Goal: Information Seeking & Learning: Learn about a topic

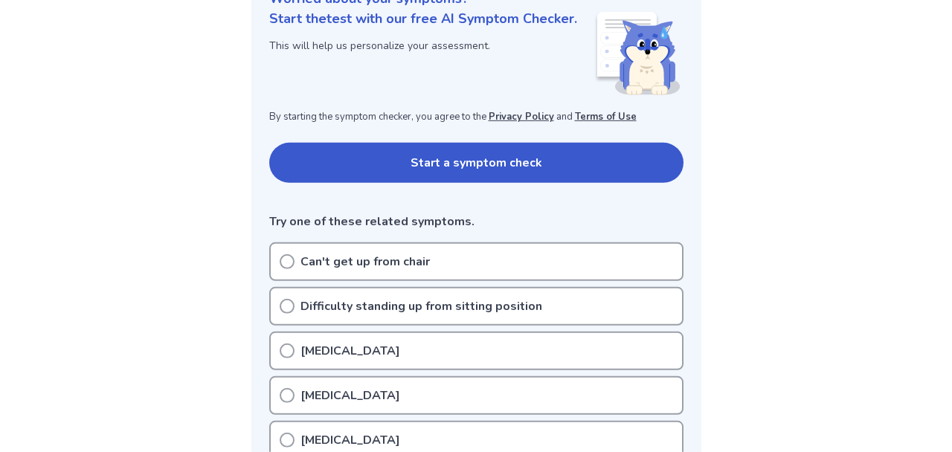
scroll to position [236, 0]
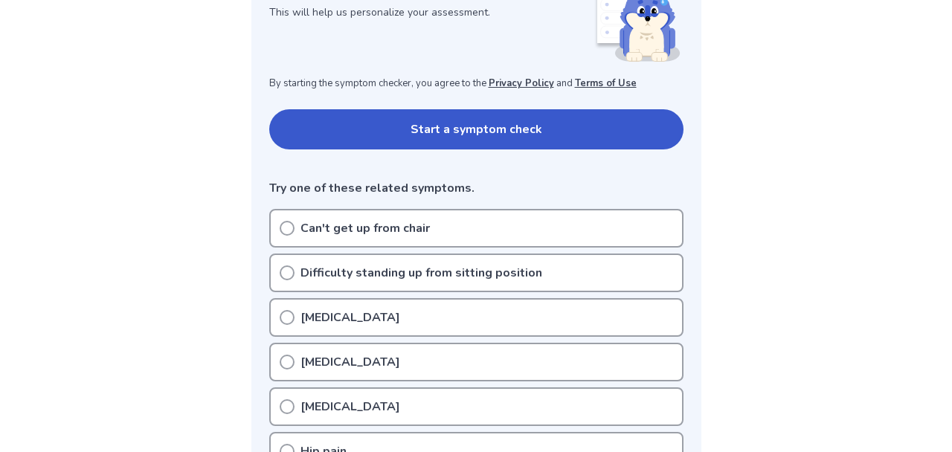
click at [282, 273] on icon at bounding box center [287, 272] width 15 height 15
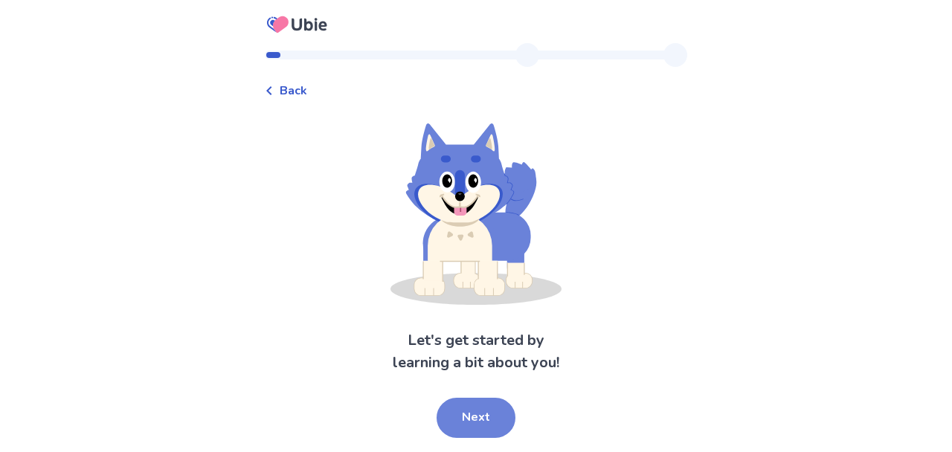
click at [495, 425] on button "Next" at bounding box center [476, 418] width 79 height 40
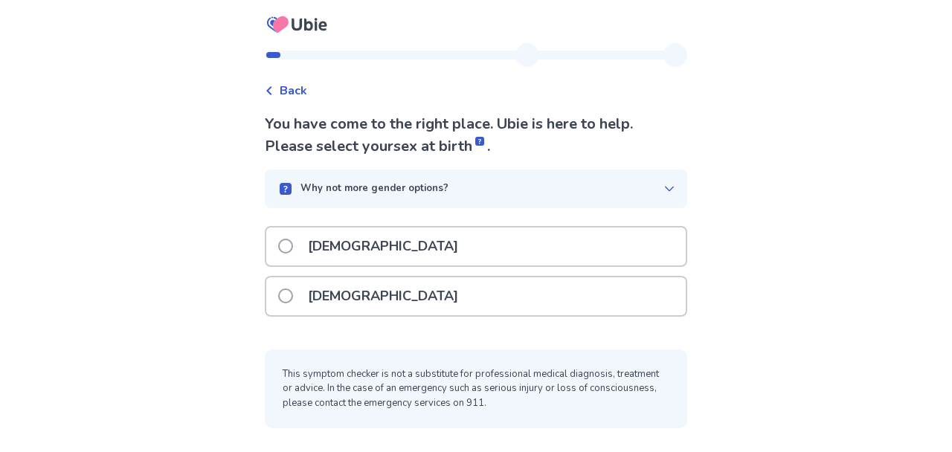
click at [326, 253] on p "[DEMOGRAPHIC_DATA]" at bounding box center [383, 247] width 168 height 38
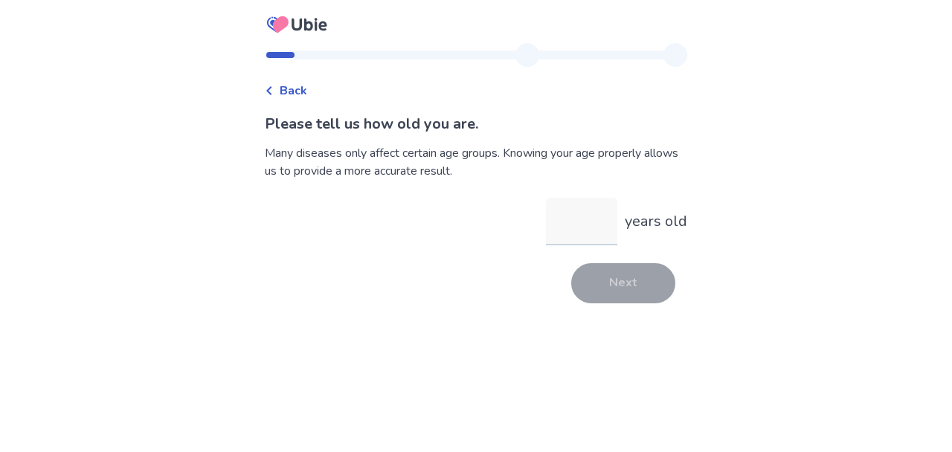
click at [585, 227] on input "years old" at bounding box center [581, 222] width 71 height 48
type input "**"
click at [615, 286] on button "Next" at bounding box center [623, 283] width 104 height 40
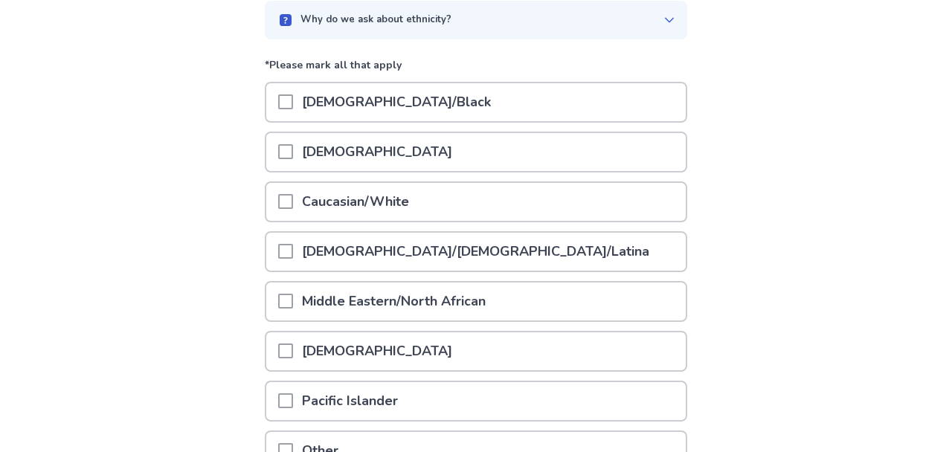
scroll to position [158, 0]
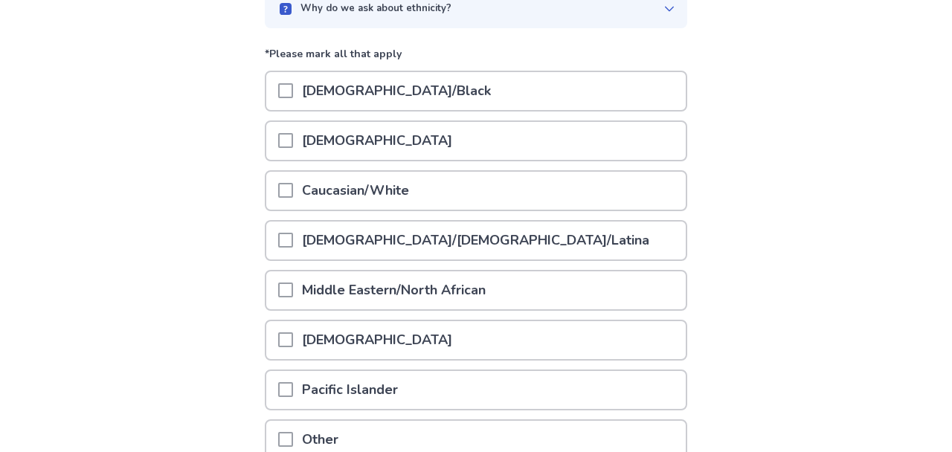
click at [293, 342] on span at bounding box center [285, 339] width 15 height 15
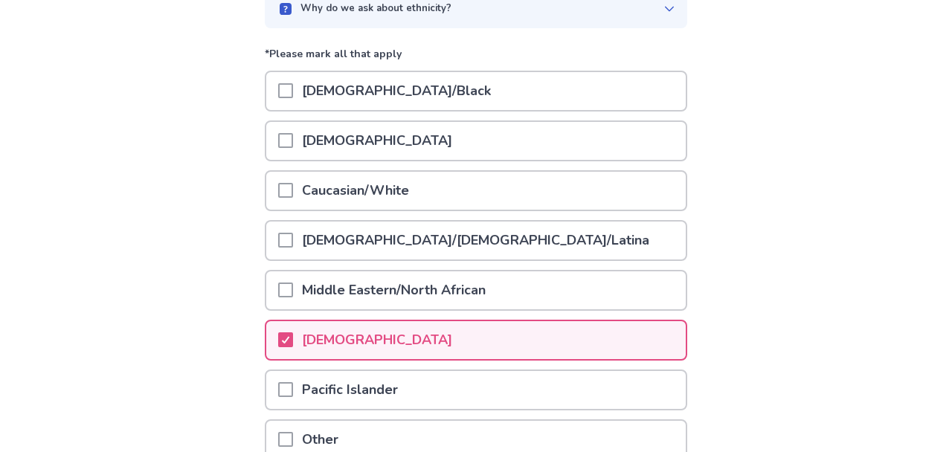
click at [289, 184] on span at bounding box center [285, 190] width 15 height 15
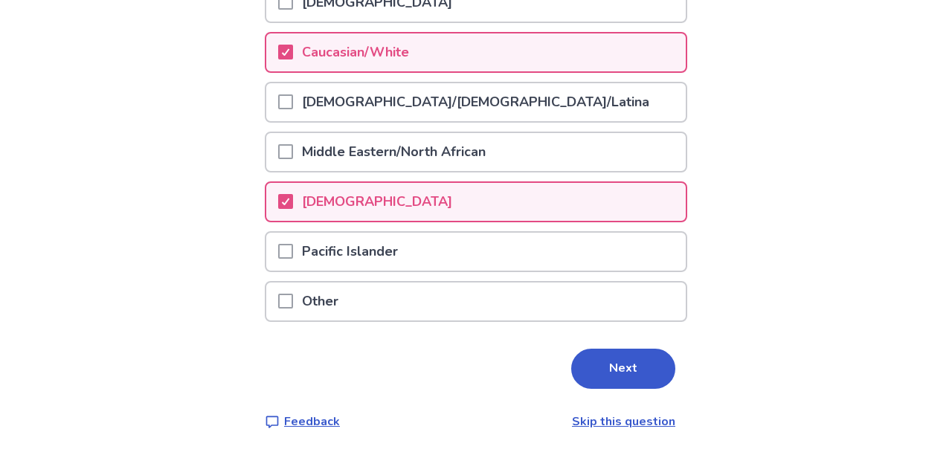
scroll to position [298, 0]
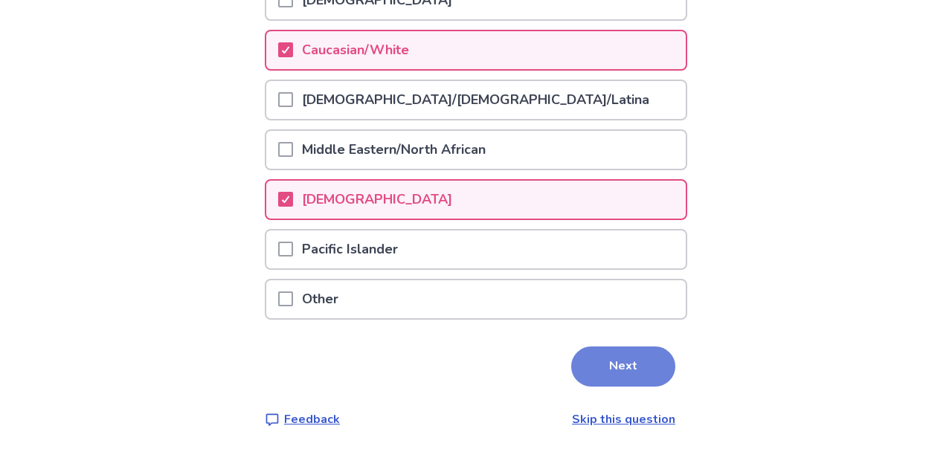
click at [628, 360] on button "Next" at bounding box center [623, 367] width 104 height 40
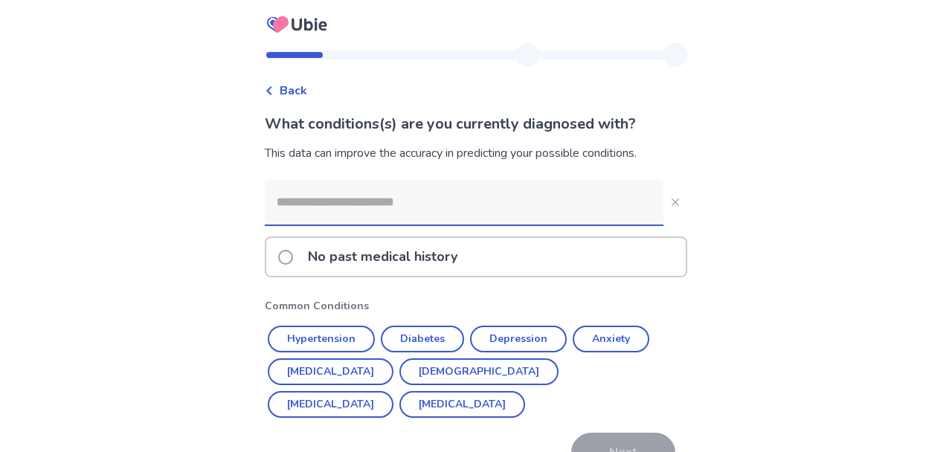
click at [402, 267] on p "No past medical history" at bounding box center [382, 257] width 167 height 38
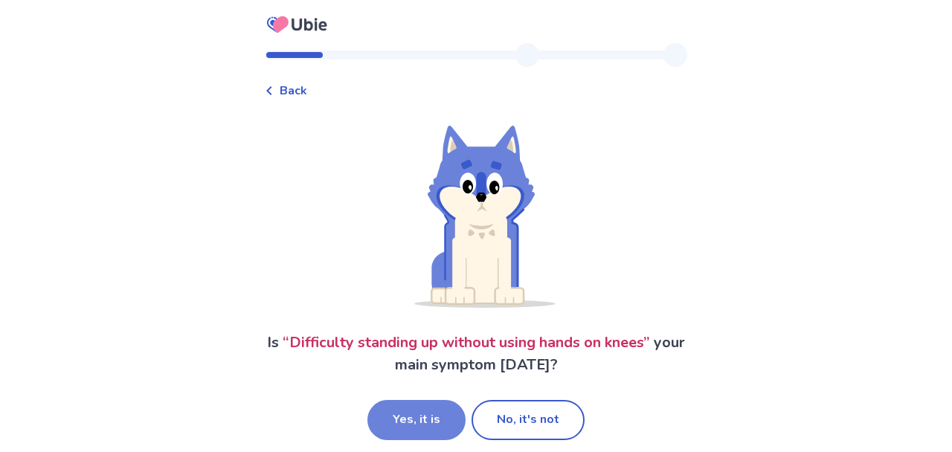
click at [426, 414] on button "Yes, it is" at bounding box center [416, 420] width 98 height 40
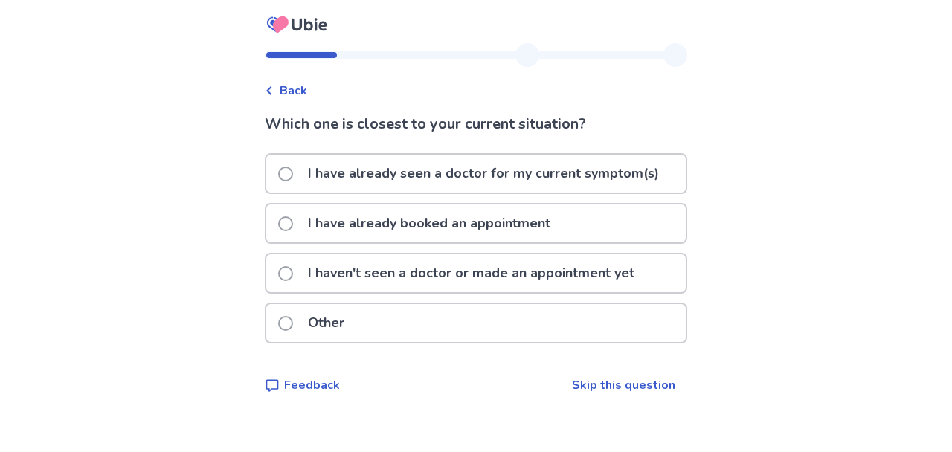
click at [293, 278] on span at bounding box center [285, 273] width 15 height 15
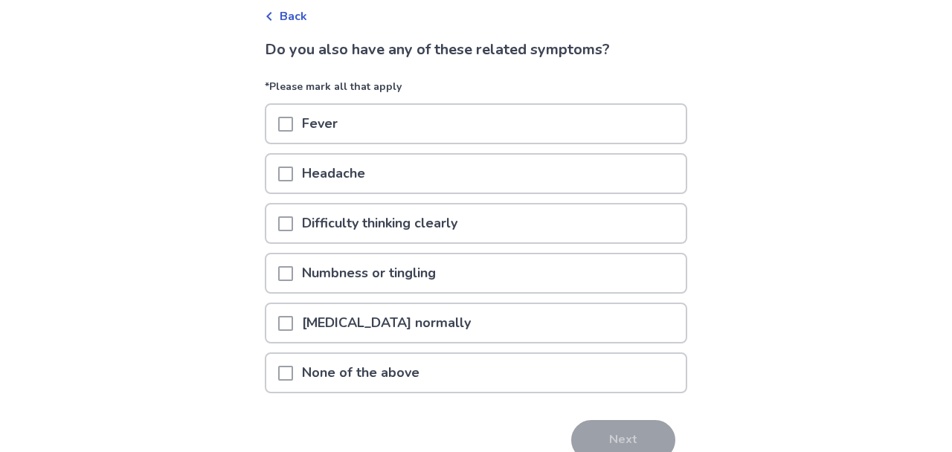
scroll to position [79, 0]
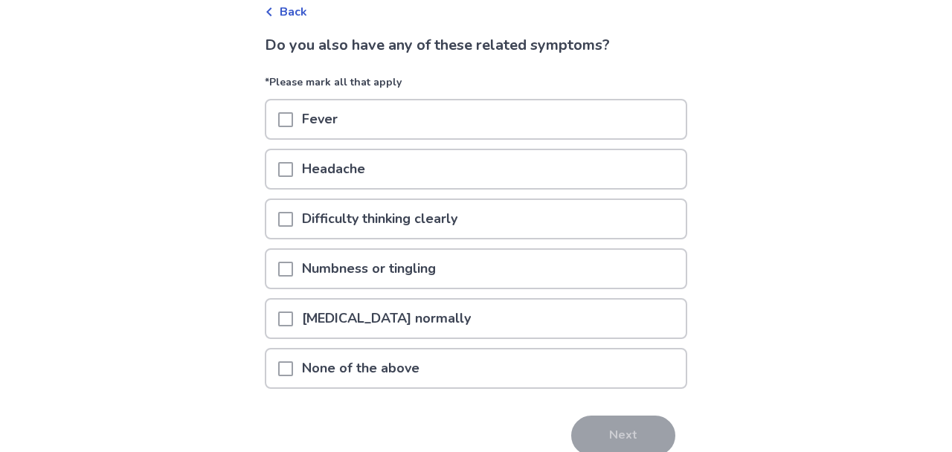
click at [293, 312] on span at bounding box center [285, 319] width 15 height 15
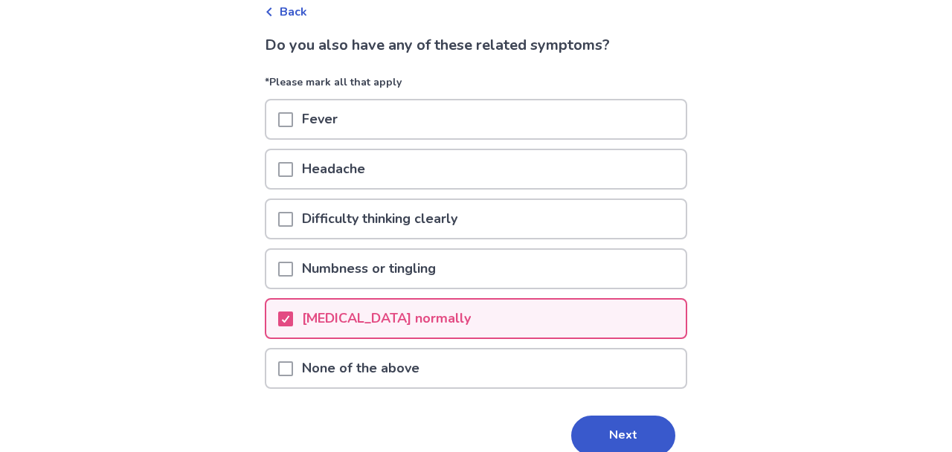
click at [293, 272] on span at bounding box center [285, 269] width 15 height 15
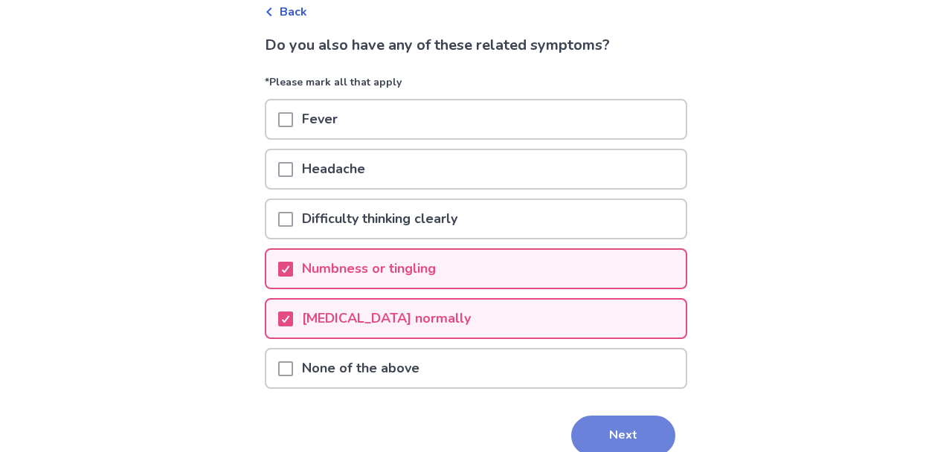
click at [613, 438] on button "Next" at bounding box center [623, 436] width 104 height 40
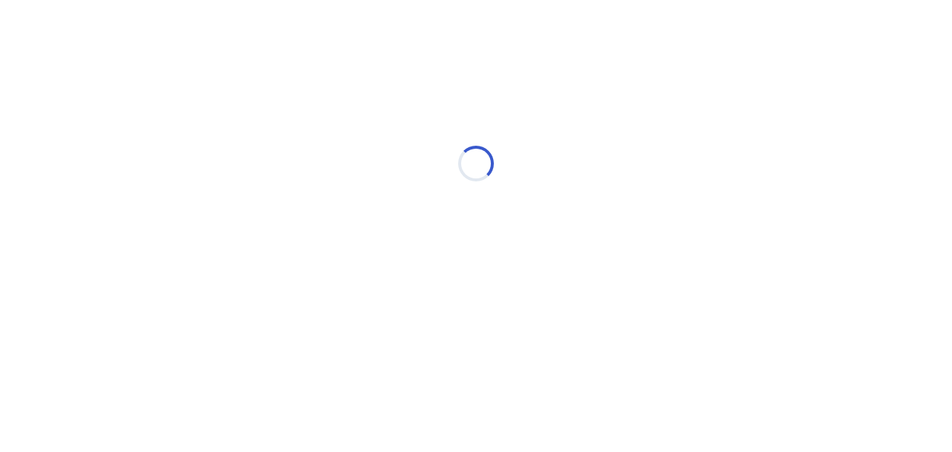
scroll to position [0, 0]
select select "*"
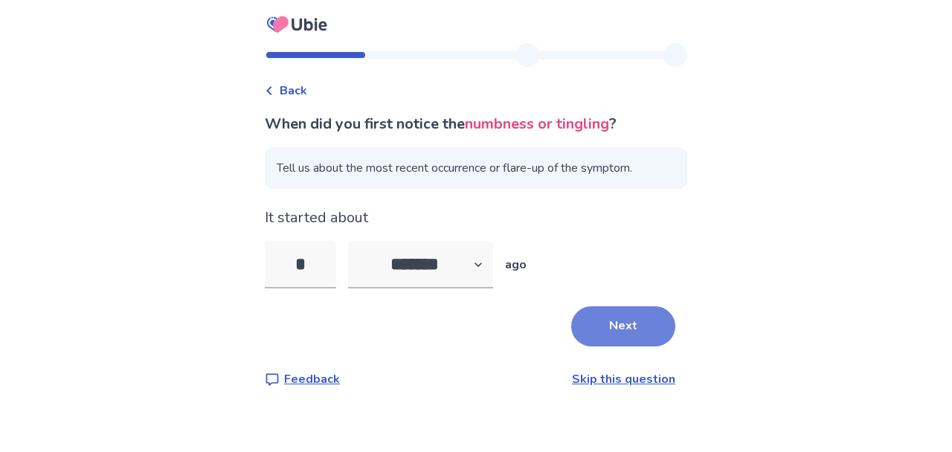
type input "*"
click at [625, 321] on button "Next" at bounding box center [623, 326] width 104 height 40
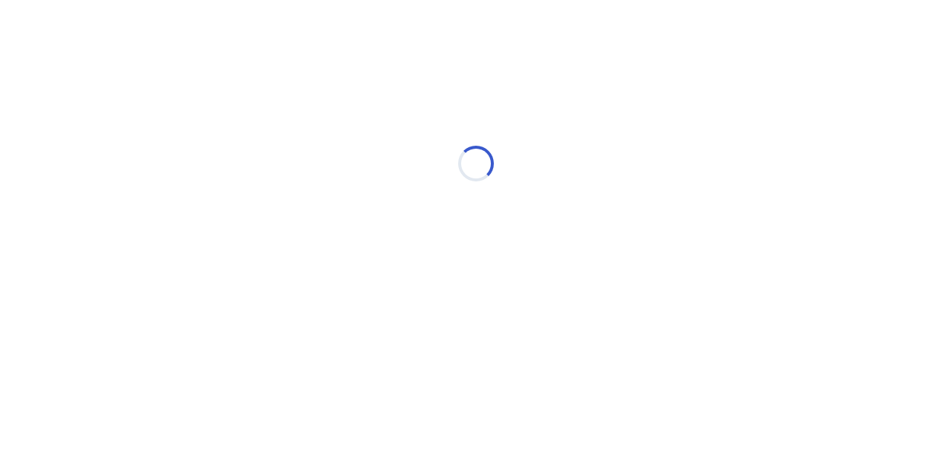
select select "*"
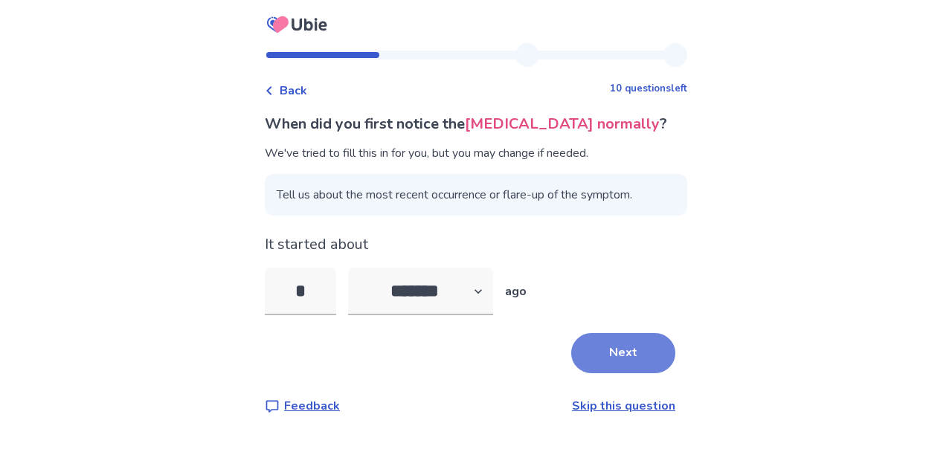
click at [618, 343] on button "Next" at bounding box center [623, 353] width 104 height 40
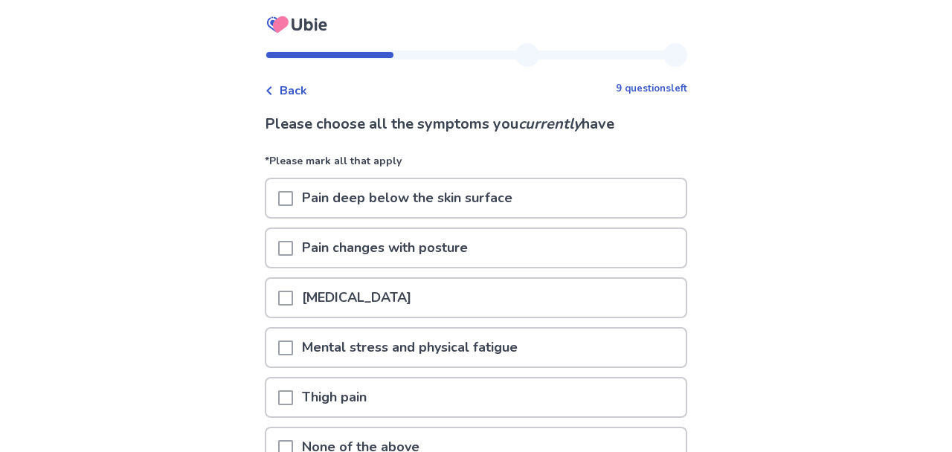
click at [293, 251] on span at bounding box center [285, 248] width 15 height 15
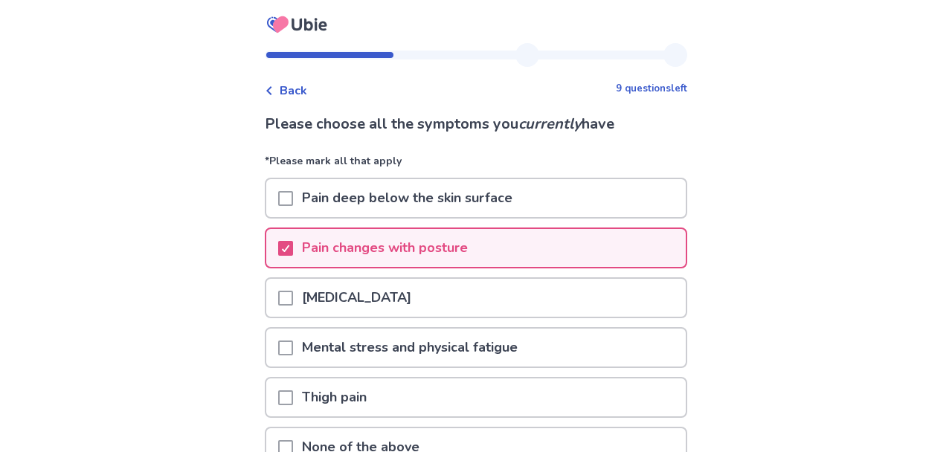
click at [292, 294] on span at bounding box center [285, 298] width 15 height 15
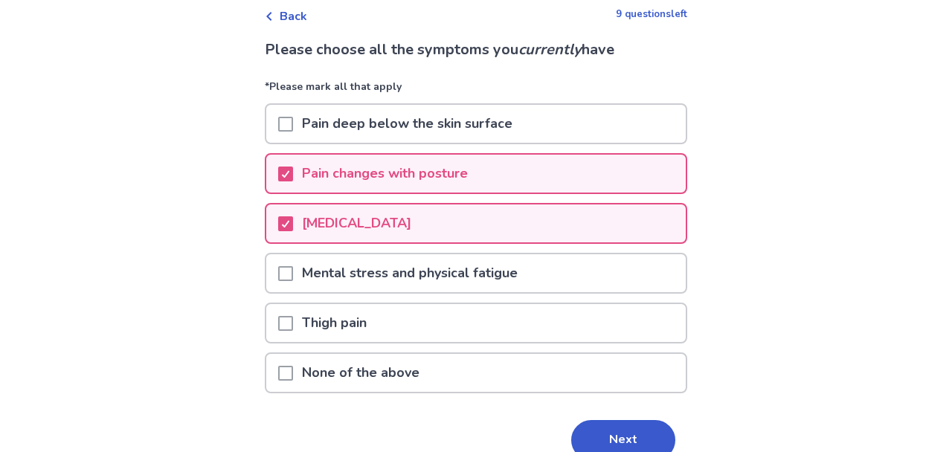
scroll to position [79, 0]
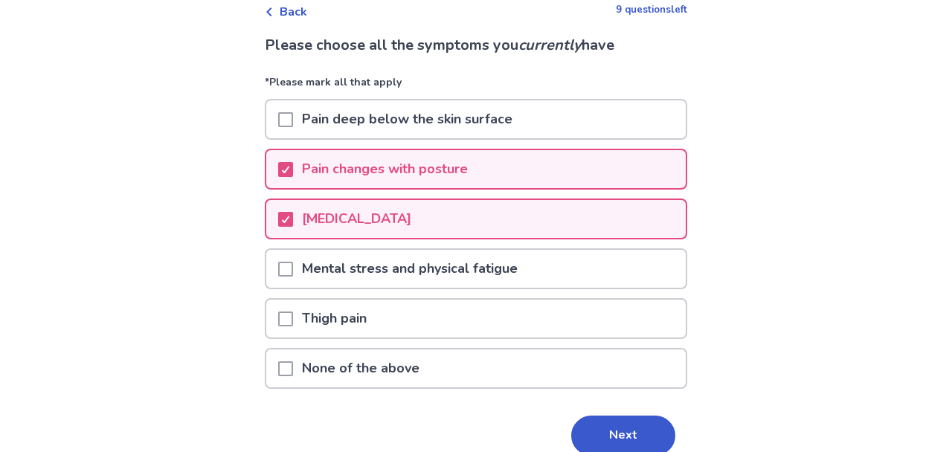
click at [292, 119] on span at bounding box center [285, 119] width 15 height 15
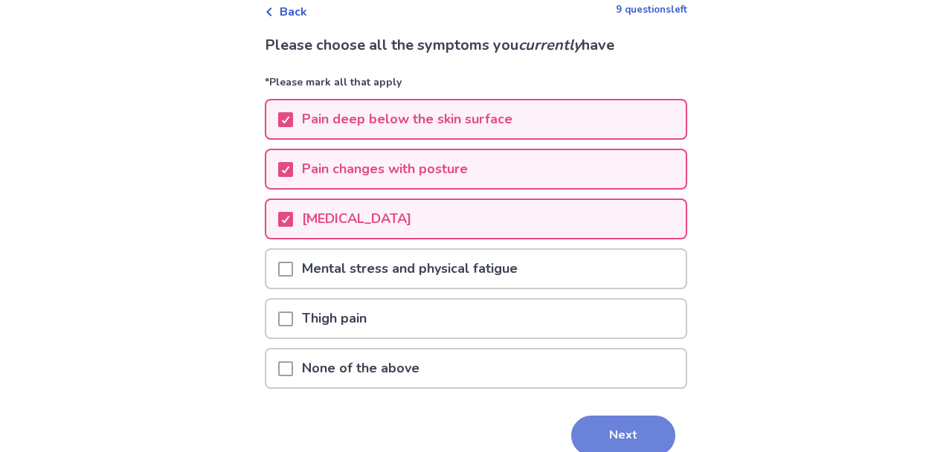
click at [613, 426] on button "Next" at bounding box center [623, 436] width 104 height 40
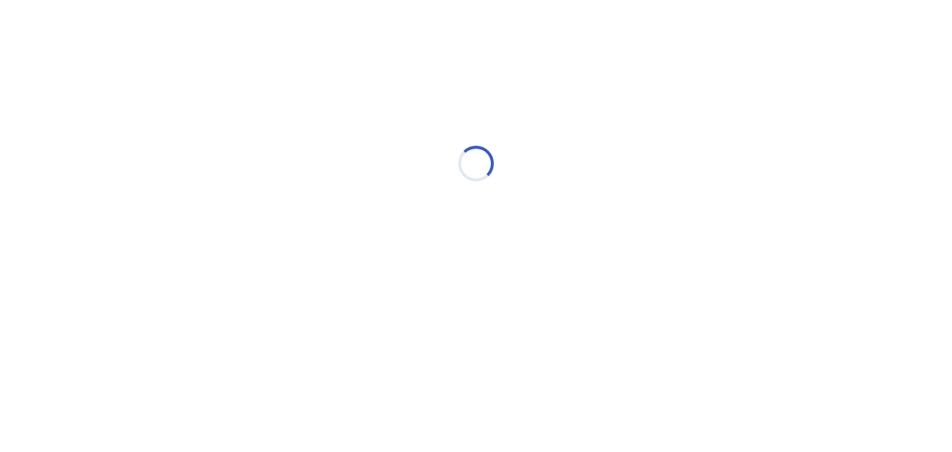
scroll to position [0, 0]
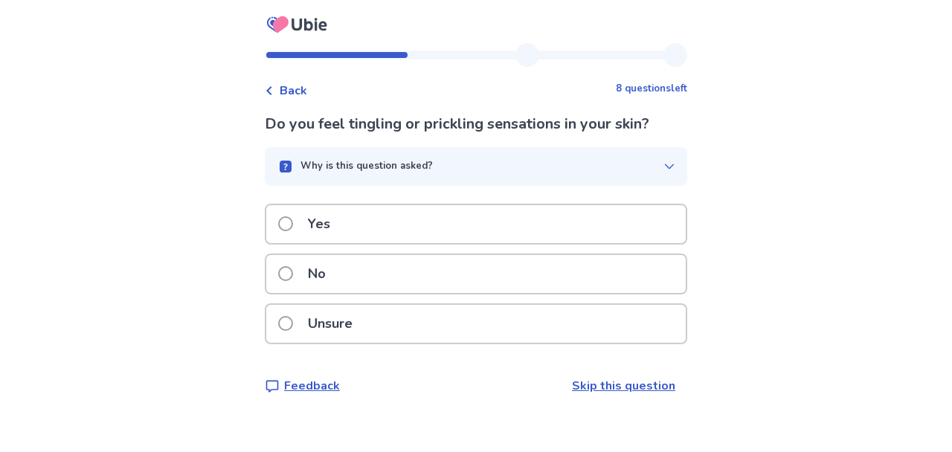
click at [309, 231] on p "Yes" at bounding box center [319, 224] width 40 height 38
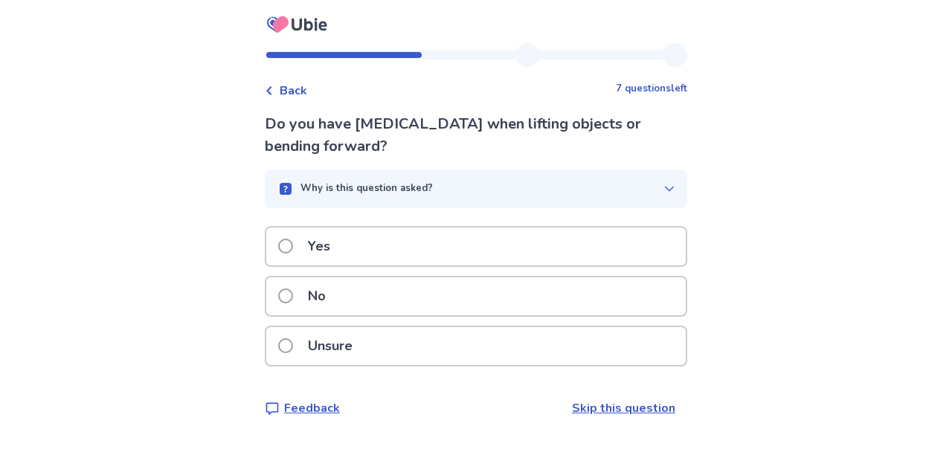
click at [293, 246] on span at bounding box center [285, 246] width 15 height 15
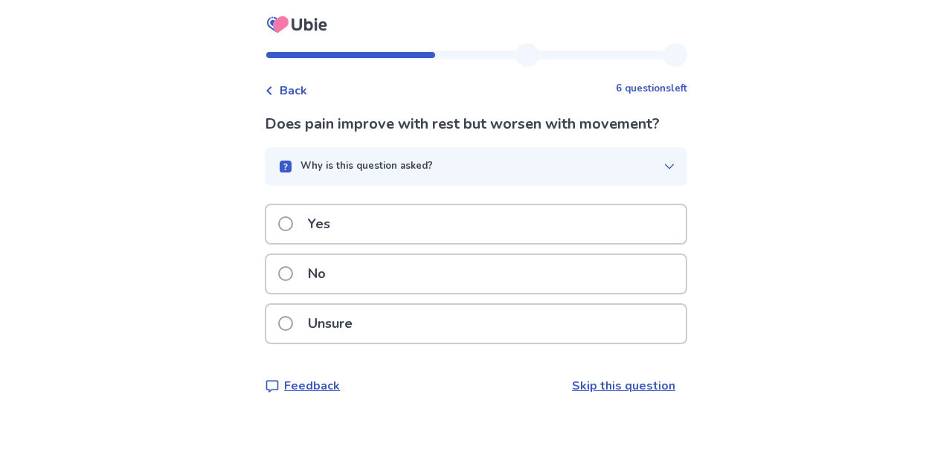
click at [290, 329] on span at bounding box center [285, 323] width 15 height 15
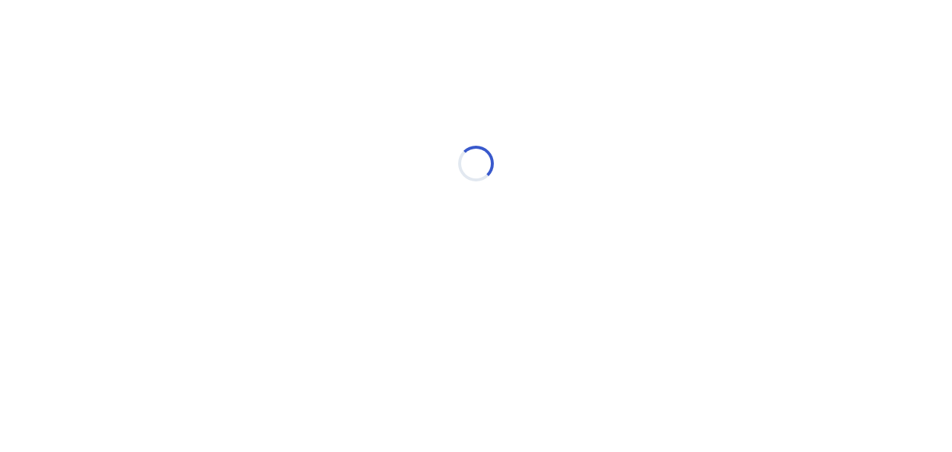
select select "*"
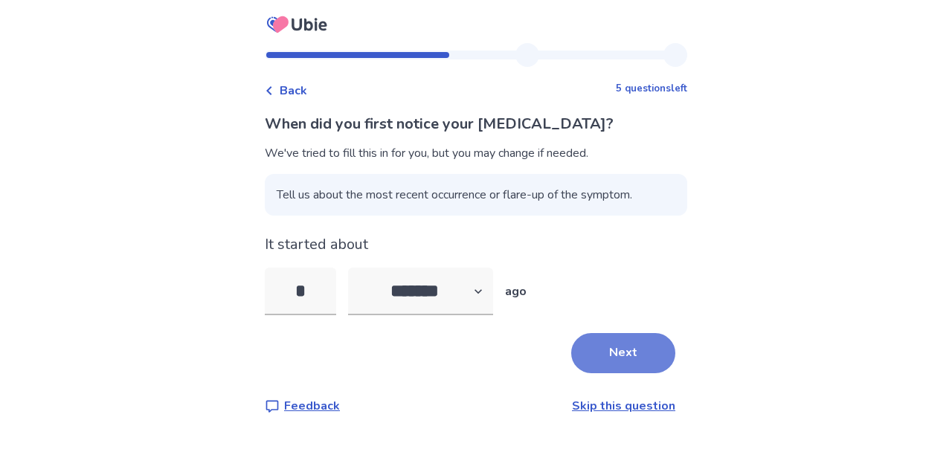
click at [607, 357] on button "Next" at bounding box center [623, 353] width 104 height 40
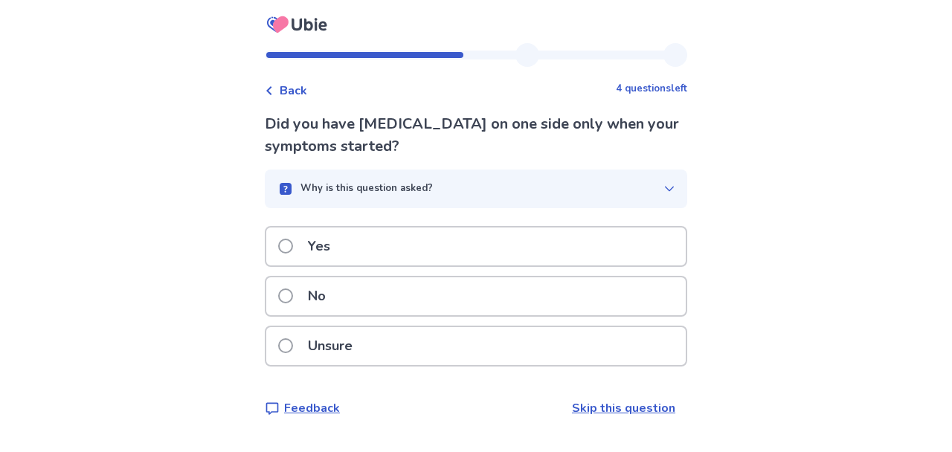
click at [311, 299] on p "No" at bounding box center [317, 296] width 36 height 38
click at [339, 342] on p "Unsure" at bounding box center [330, 346] width 62 height 38
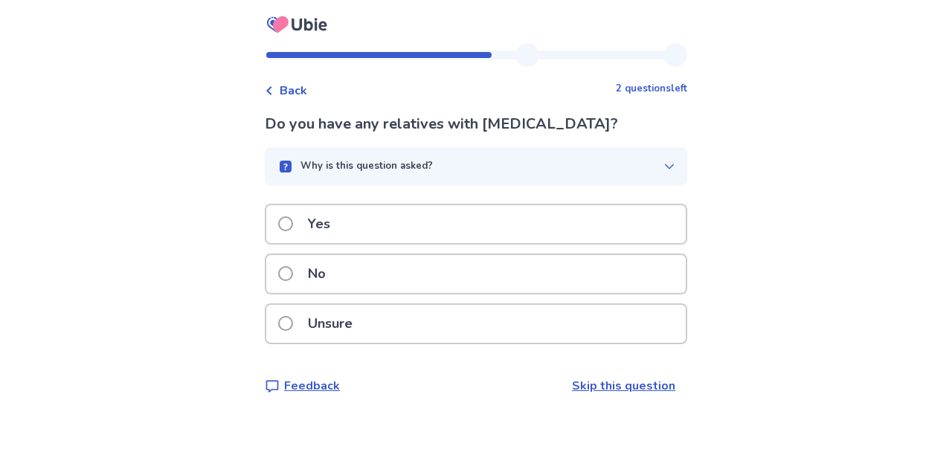
click at [311, 277] on p "No" at bounding box center [317, 274] width 36 height 38
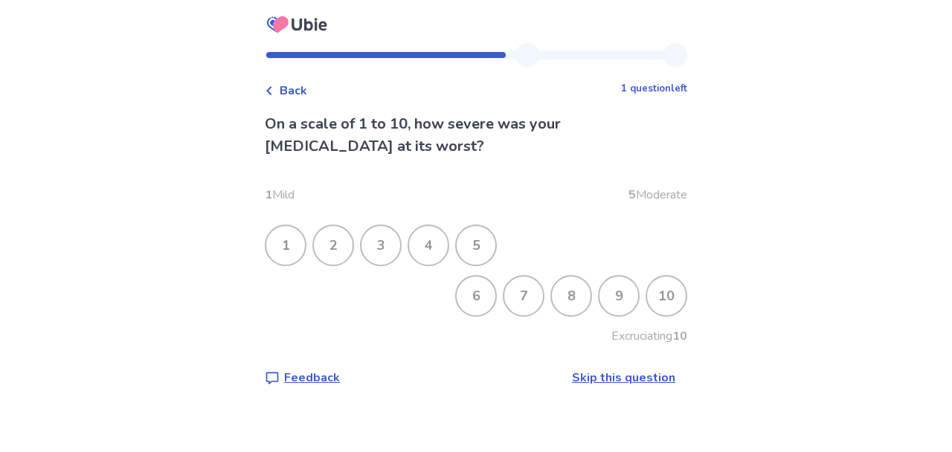
click at [660, 294] on div "10" at bounding box center [666, 296] width 39 height 39
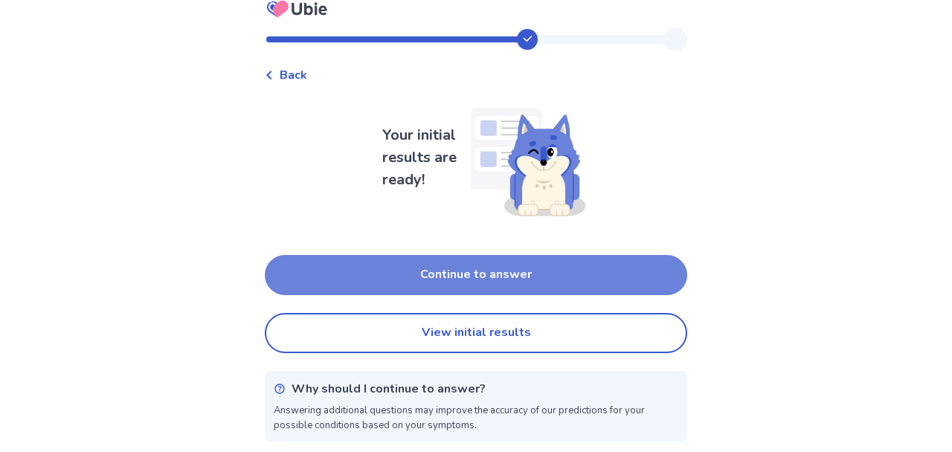
scroll to position [17, 0]
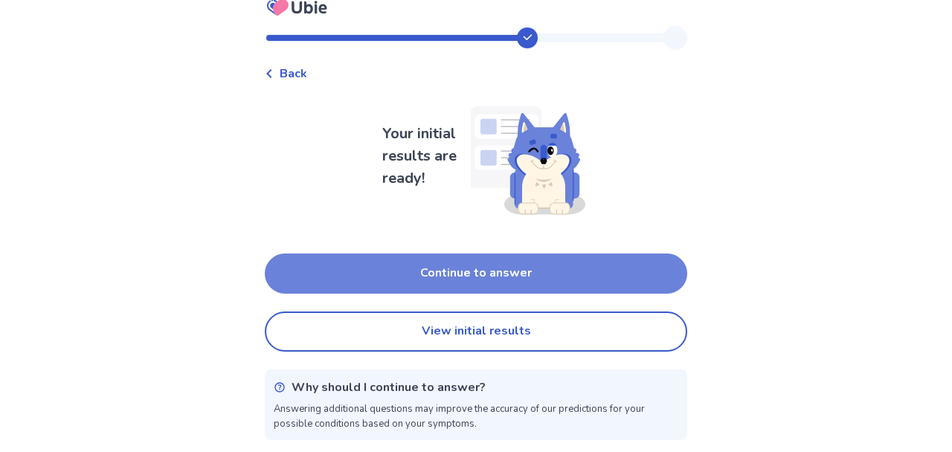
click at [470, 273] on button "Continue to answer" at bounding box center [476, 274] width 422 height 40
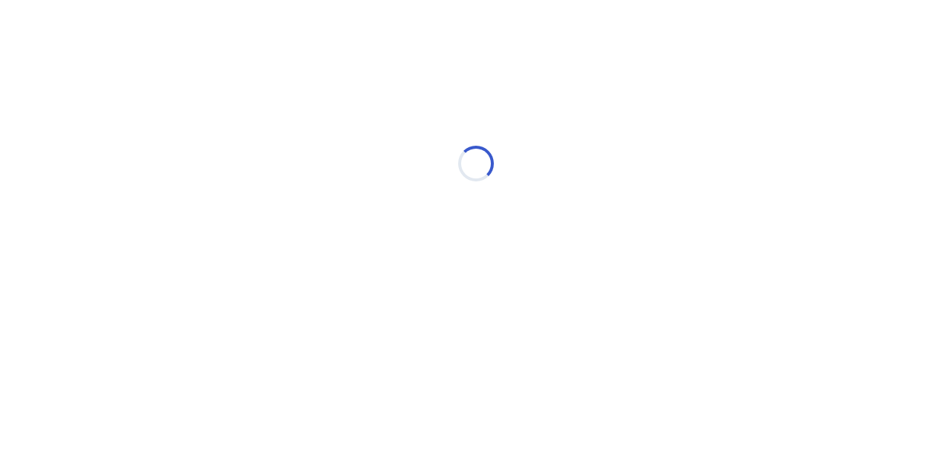
scroll to position [0, 0]
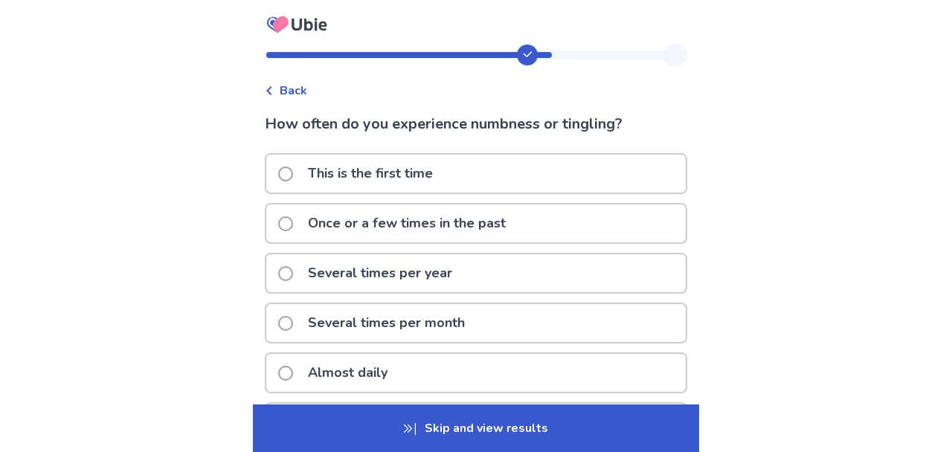
click at [358, 376] on p "Almost daily" at bounding box center [347, 373] width 97 height 38
click at [424, 225] on p "Once or a few times in the past" at bounding box center [407, 224] width 216 height 38
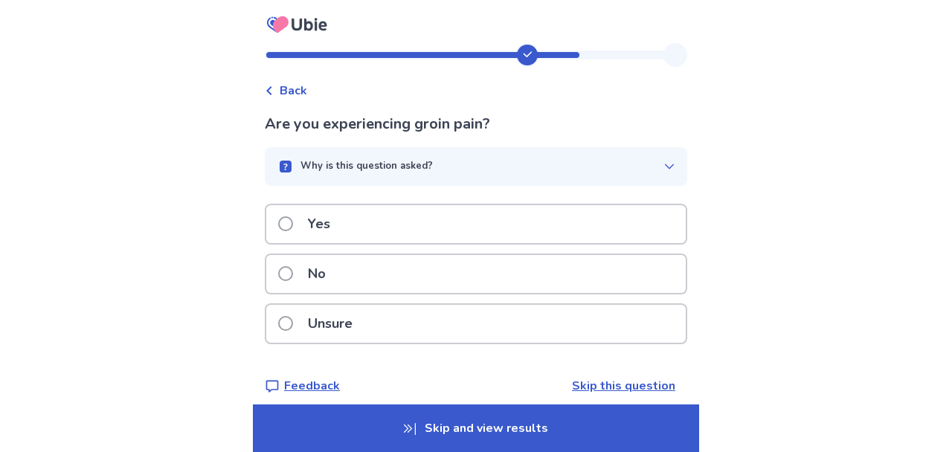
click at [375, 286] on div "No" at bounding box center [475, 274] width 419 height 38
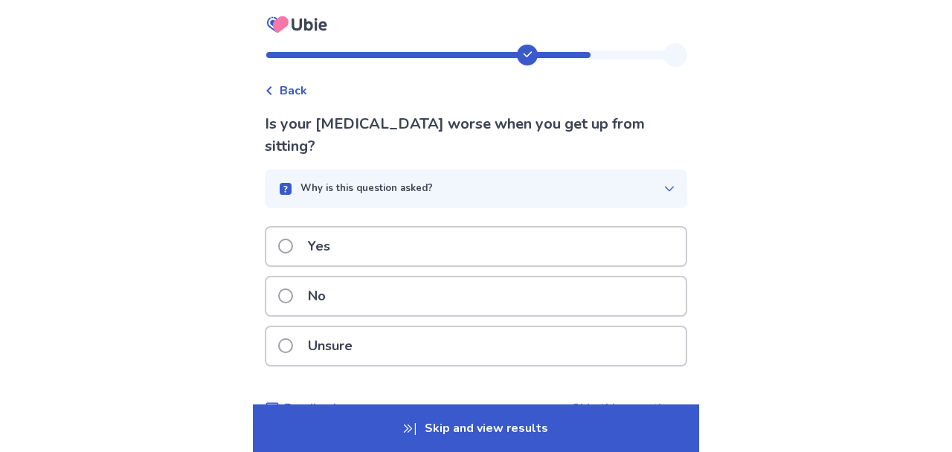
click at [319, 251] on p "Yes" at bounding box center [319, 247] width 40 height 38
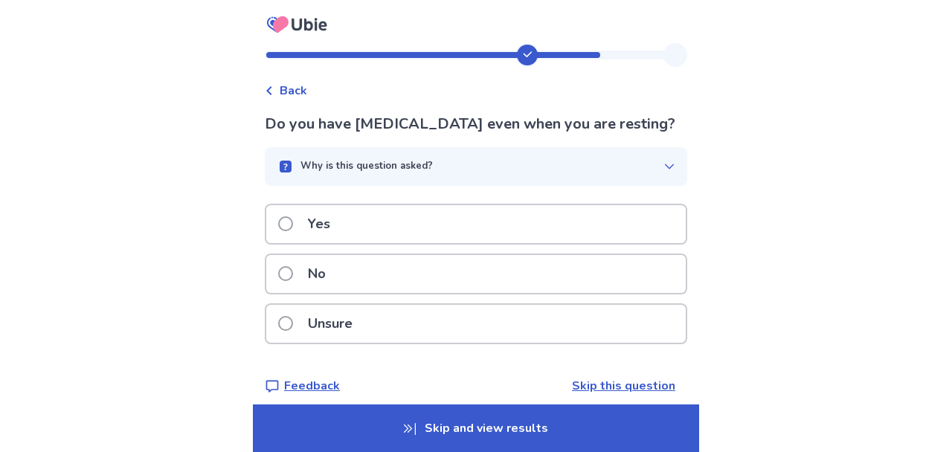
click at [309, 235] on p "Yes" at bounding box center [319, 224] width 40 height 38
click at [293, 281] on span at bounding box center [285, 273] width 15 height 15
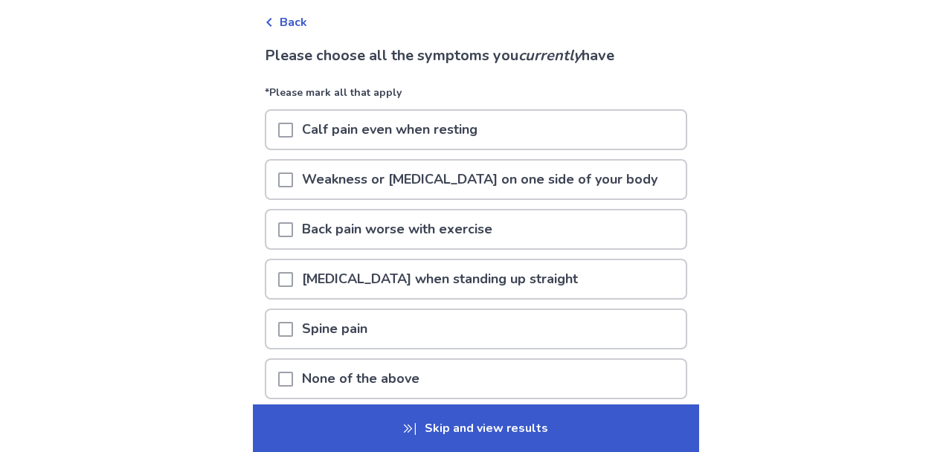
scroll to position [79, 0]
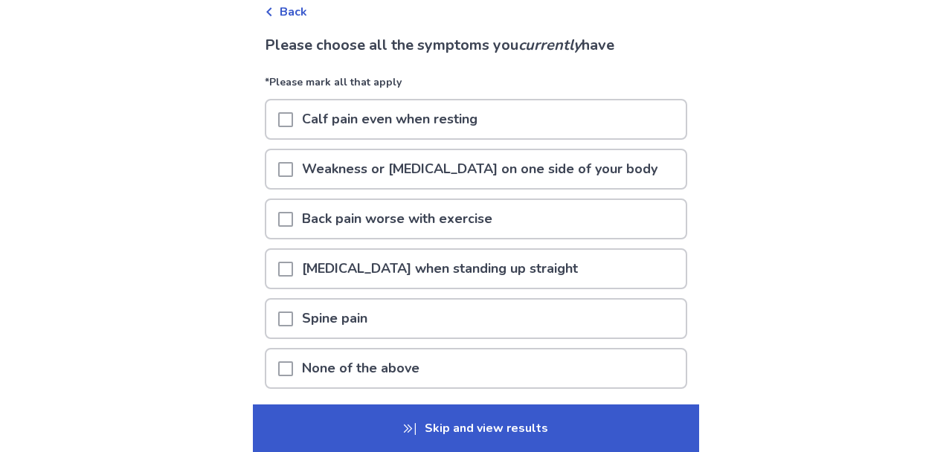
click at [293, 271] on span at bounding box center [285, 269] width 15 height 15
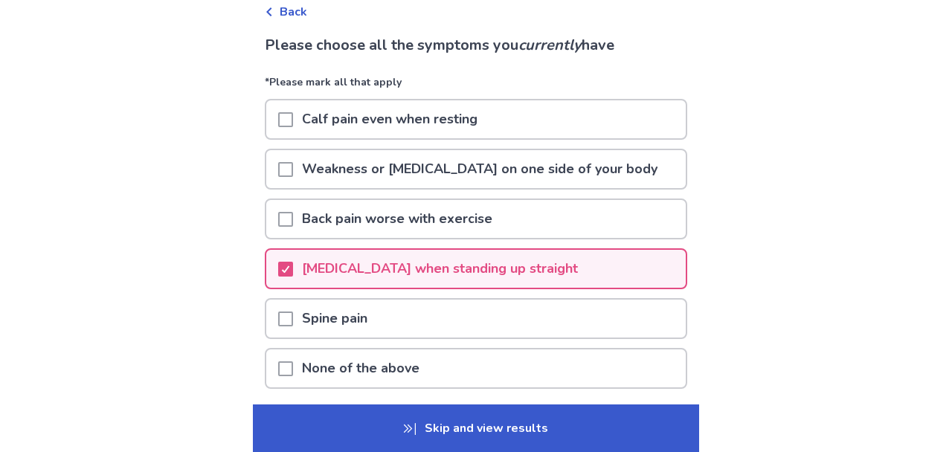
click at [293, 316] on span at bounding box center [285, 319] width 15 height 15
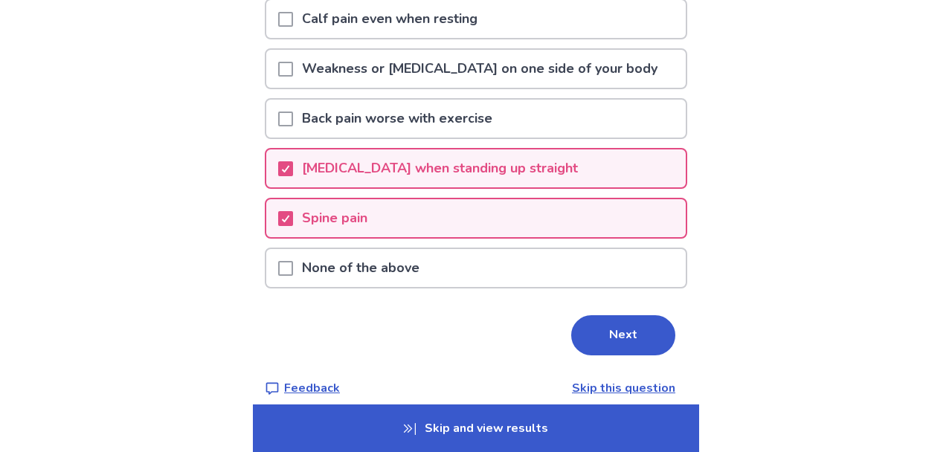
scroll to position [196, 0]
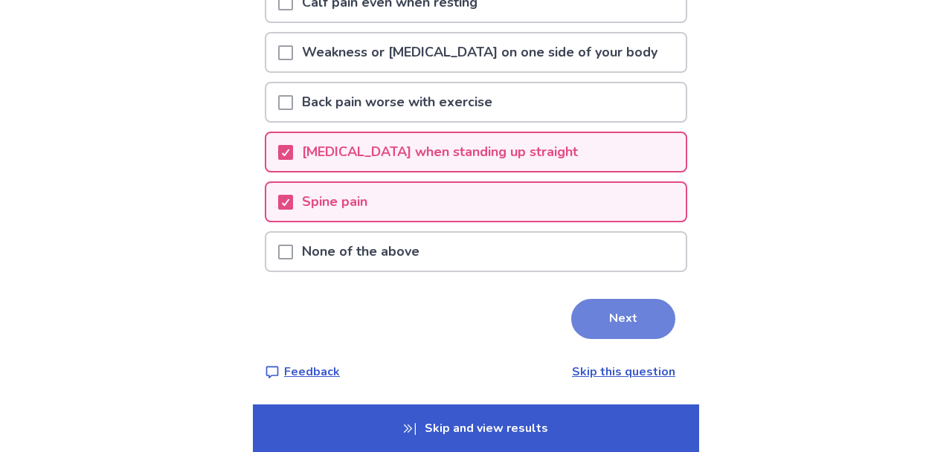
click at [614, 315] on button "Next" at bounding box center [623, 319] width 104 height 40
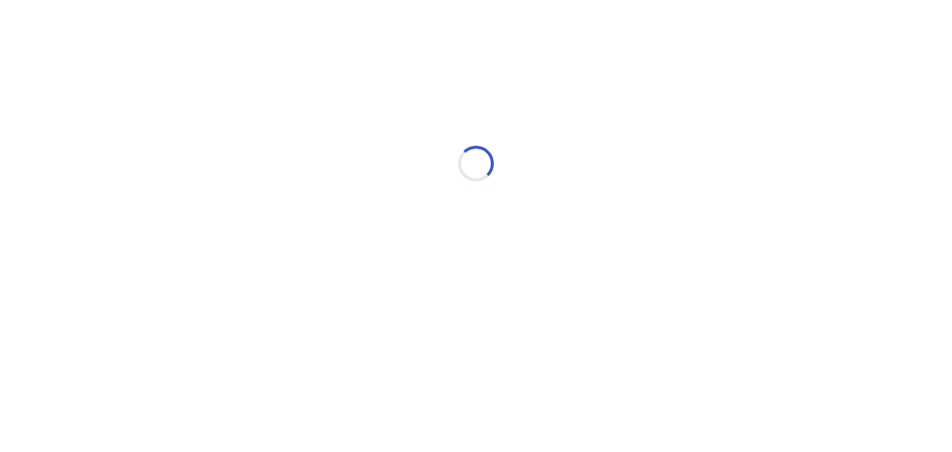
scroll to position [0, 0]
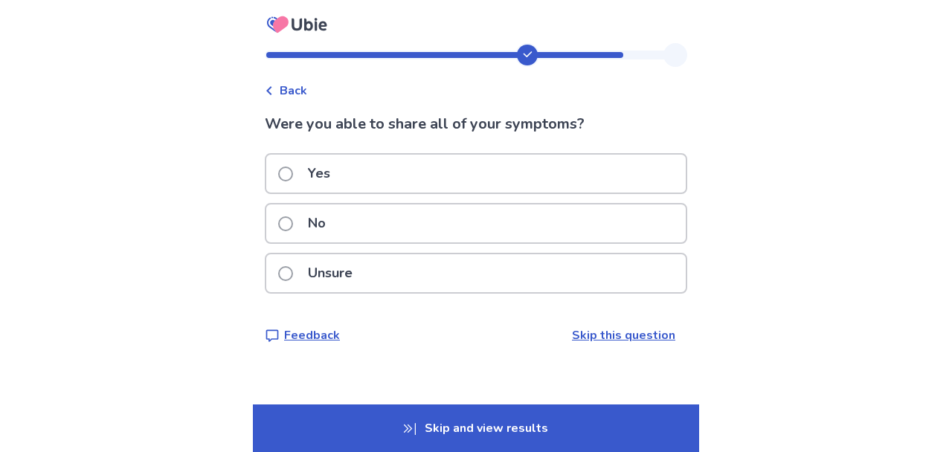
click at [328, 277] on p "Unsure" at bounding box center [330, 273] width 62 height 38
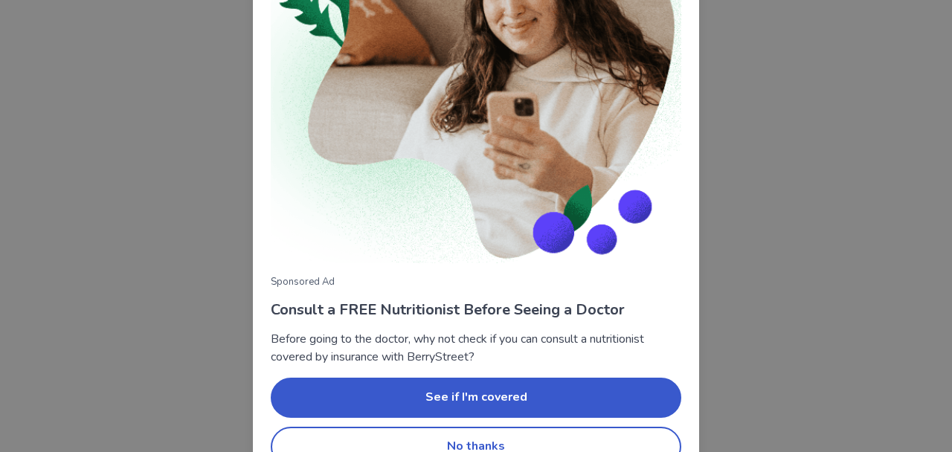
scroll to position [199, 0]
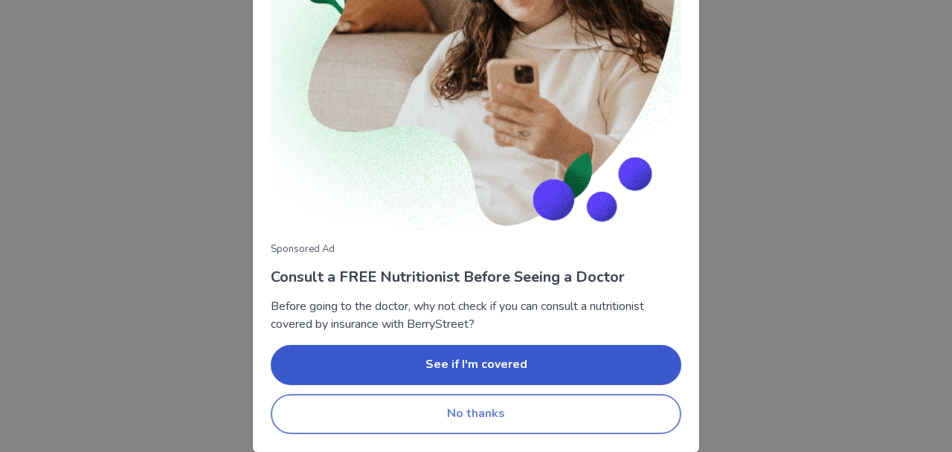
click at [491, 417] on button "No thanks" at bounding box center [476, 414] width 411 height 40
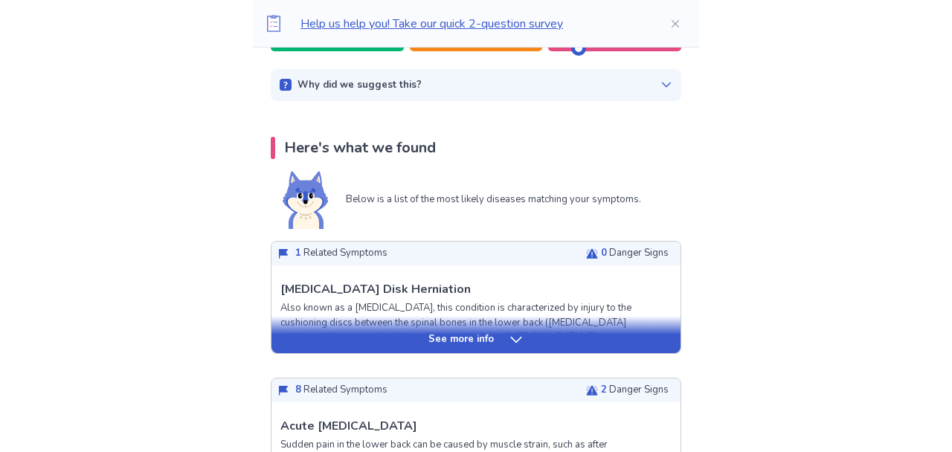
scroll to position [236, 0]
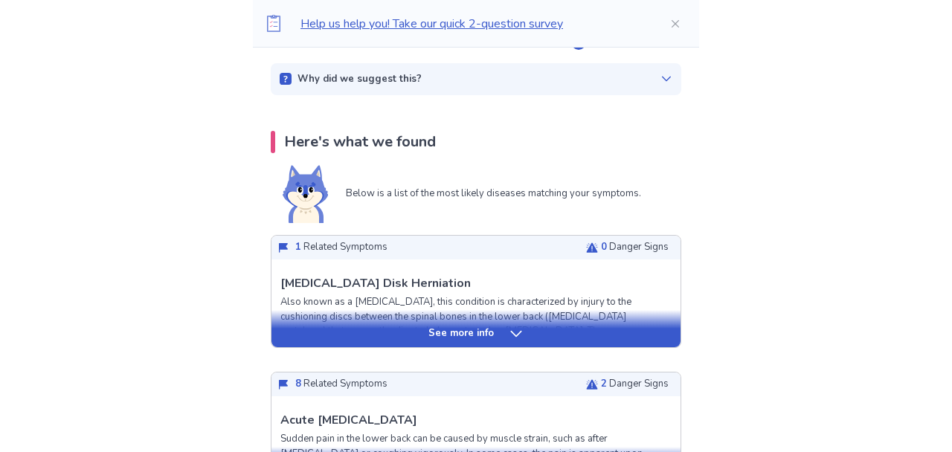
click at [512, 330] on icon at bounding box center [516, 333] width 15 height 15
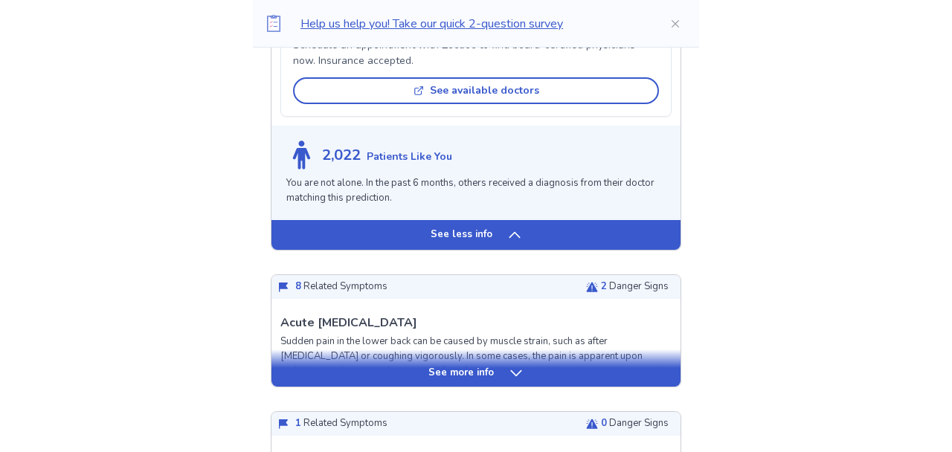
scroll to position [1577, 0]
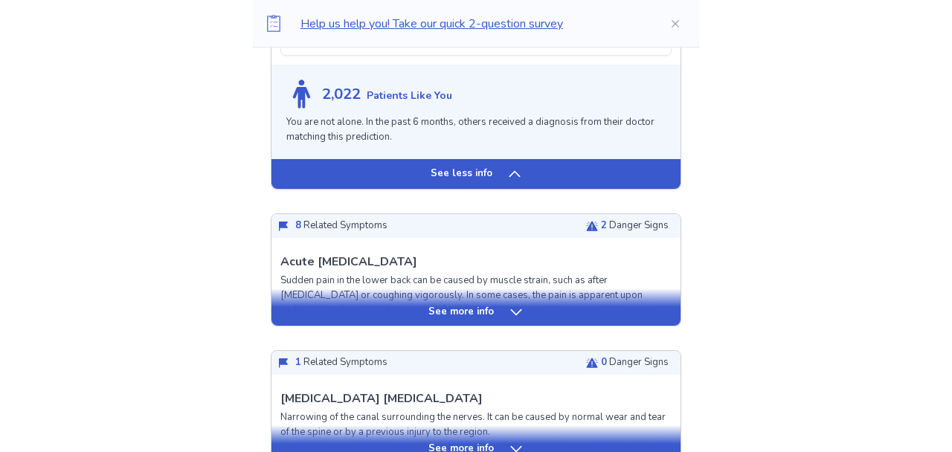
click at [507, 181] on icon at bounding box center [514, 174] width 15 height 15
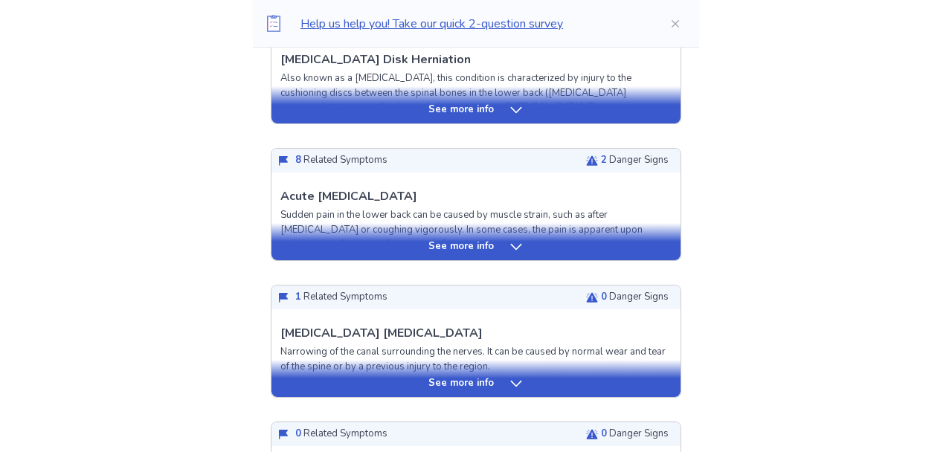
click at [503, 247] on div "See more info" at bounding box center [475, 246] width 409 height 15
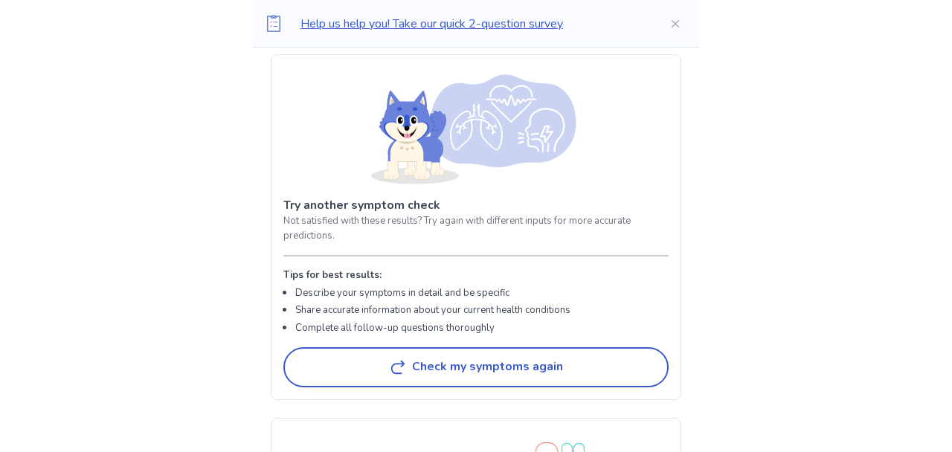
scroll to position [3614, 0]
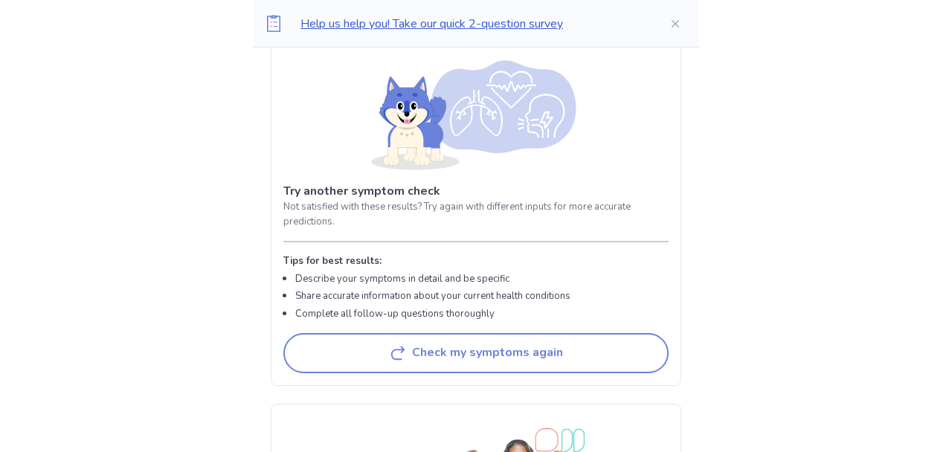
click at [475, 373] on button "Check my symptoms again" at bounding box center [475, 353] width 385 height 40
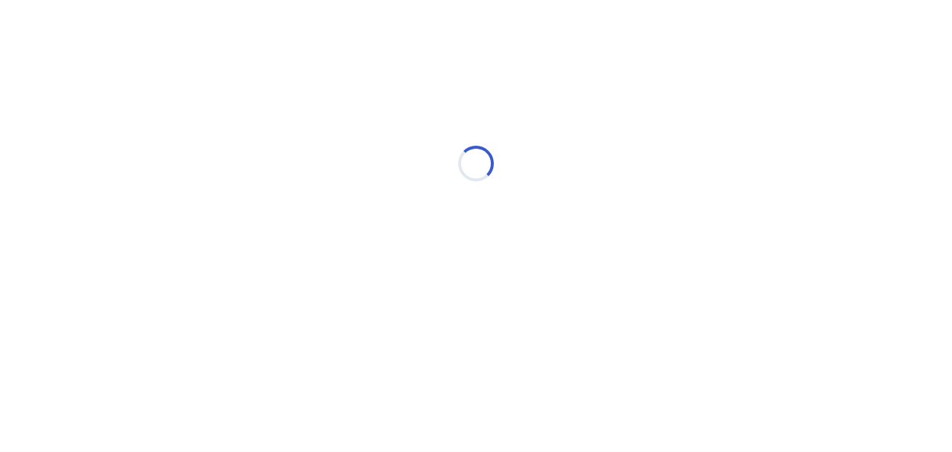
scroll to position [0, 0]
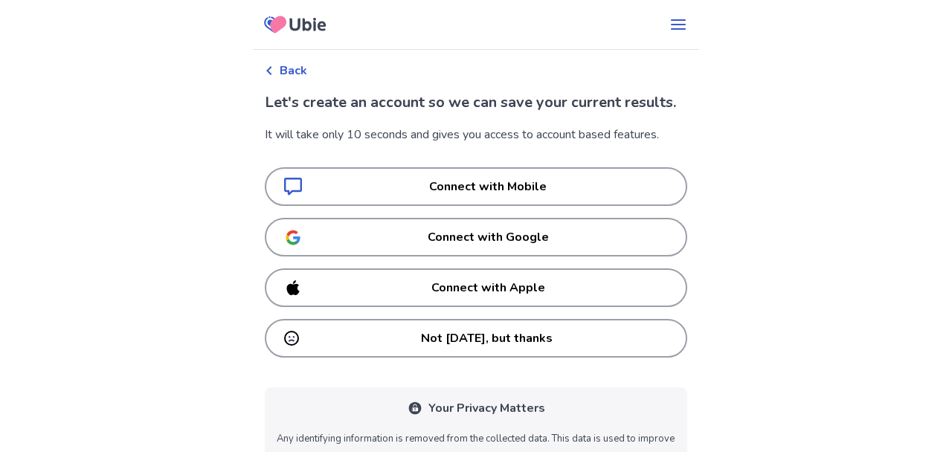
click at [466, 347] on p "Not today, but thanks" at bounding box center [486, 338] width 363 height 18
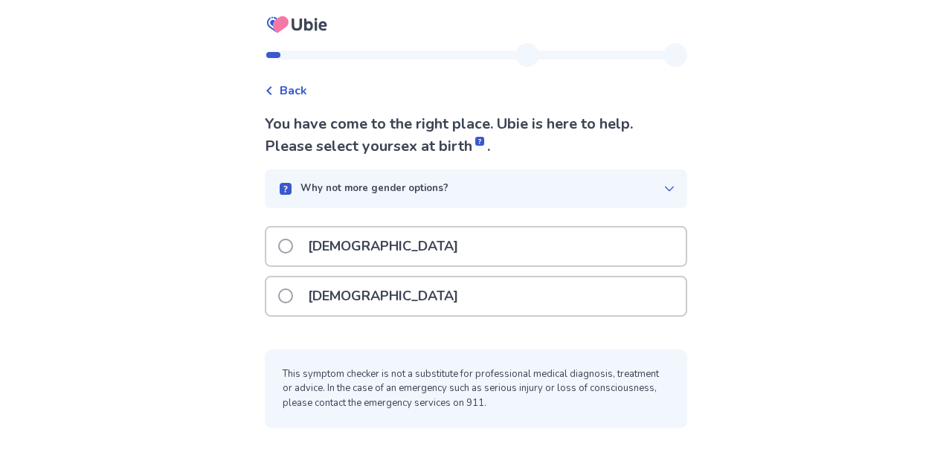
click at [420, 254] on div "Male" at bounding box center [475, 247] width 419 height 38
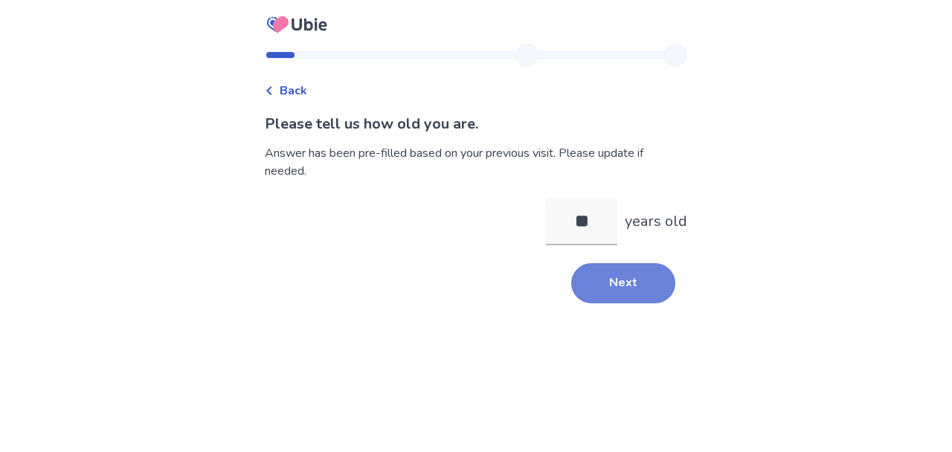
click at [605, 279] on button "Next" at bounding box center [623, 283] width 104 height 40
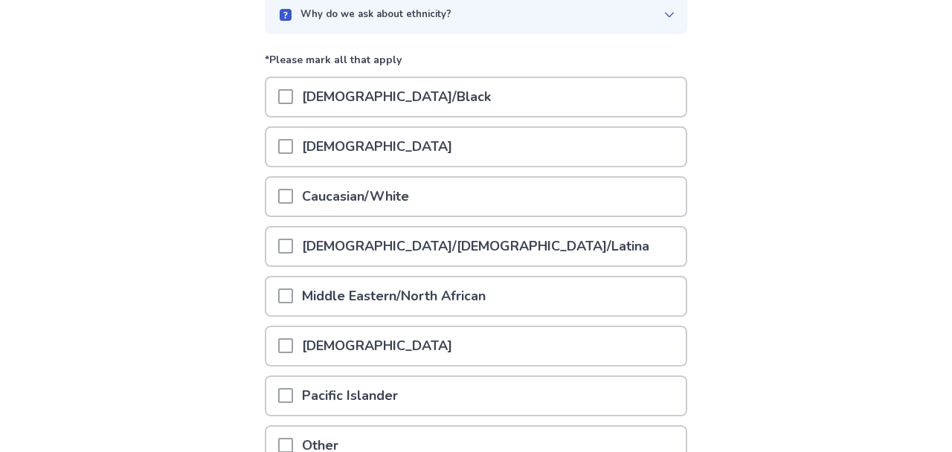
scroll to position [158, 0]
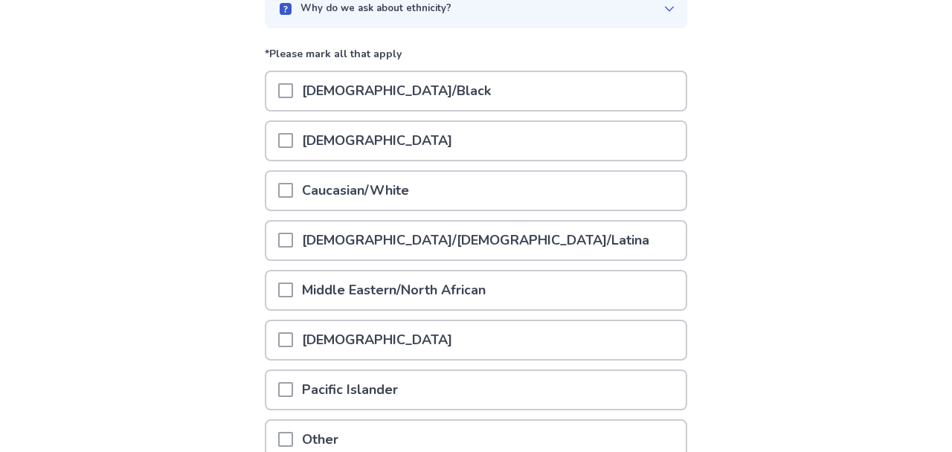
click at [292, 191] on span at bounding box center [285, 190] width 15 height 15
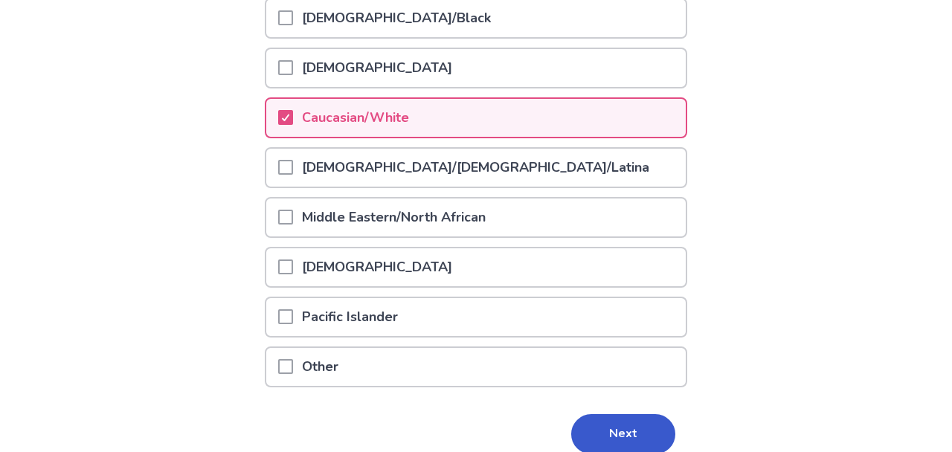
scroll to position [236, 0]
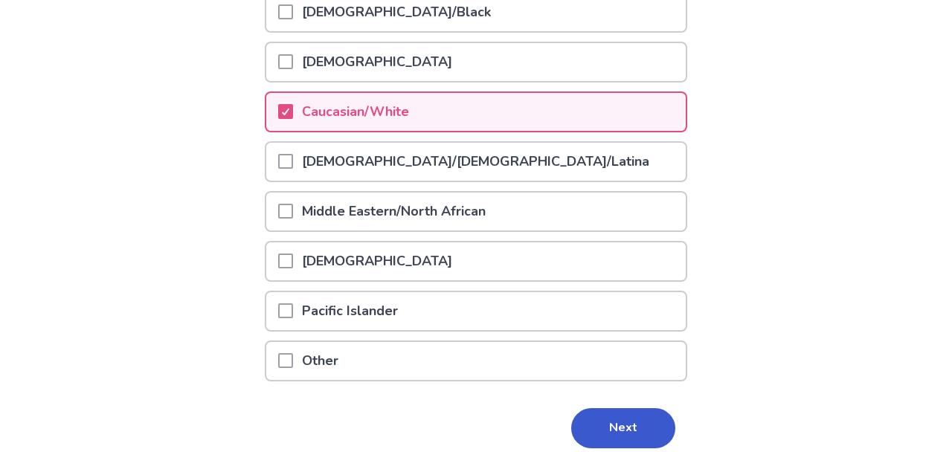
click at [293, 258] on span at bounding box center [285, 261] width 15 height 15
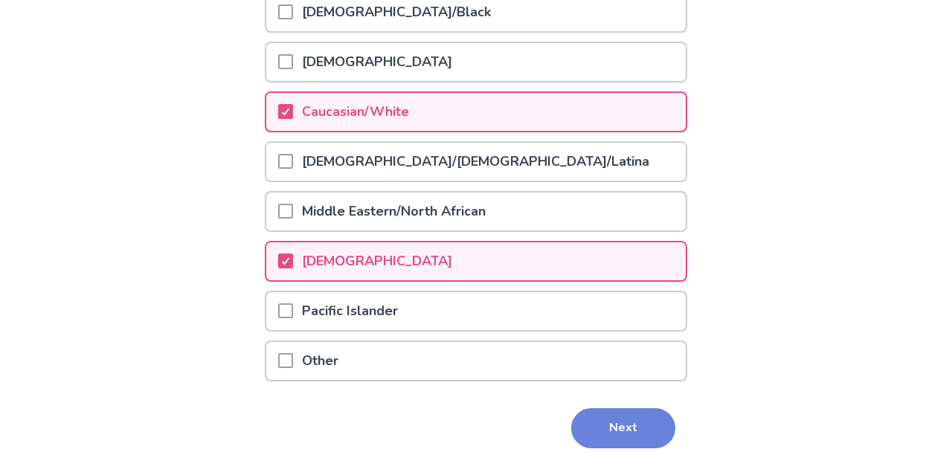
click at [614, 422] on button "Next" at bounding box center [623, 428] width 104 height 40
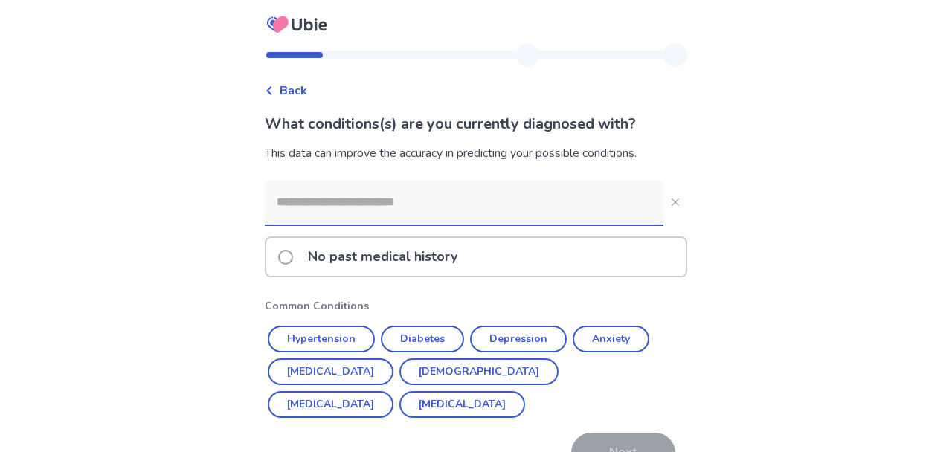
click at [301, 213] on input at bounding box center [464, 202] width 399 height 45
type input "*"
click at [293, 259] on span at bounding box center [285, 257] width 15 height 15
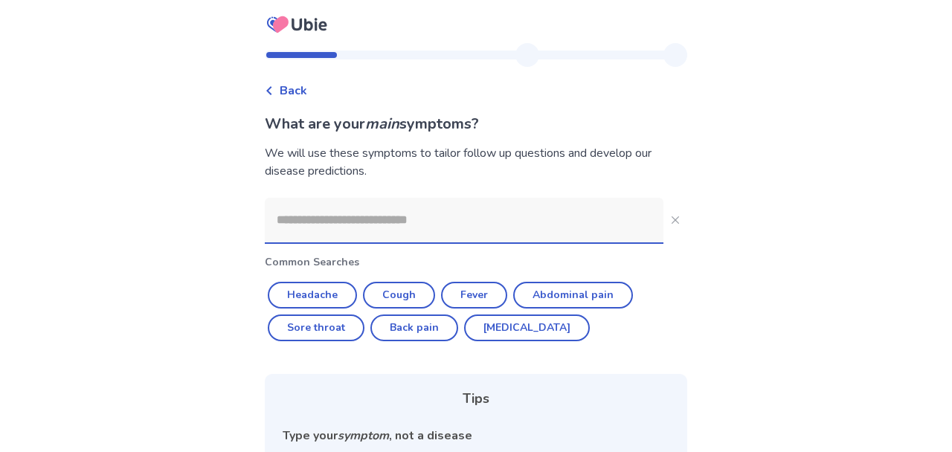
click at [329, 232] on input at bounding box center [464, 220] width 399 height 45
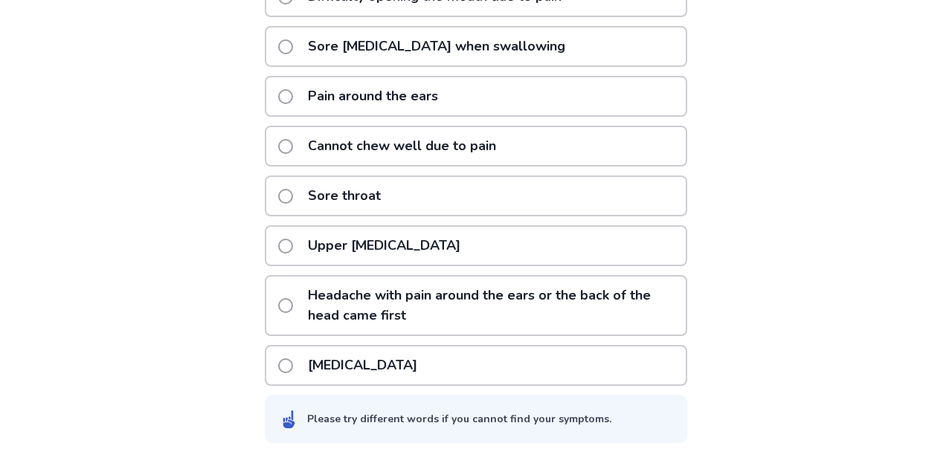
scroll to position [411, 0]
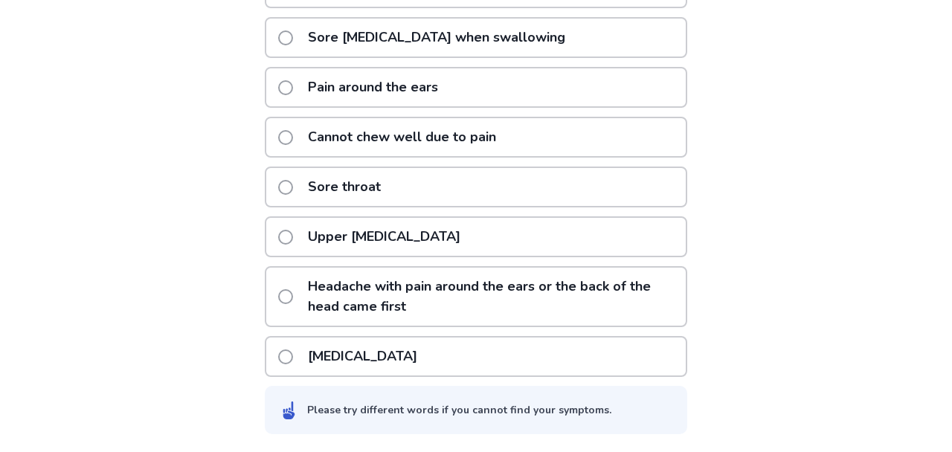
type input "********"
click at [293, 355] on span at bounding box center [285, 357] width 15 height 15
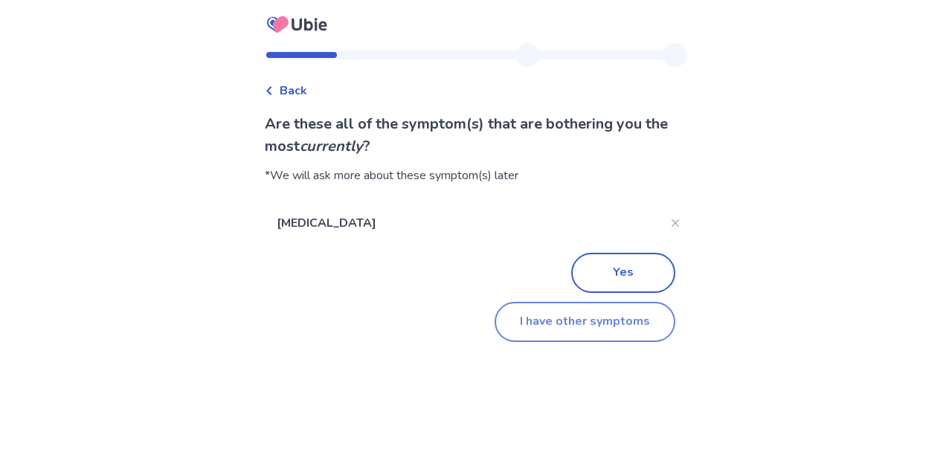
click at [568, 328] on button "I have other symptoms" at bounding box center [585, 322] width 181 height 40
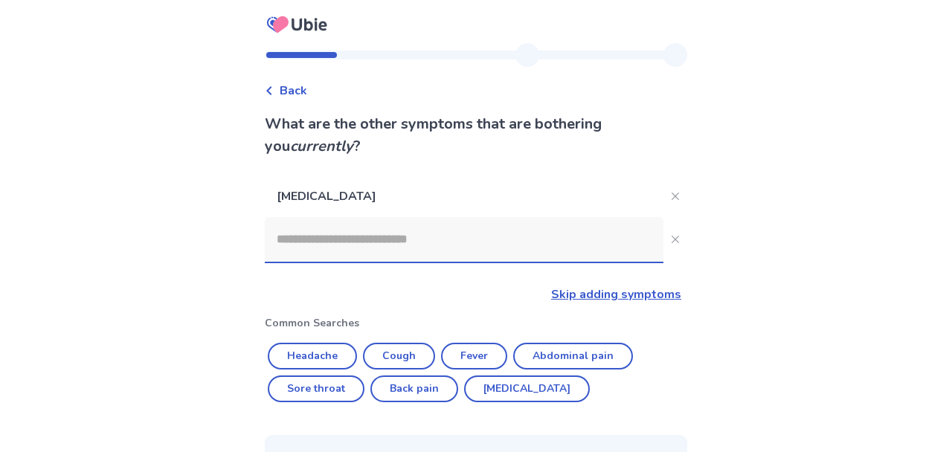
click at [413, 237] on input at bounding box center [464, 239] width 399 height 45
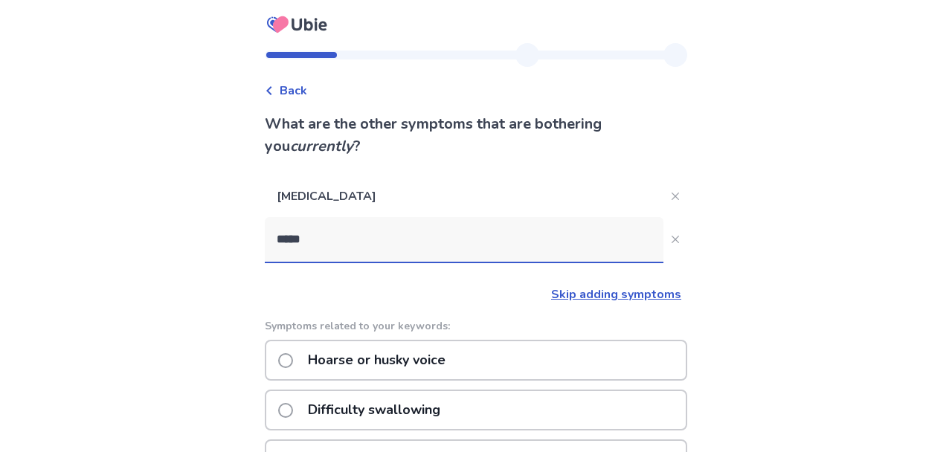
type input "*****"
click at [293, 412] on span at bounding box center [285, 410] width 15 height 15
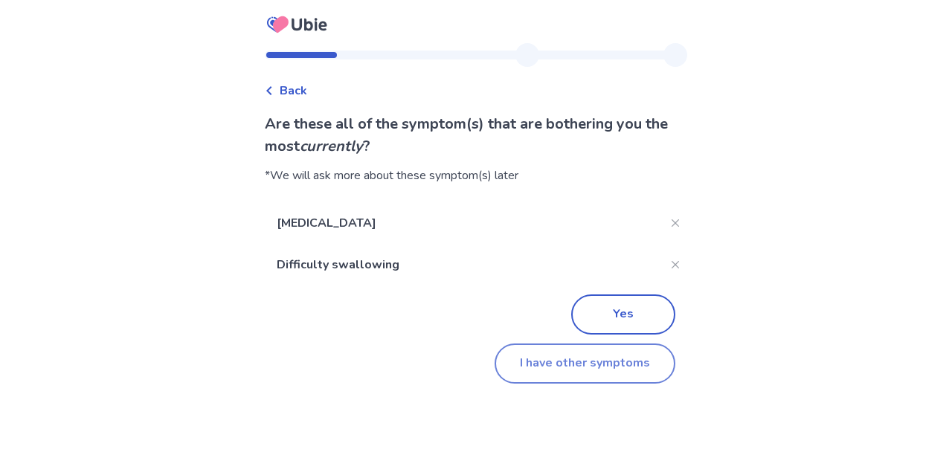
click at [548, 364] on button "I have other symptoms" at bounding box center [585, 364] width 181 height 40
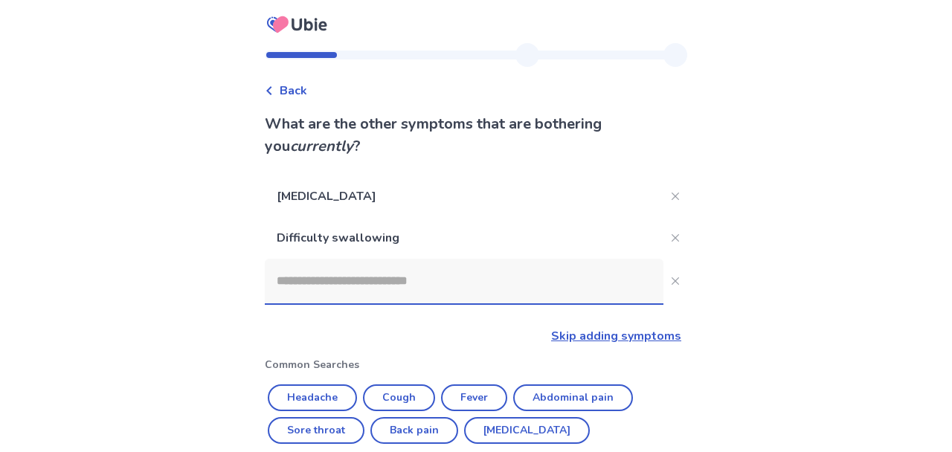
click at [471, 289] on input at bounding box center [464, 281] width 399 height 45
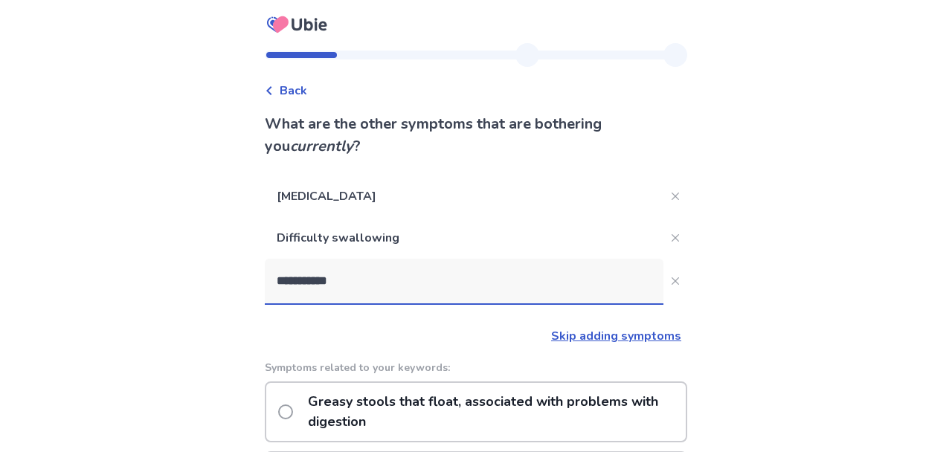
type input "**********"
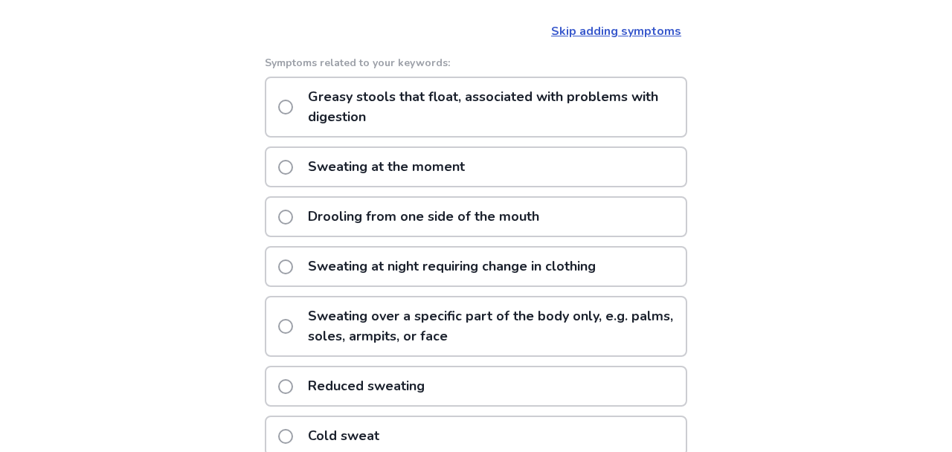
scroll to position [297, 0]
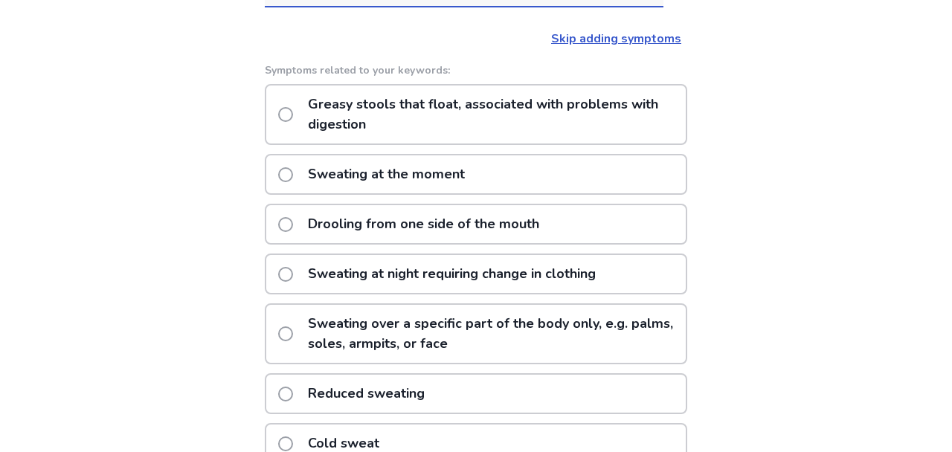
click at [419, 177] on p "Sweating at the moment" at bounding box center [386, 174] width 175 height 38
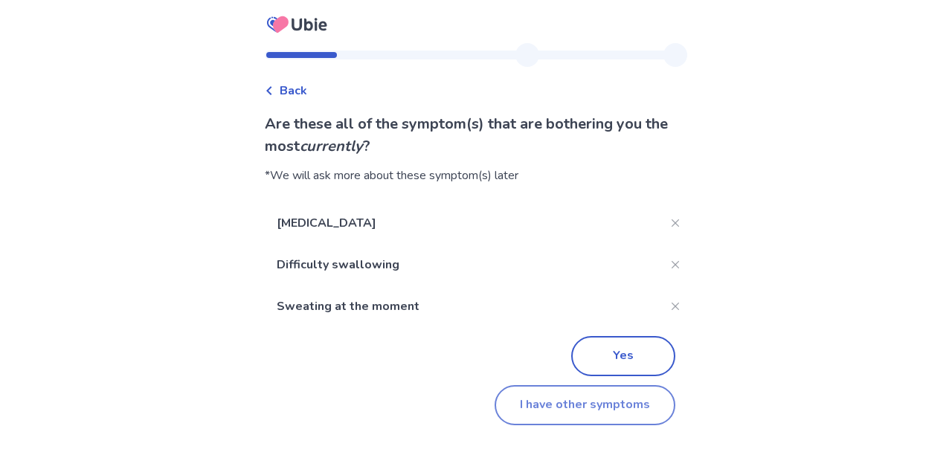
click at [547, 403] on button "I have other symptoms" at bounding box center [585, 405] width 181 height 40
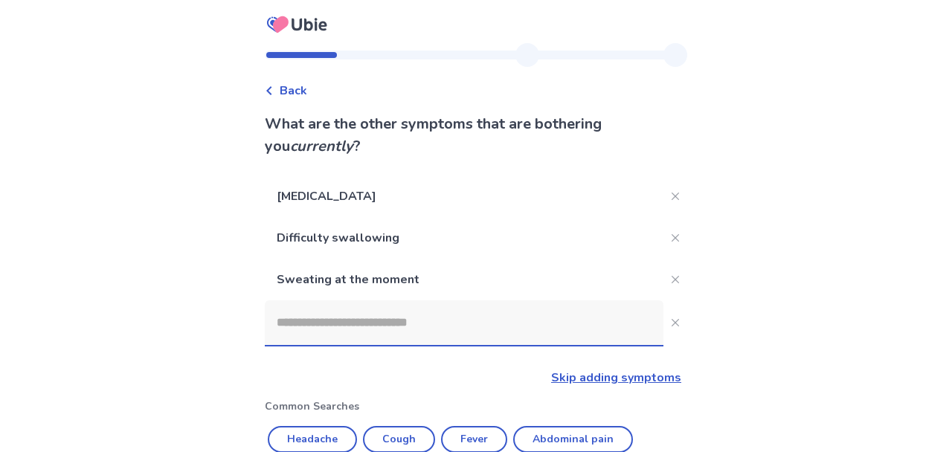
click at [390, 322] on input at bounding box center [464, 322] width 399 height 45
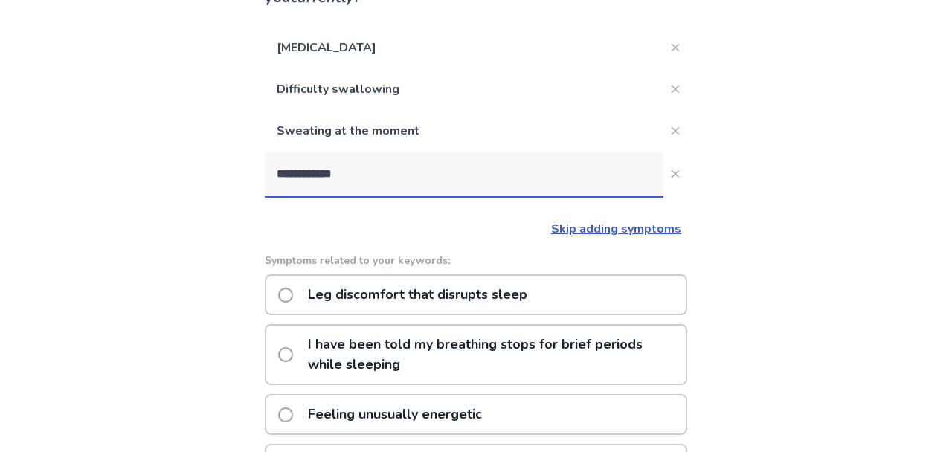
scroll to position [158, 0]
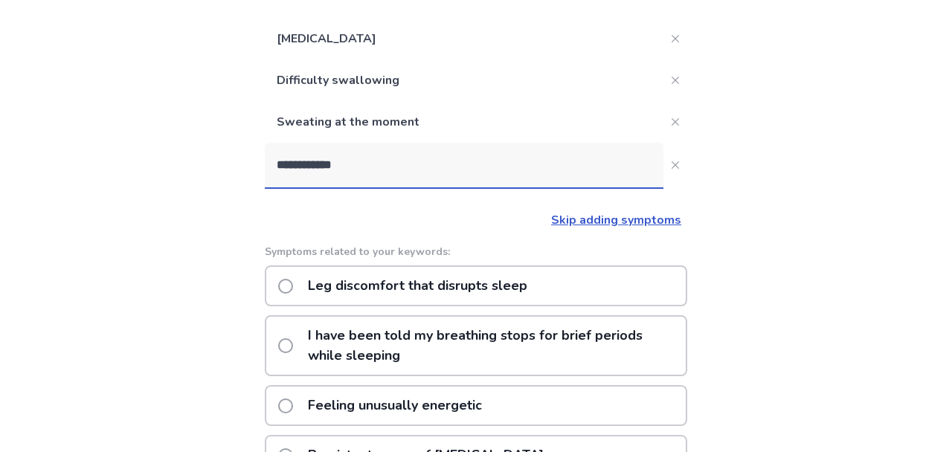
type input "**********"
click at [293, 289] on span at bounding box center [285, 286] width 15 height 15
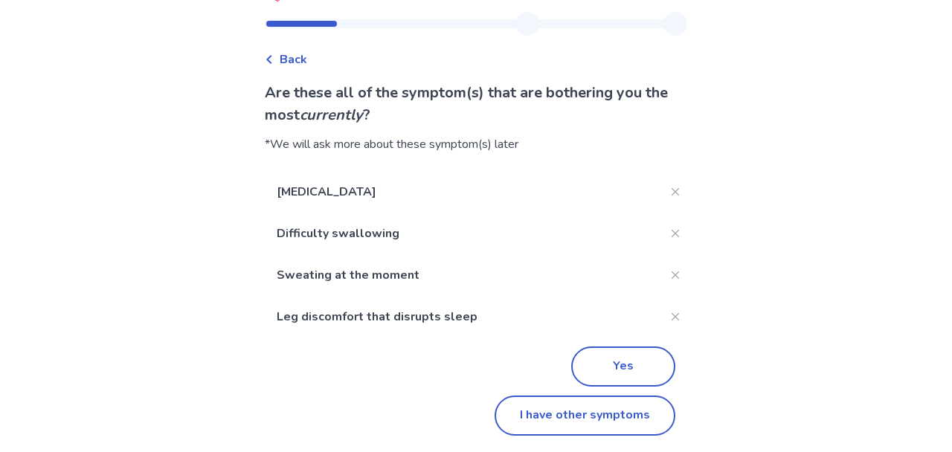
scroll to position [33, 0]
click at [546, 416] on button "I have other symptoms" at bounding box center [585, 414] width 181 height 40
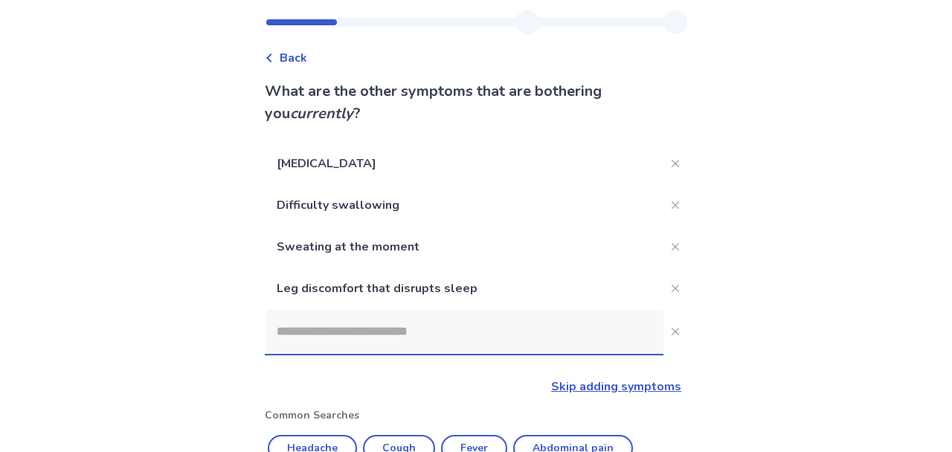
scroll to position [158, 0]
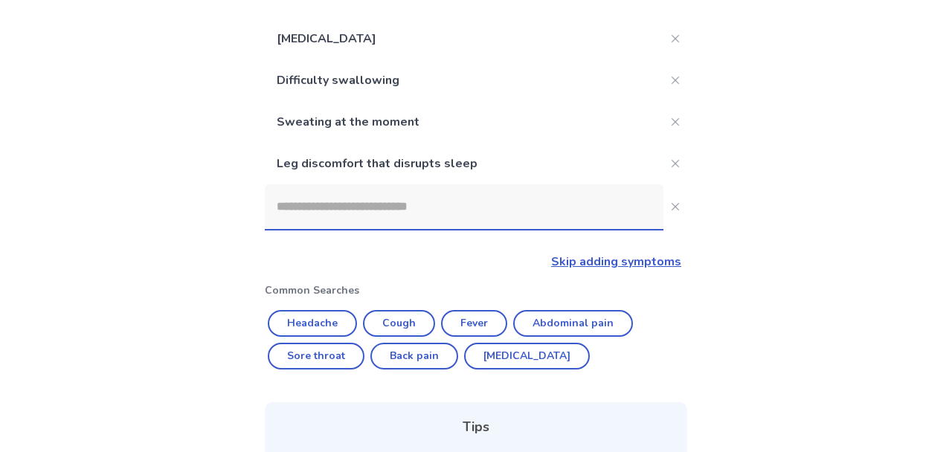
click at [370, 217] on input at bounding box center [464, 206] width 399 height 45
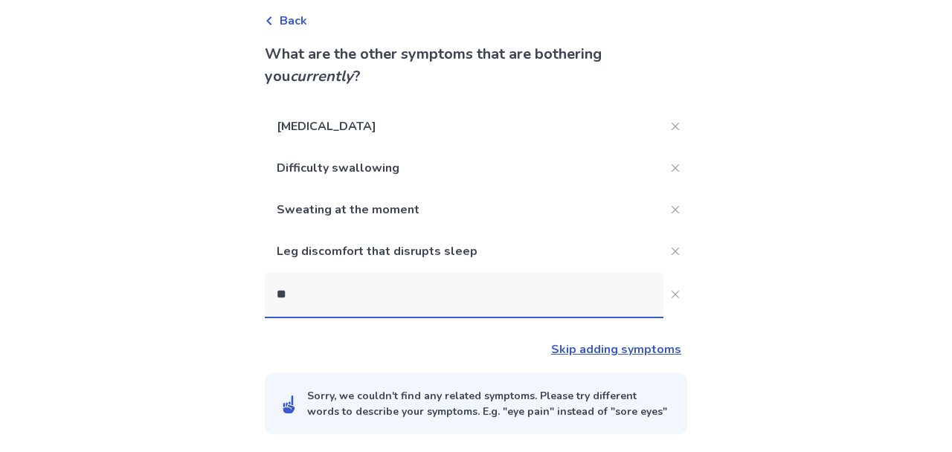
scroll to position [86, 0]
type input "***"
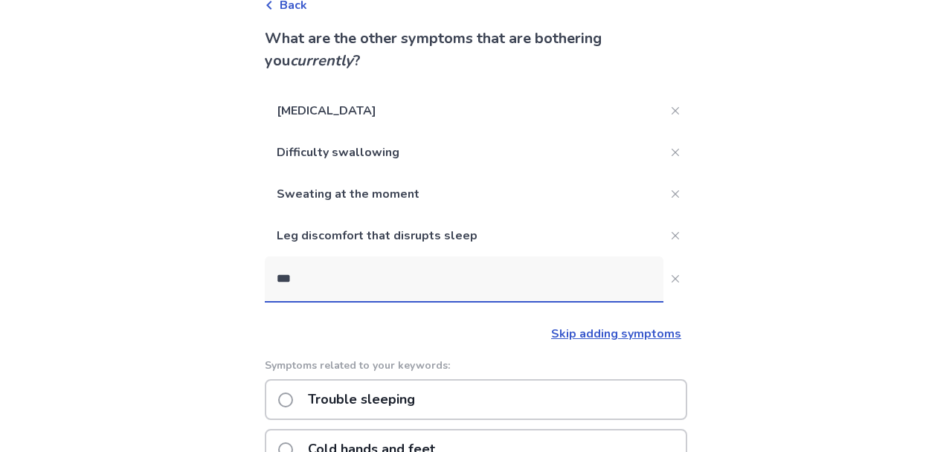
click at [376, 404] on p "Trouble sleeping" at bounding box center [361, 400] width 125 height 38
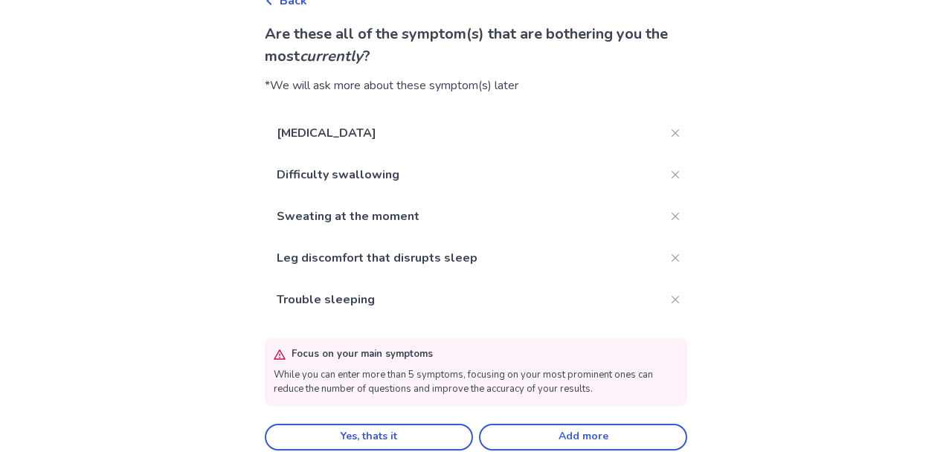
scroll to position [106, 0]
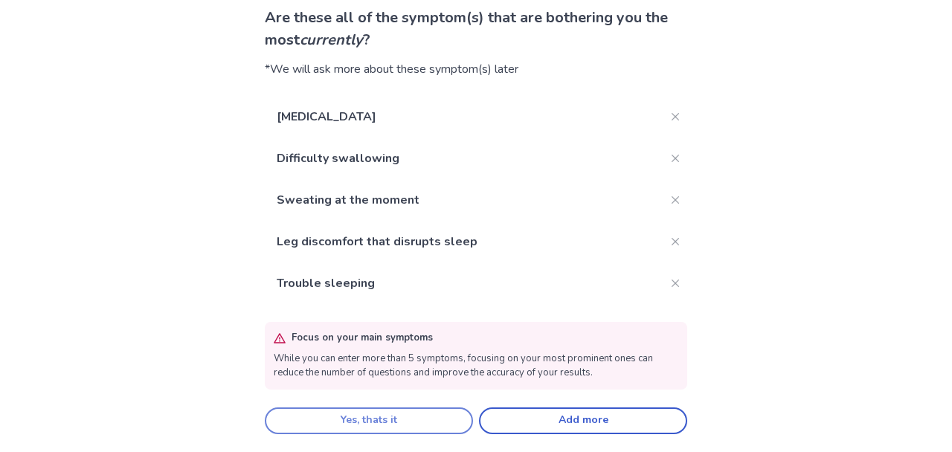
click at [433, 418] on button "Yes, thats it" at bounding box center [369, 421] width 208 height 27
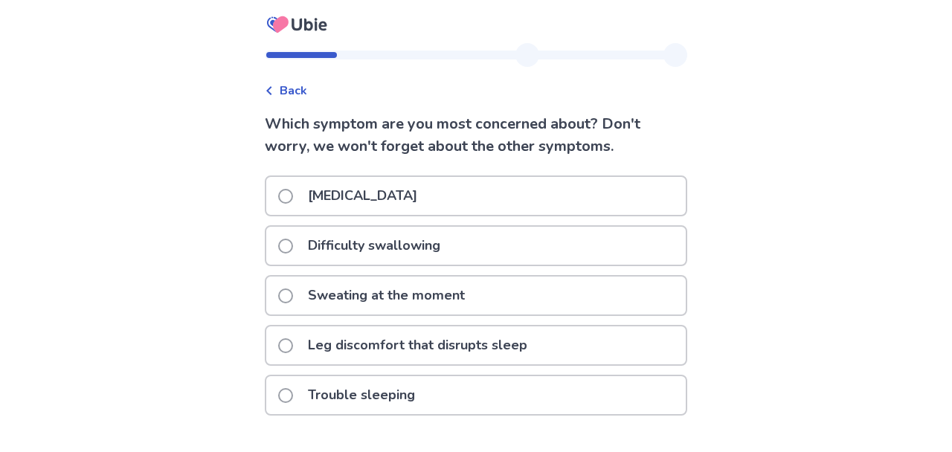
click at [293, 198] on span at bounding box center [285, 196] width 15 height 15
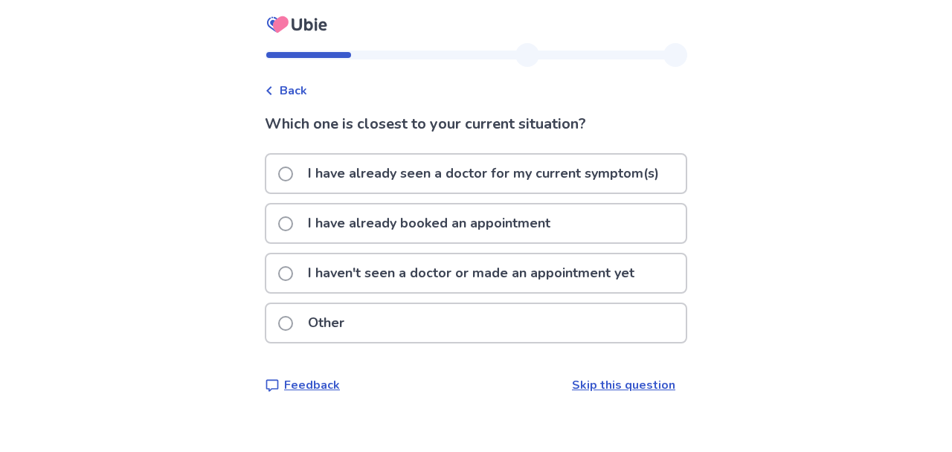
click at [293, 224] on span at bounding box center [285, 223] width 15 height 15
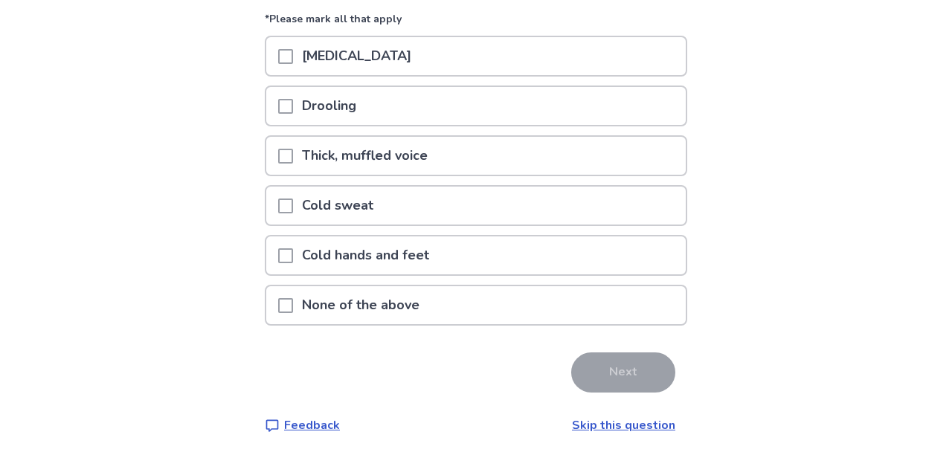
scroll to position [148, 0]
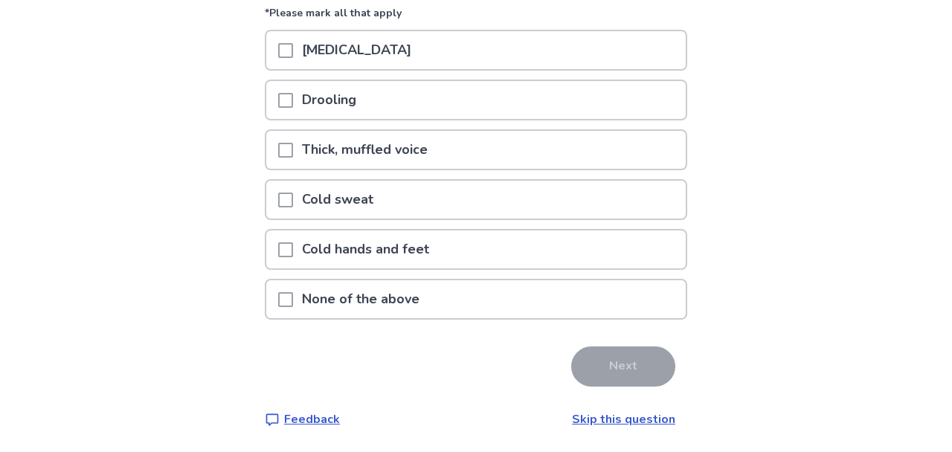
click at [293, 202] on span at bounding box center [285, 200] width 15 height 15
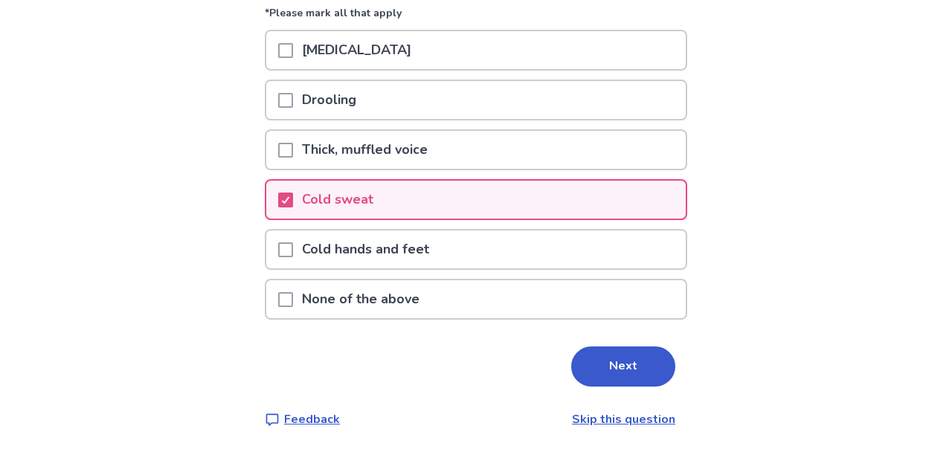
click at [303, 248] on p "Cold hands and feet" at bounding box center [365, 250] width 145 height 38
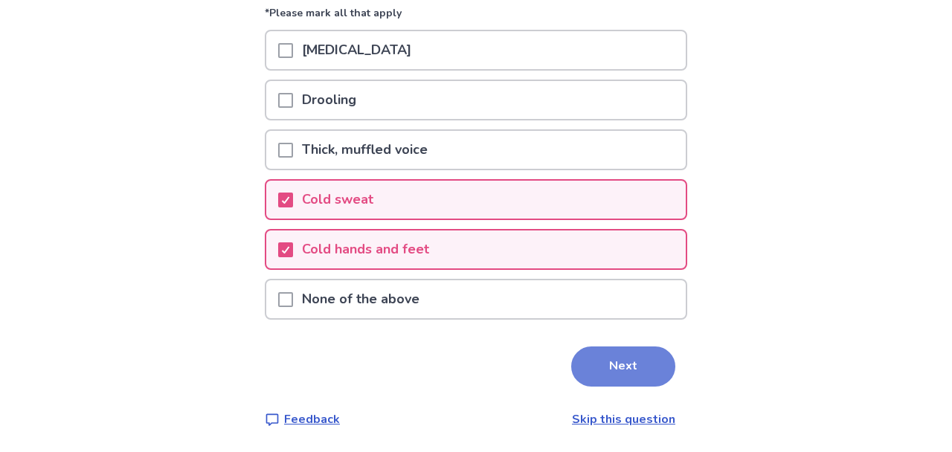
click at [583, 358] on button "Next" at bounding box center [623, 367] width 104 height 40
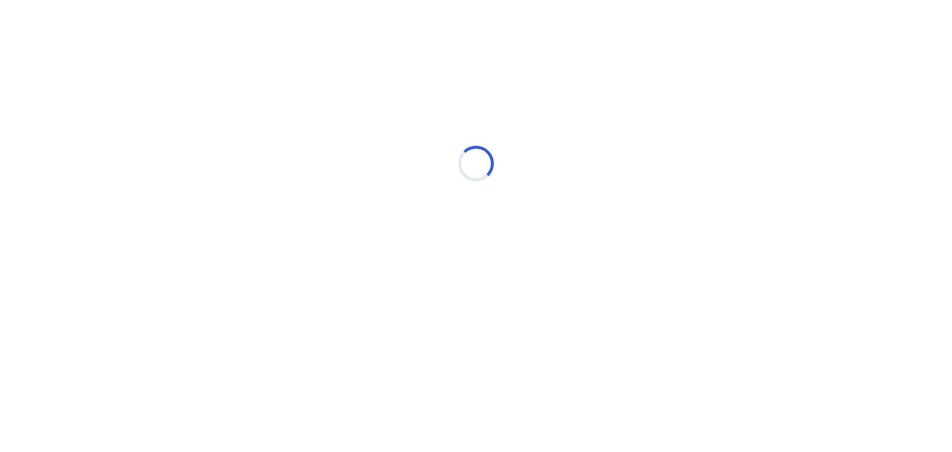
select select "*"
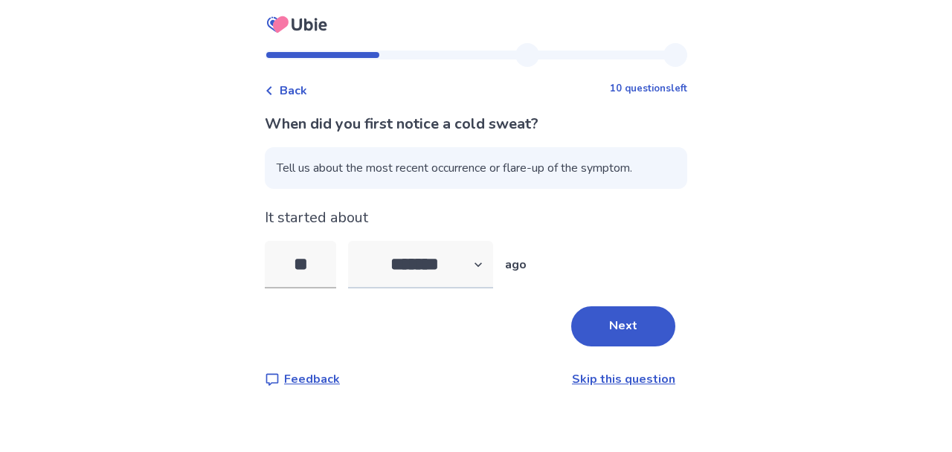
type input "**"
click at [348, 241] on select "******* ****** ******* ******** *******" at bounding box center [420, 265] width 145 height 48
select select "*"
click option "*******" at bounding box center [0, 0] width 0 height 0
click at [602, 323] on button "Next" at bounding box center [623, 326] width 104 height 40
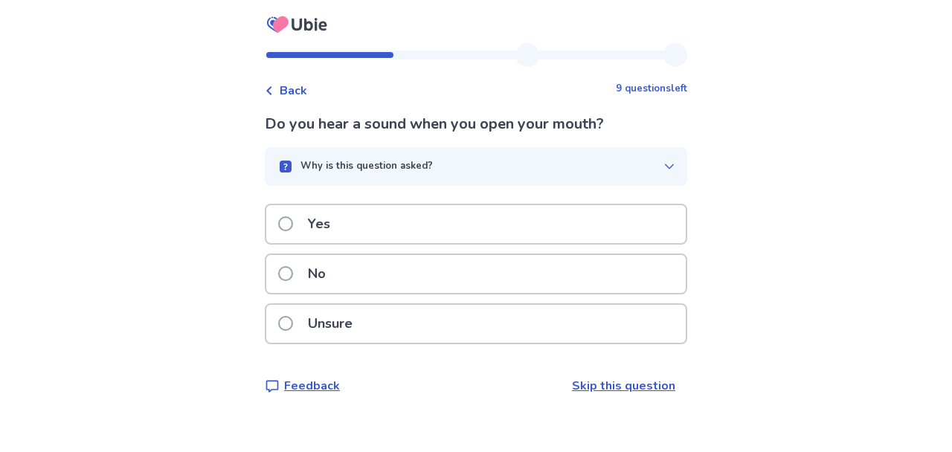
click at [315, 224] on p "Yes" at bounding box center [319, 224] width 40 height 38
click at [323, 276] on p "No" at bounding box center [317, 274] width 36 height 38
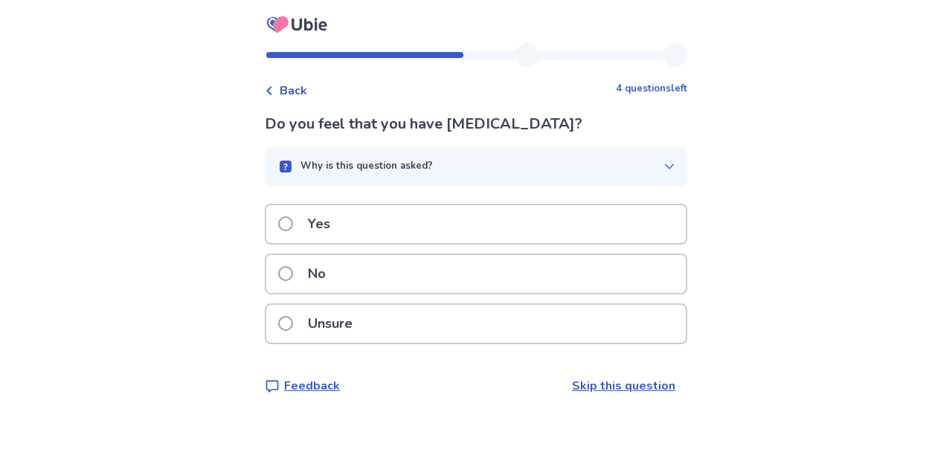
click at [323, 276] on p "No" at bounding box center [317, 274] width 36 height 38
click at [313, 223] on p "Yes" at bounding box center [319, 224] width 40 height 38
click at [335, 274] on p "No" at bounding box center [317, 274] width 36 height 38
click at [329, 279] on p "No" at bounding box center [317, 274] width 36 height 38
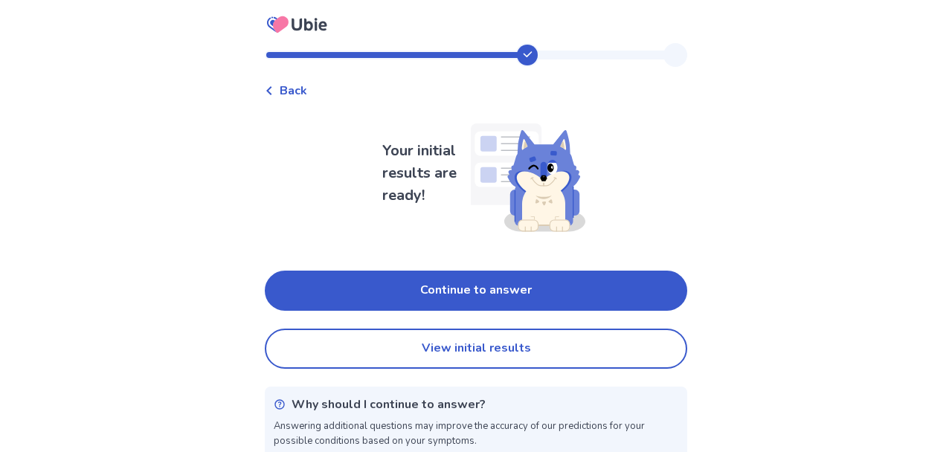
click at [329, 279] on button "Continue to answer" at bounding box center [476, 291] width 422 height 40
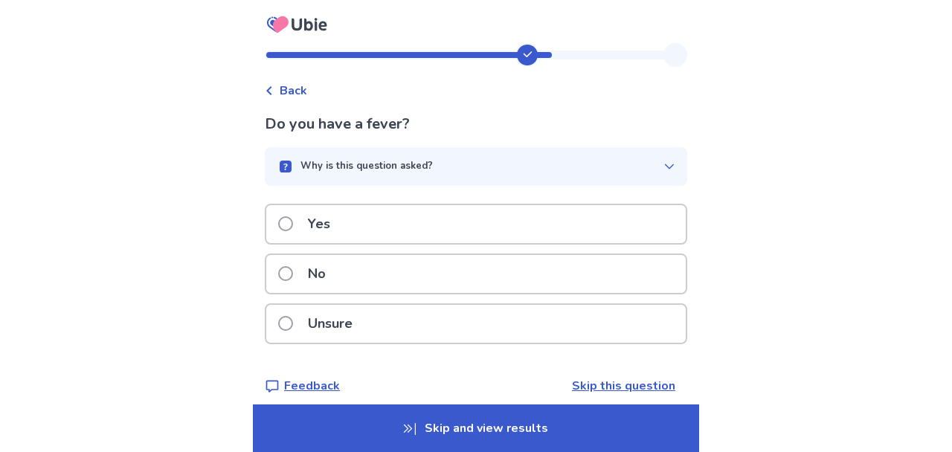
click at [329, 279] on p "No" at bounding box center [317, 274] width 36 height 38
click at [339, 228] on p "Yes" at bounding box center [319, 224] width 40 height 38
click at [339, 234] on p "Yes" at bounding box center [319, 224] width 40 height 38
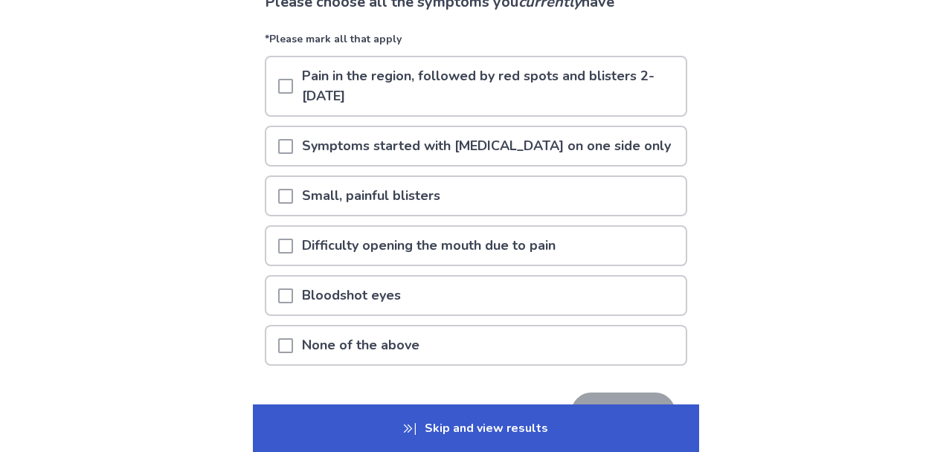
scroll to position [158, 0]
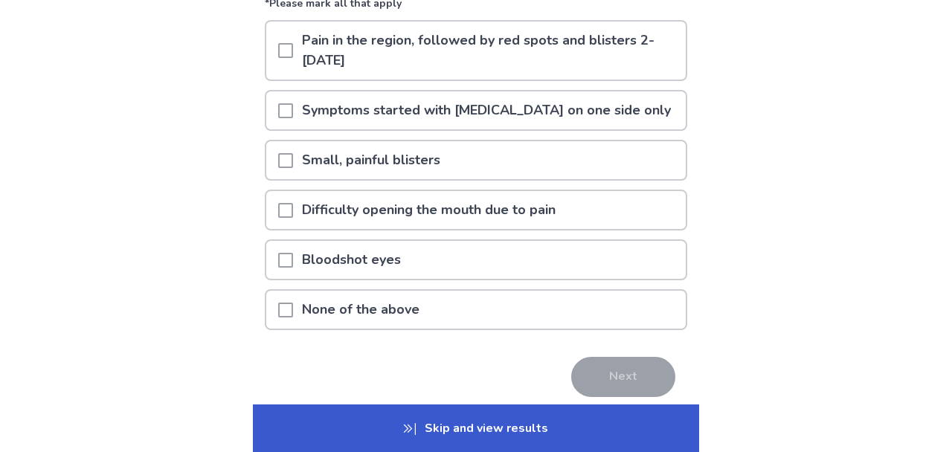
click at [293, 310] on span at bounding box center [285, 310] width 15 height 15
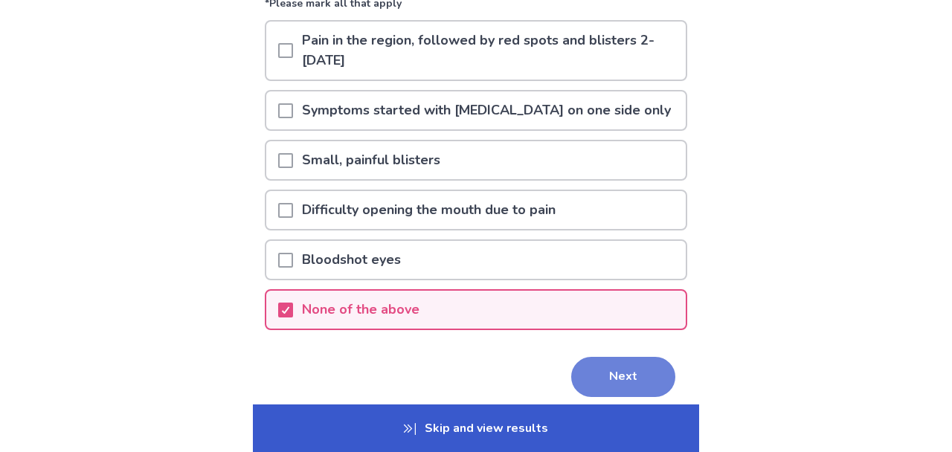
click at [611, 375] on button "Next" at bounding box center [623, 377] width 104 height 40
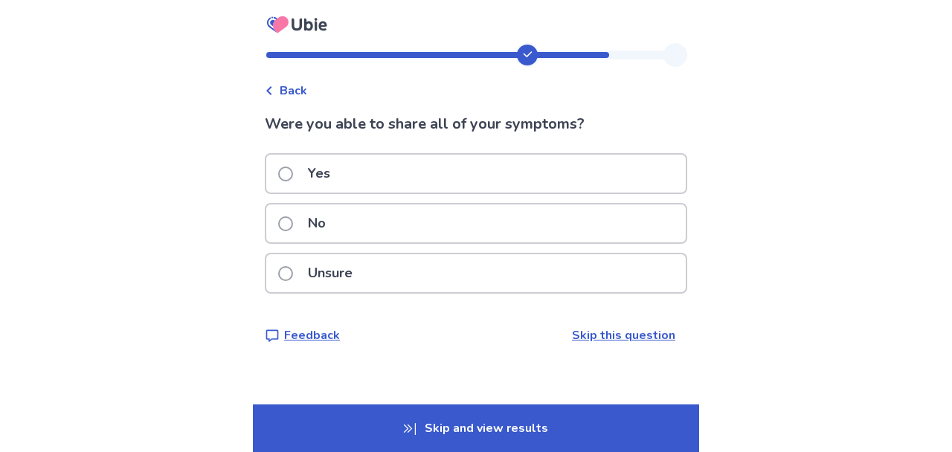
click at [343, 276] on p "Unsure" at bounding box center [330, 273] width 62 height 38
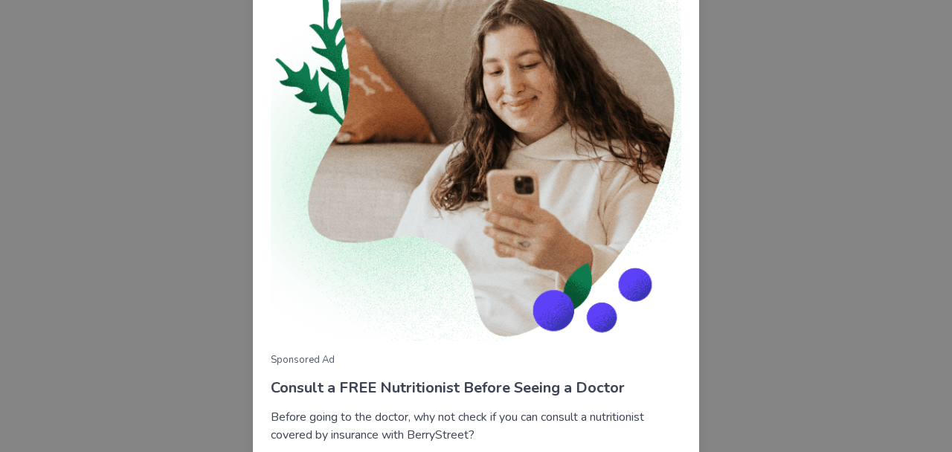
scroll to position [199, 0]
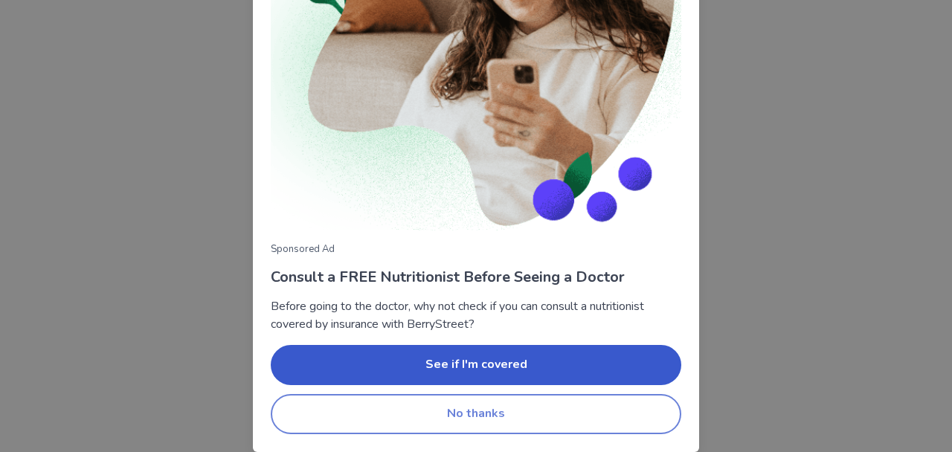
click at [480, 421] on button "No thanks" at bounding box center [476, 414] width 411 height 40
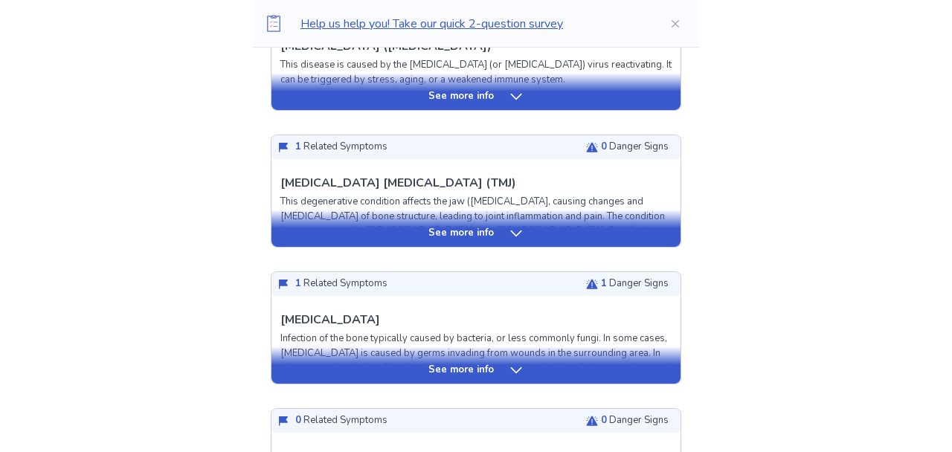
scroll to position [476, 0]
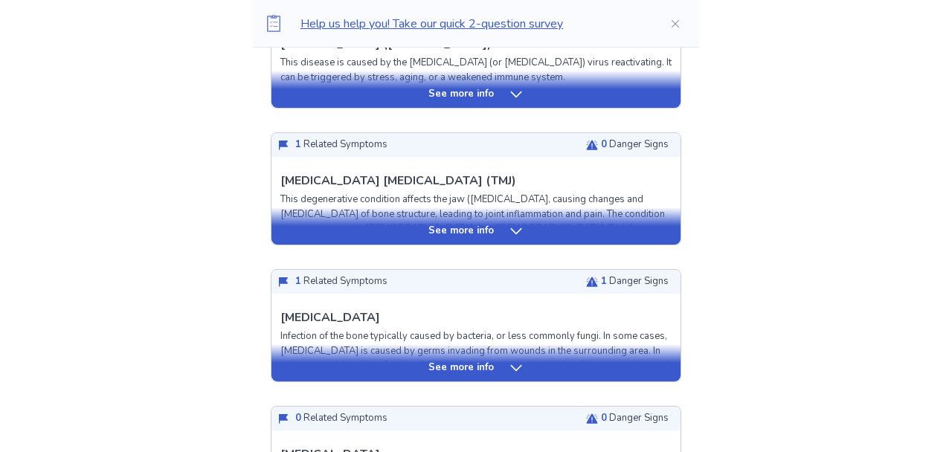
click at [510, 366] on icon at bounding box center [515, 368] width 11 height 6
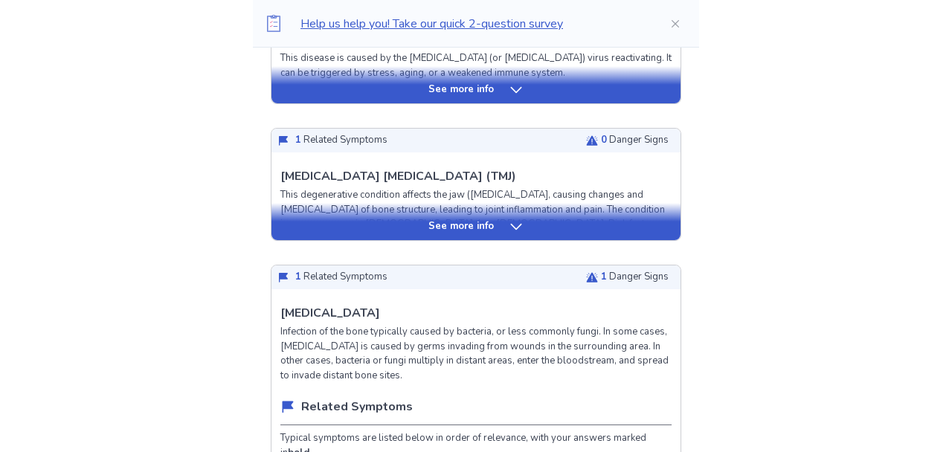
scroll to position [473, 0]
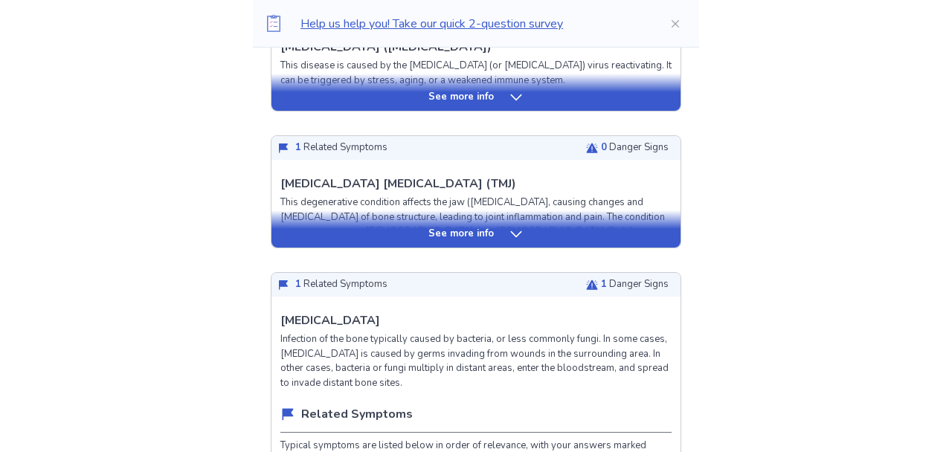
drag, startPoint x: 384, startPoint y: 324, endPoint x: 303, endPoint y: 322, distance: 81.1
click at [303, 322] on div "Osteomyelitis Infection of the bone typically caused by bacteria, or less commo…" at bounding box center [475, 351] width 391 height 79
drag, startPoint x: 292, startPoint y: 317, endPoint x: 364, endPoint y: 318, distance: 72.9
click at [364, 318] on p "Osteomyelitis" at bounding box center [330, 321] width 100 height 18
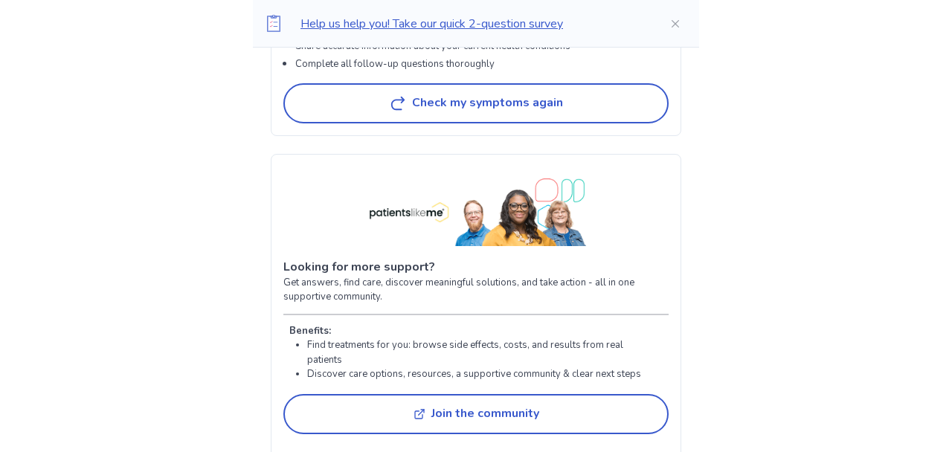
scroll to position [3784, 0]
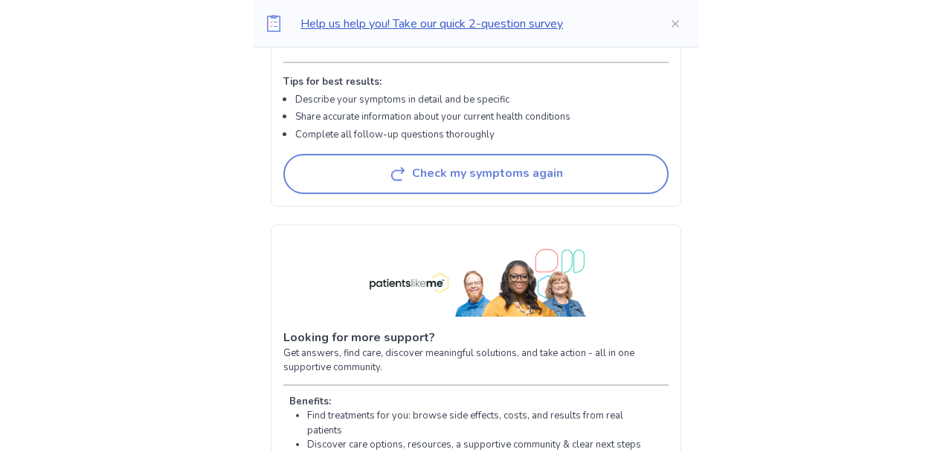
click at [422, 194] on button "Check my symptoms again" at bounding box center [475, 174] width 385 height 40
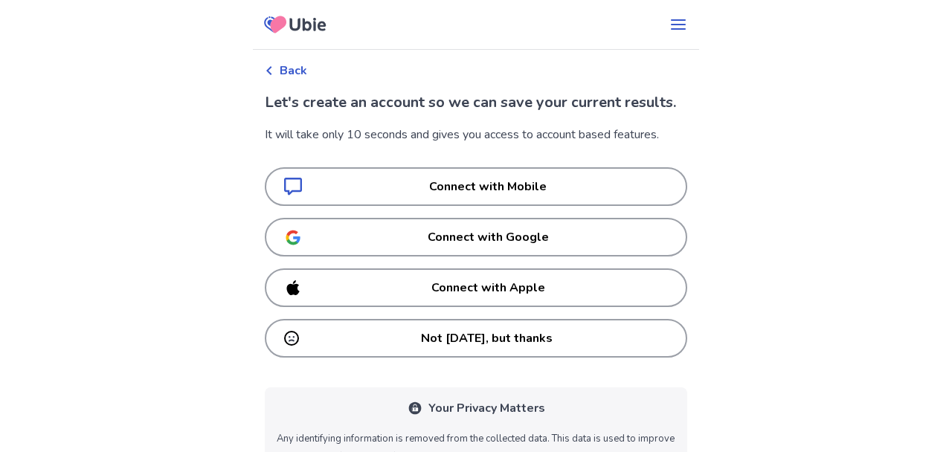
click at [374, 353] on div "Not today, but thanks" at bounding box center [476, 339] width 384 height 30
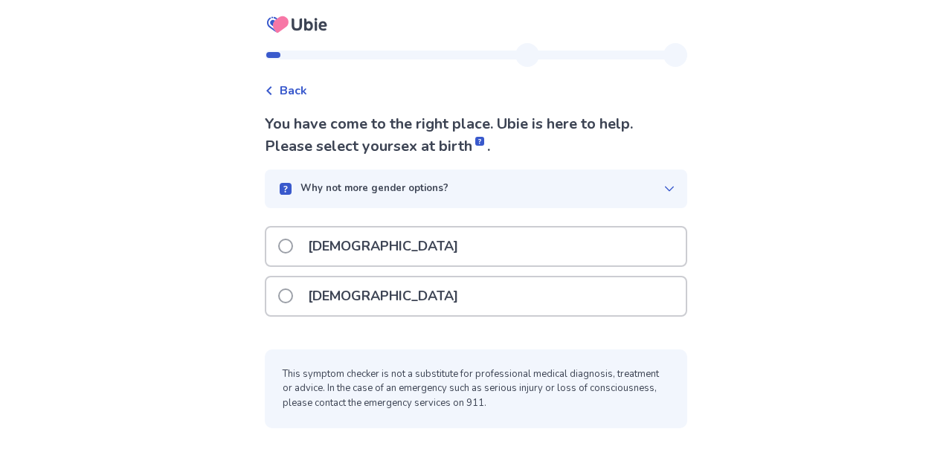
click at [313, 251] on p "Male" at bounding box center [383, 247] width 168 height 38
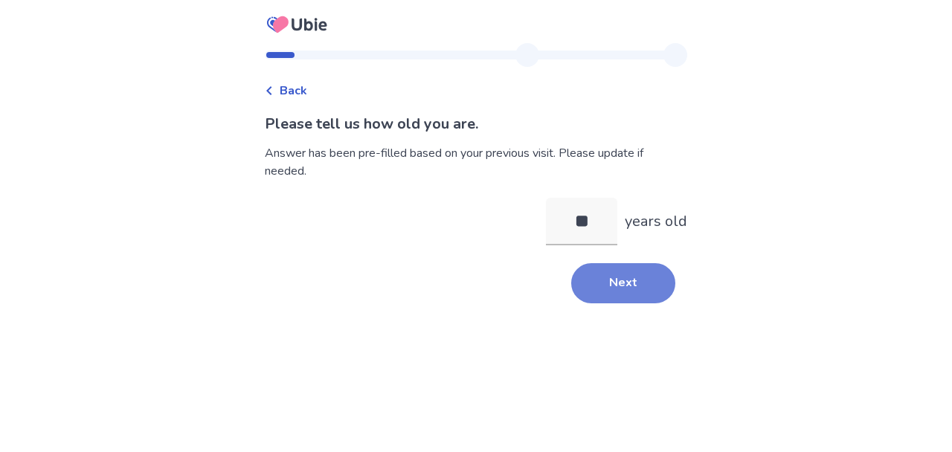
click at [615, 280] on button "Next" at bounding box center [623, 283] width 104 height 40
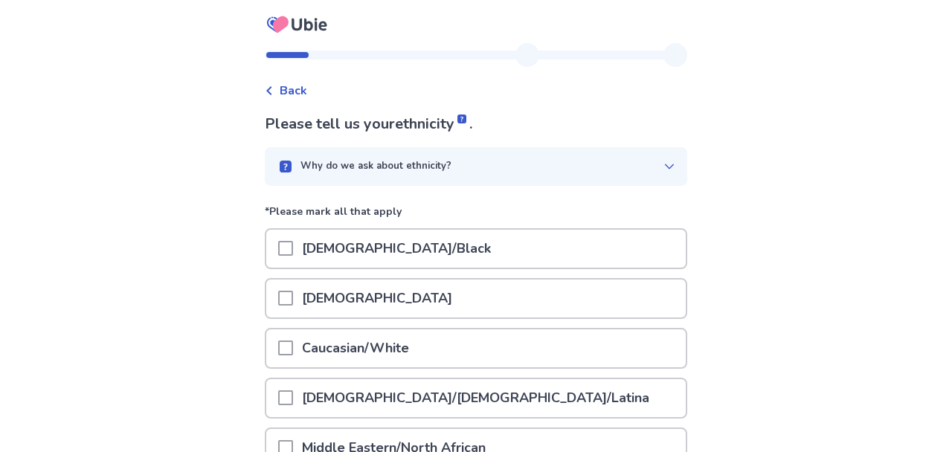
click at [384, 357] on p "Caucasian/White" at bounding box center [355, 348] width 125 height 38
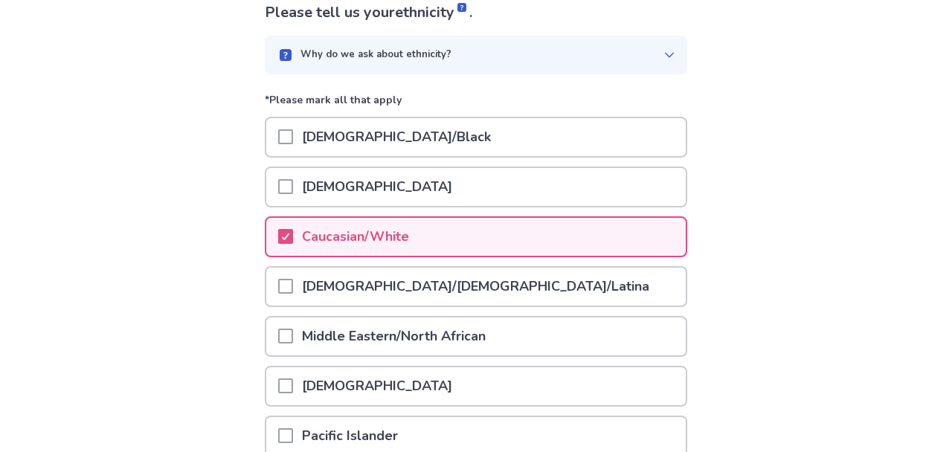
scroll to position [236, 0]
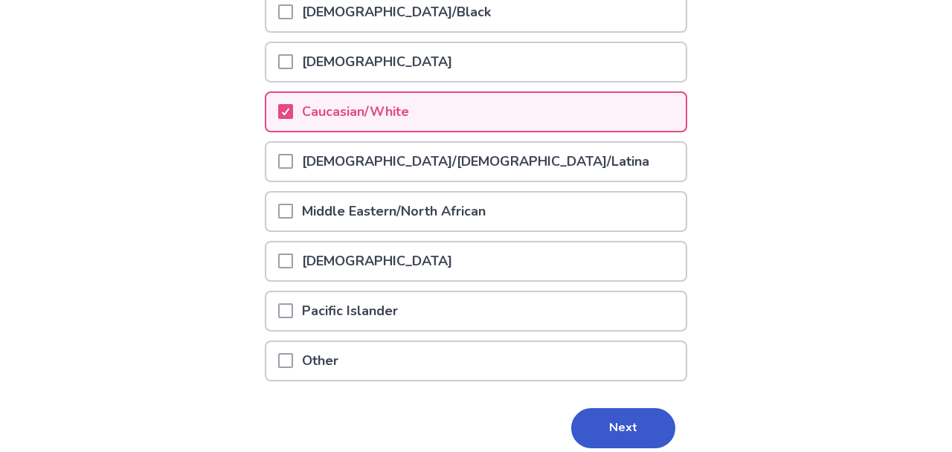
click at [293, 264] on span at bounding box center [285, 261] width 15 height 15
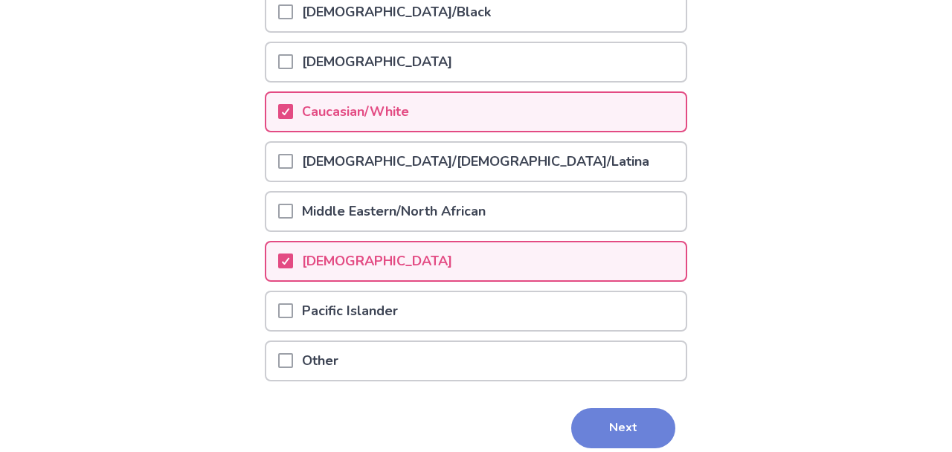
click at [617, 417] on button "Next" at bounding box center [623, 428] width 104 height 40
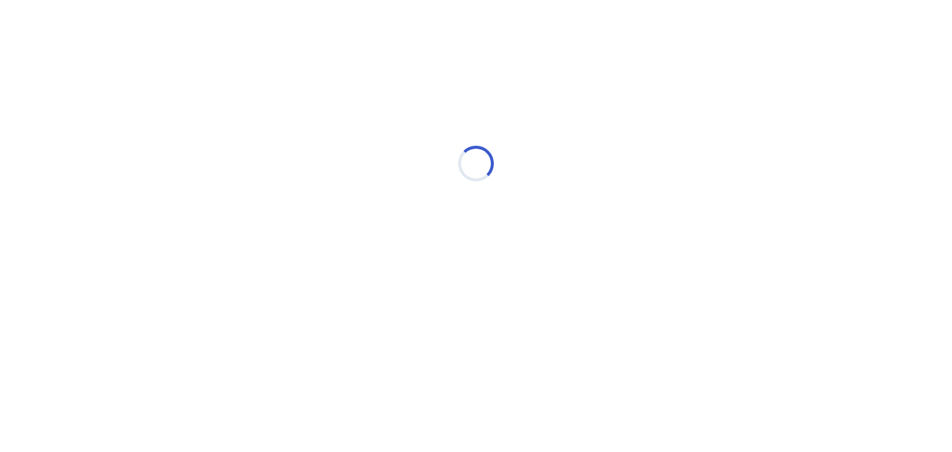
scroll to position [0, 0]
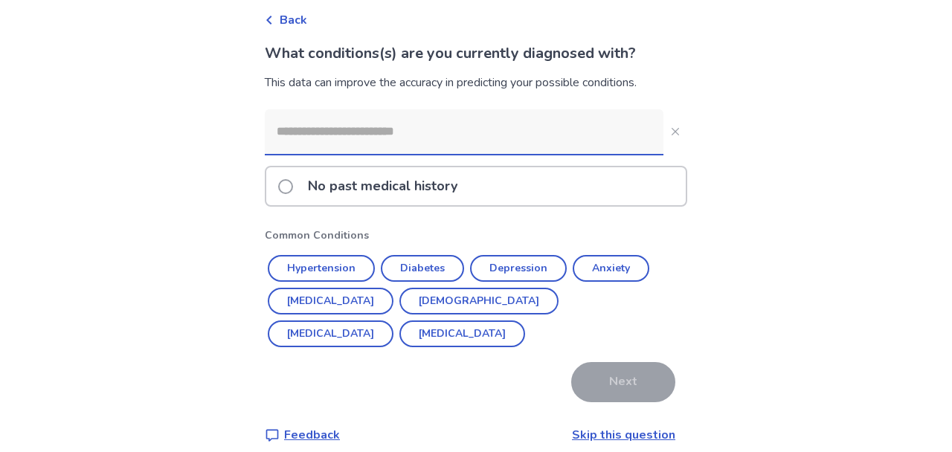
scroll to position [86, 0]
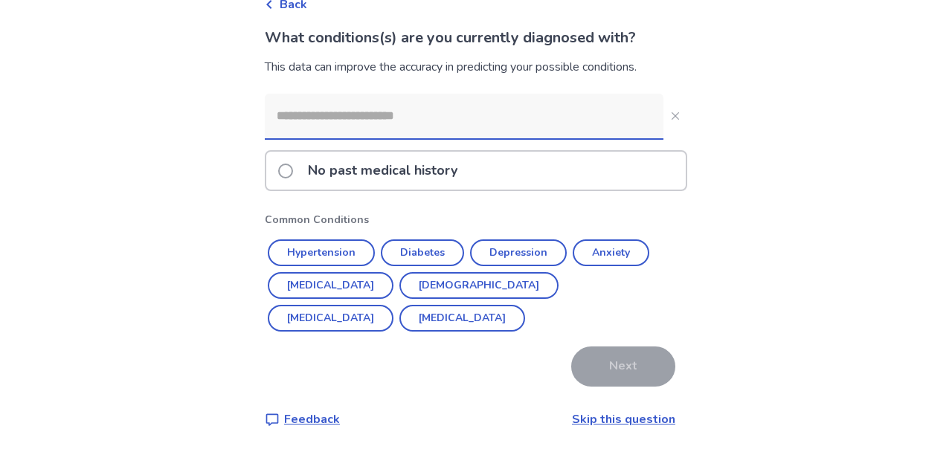
click at [611, 420] on link "Skip this question" at bounding box center [623, 419] width 103 height 16
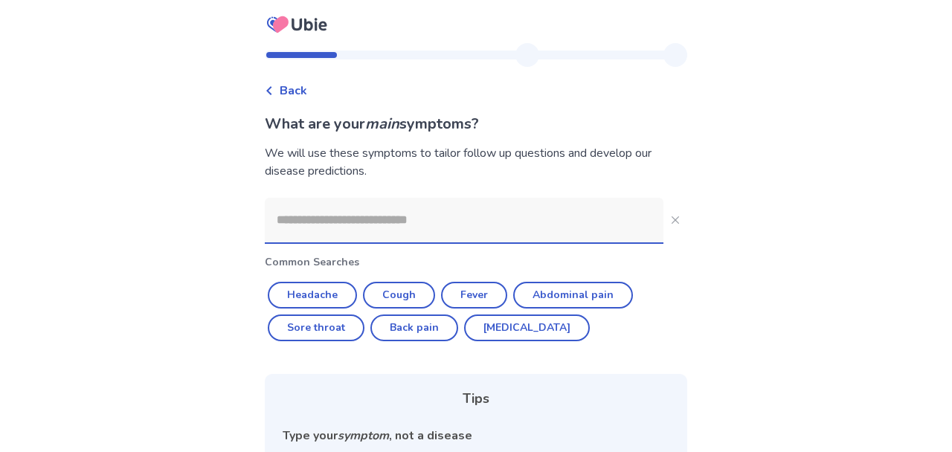
click at [419, 219] on input at bounding box center [464, 220] width 399 height 45
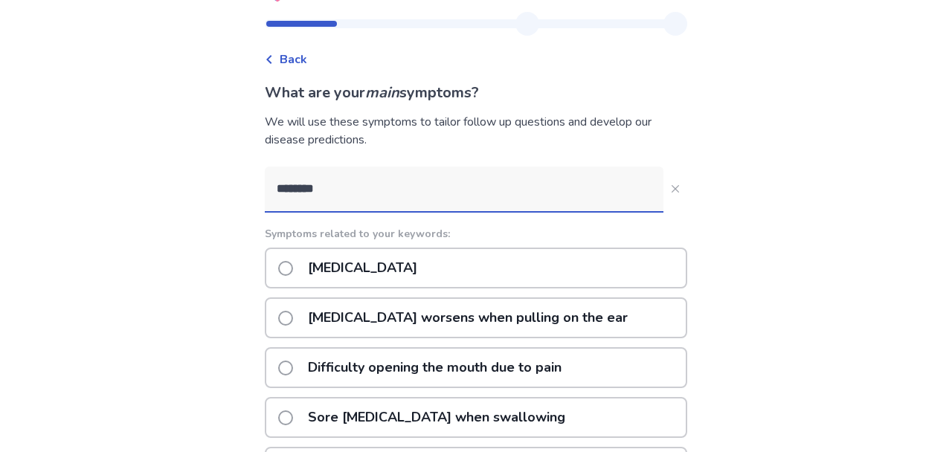
scroll to position [79, 0]
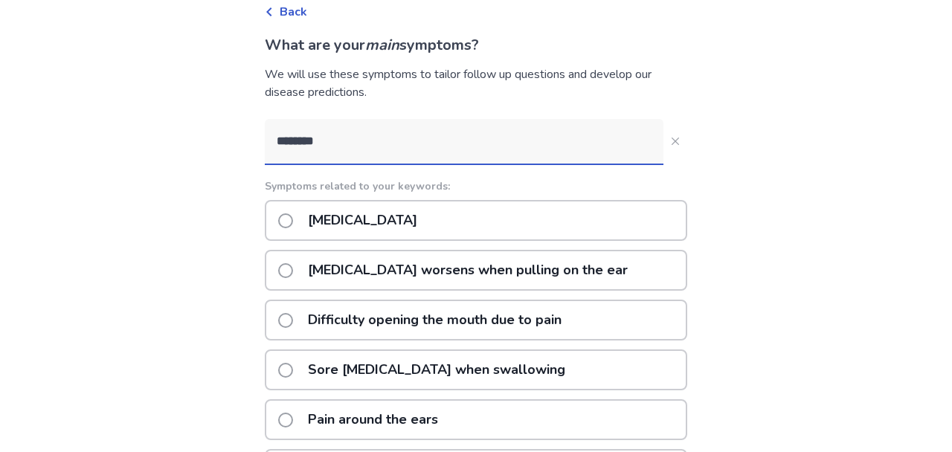
type input "********"
click at [293, 321] on span at bounding box center [285, 320] width 15 height 15
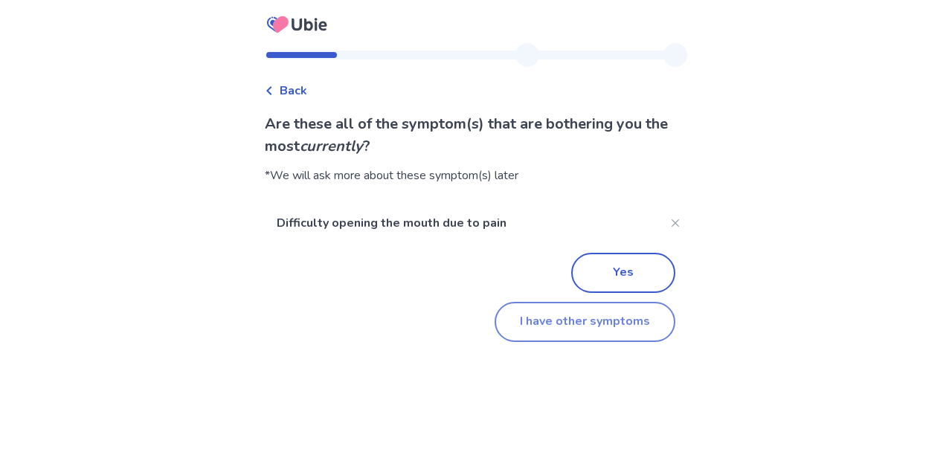
click at [516, 314] on button "I have other symptoms" at bounding box center [585, 322] width 181 height 40
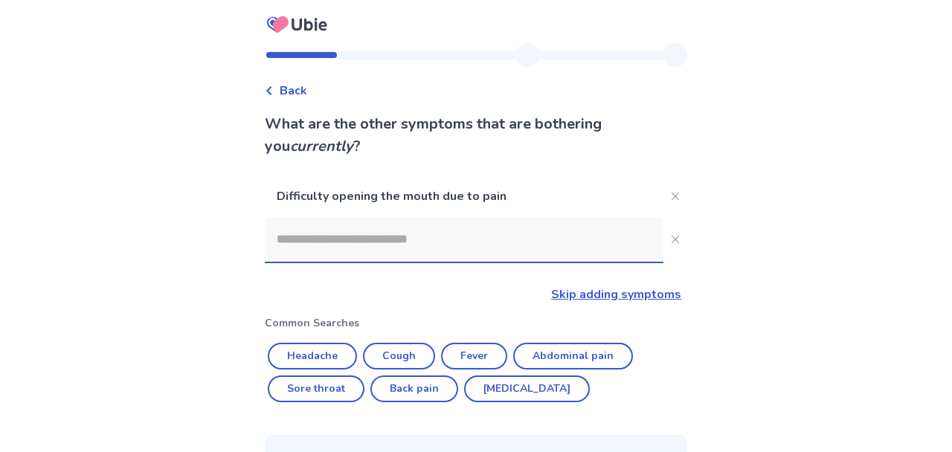
scroll to position [79, 0]
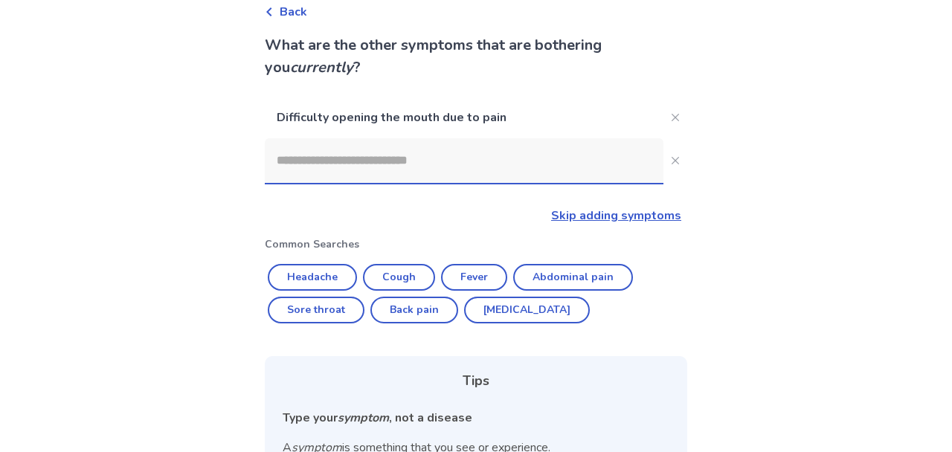
click at [398, 158] on input at bounding box center [464, 160] width 399 height 45
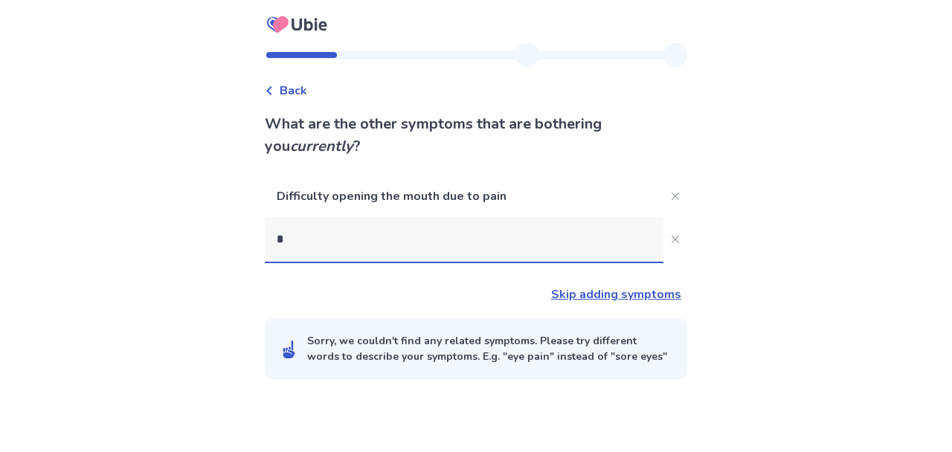
scroll to position [0, 0]
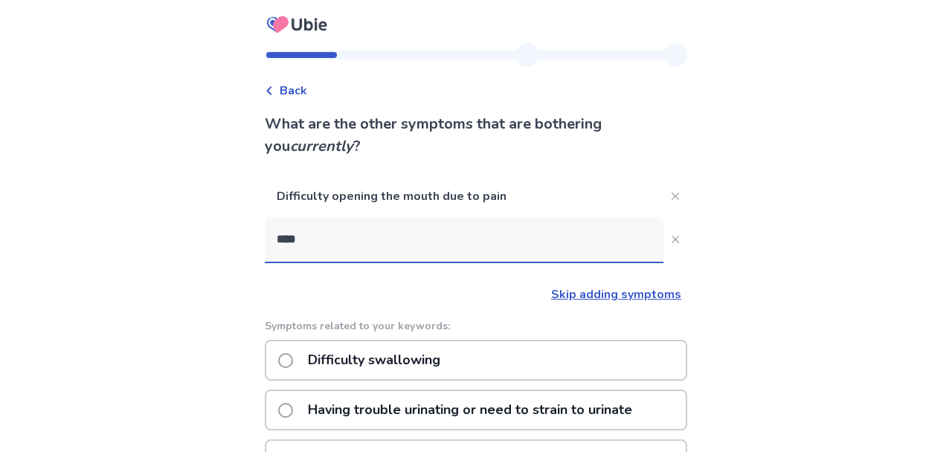
type input "*****"
click at [395, 362] on p "Difficulty swallowing" at bounding box center [374, 360] width 150 height 38
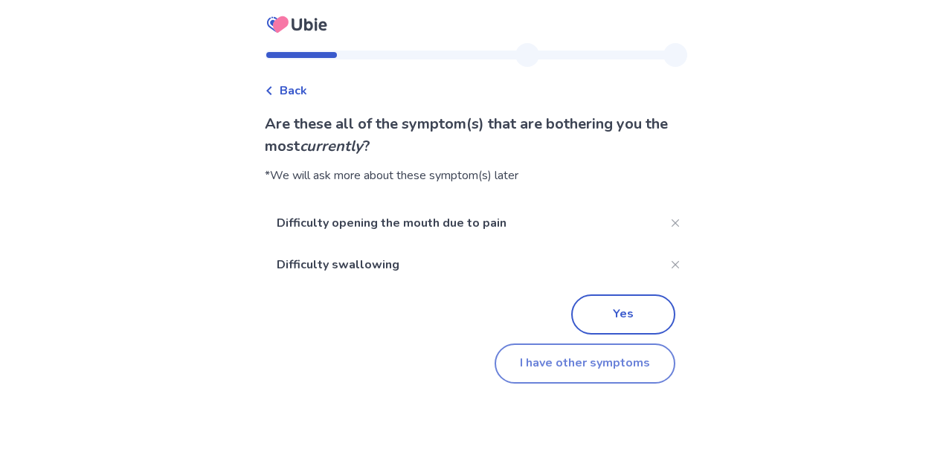
click at [531, 355] on button "I have other symptoms" at bounding box center [585, 364] width 181 height 40
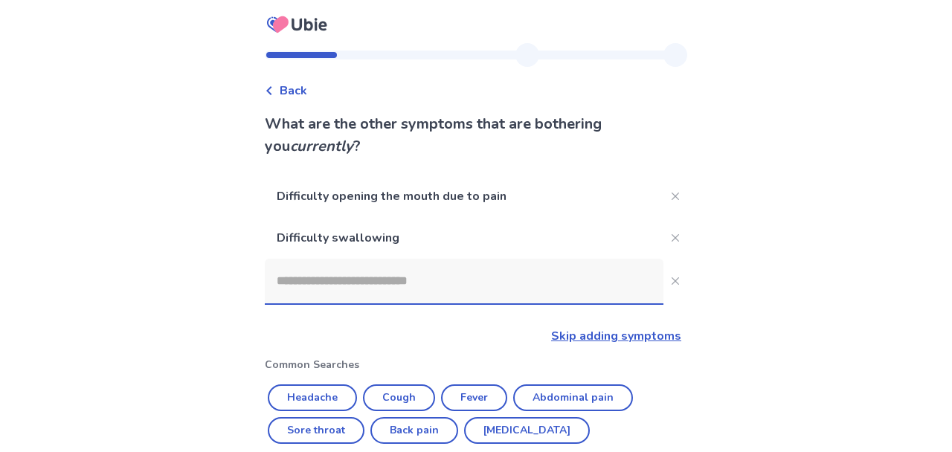
click at [518, 291] on input at bounding box center [464, 281] width 399 height 45
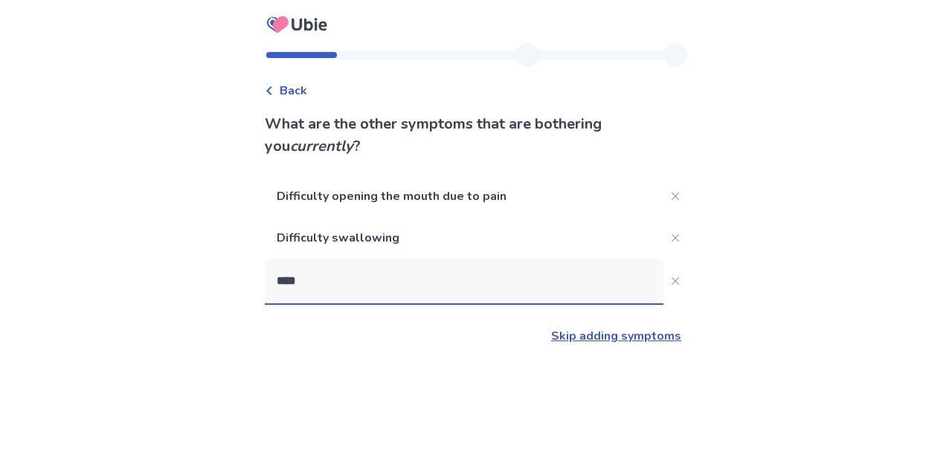
type input "*****"
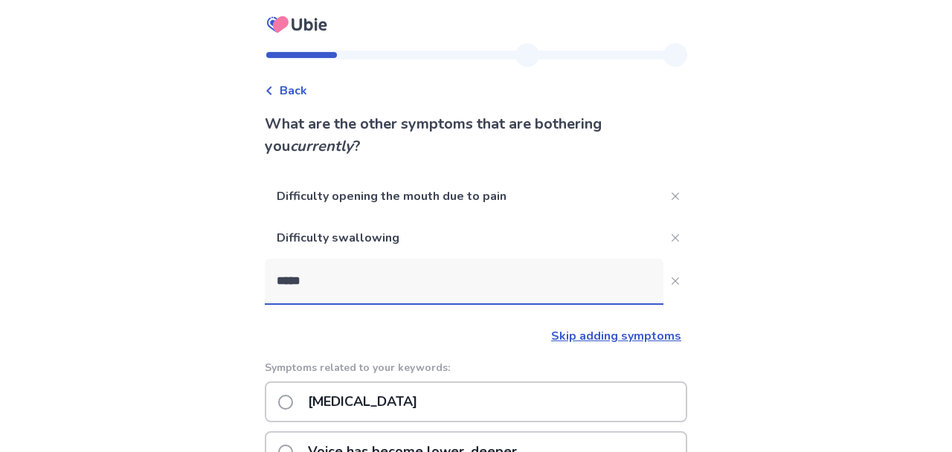
click at [400, 403] on p "[MEDICAL_DATA]" at bounding box center [362, 402] width 127 height 38
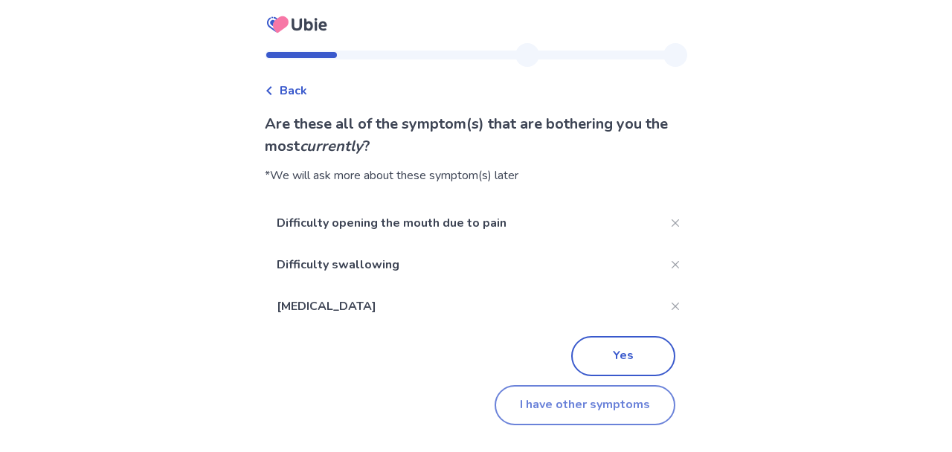
click at [537, 407] on button "I have other symptoms" at bounding box center [585, 405] width 181 height 40
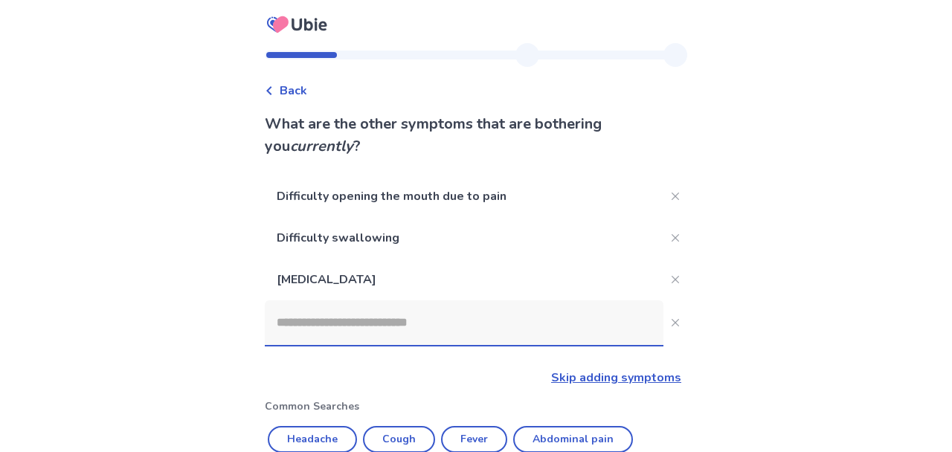
click at [411, 318] on input at bounding box center [464, 322] width 399 height 45
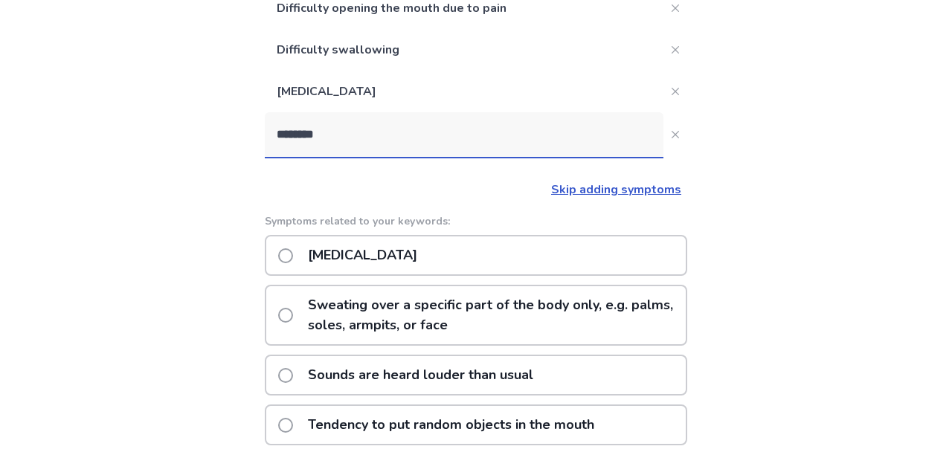
scroll to position [236, 0]
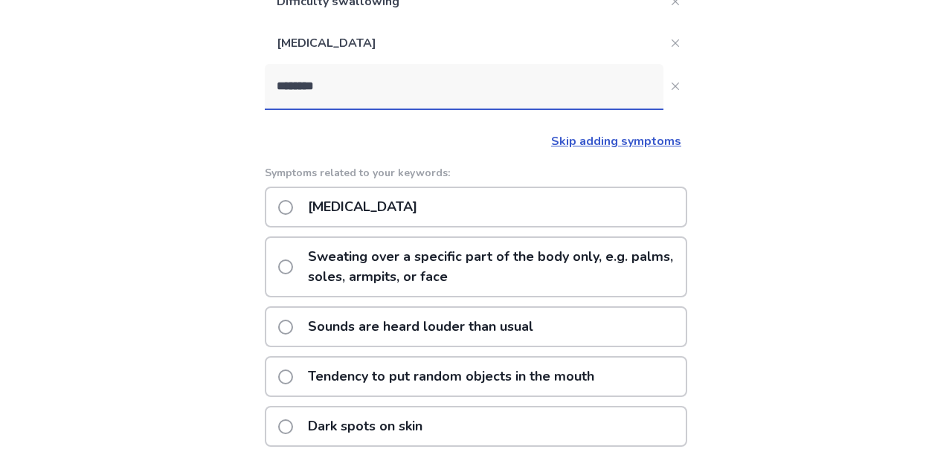
type input "********"
click at [293, 269] on span at bounding box center [285, 267] width 15 height 15
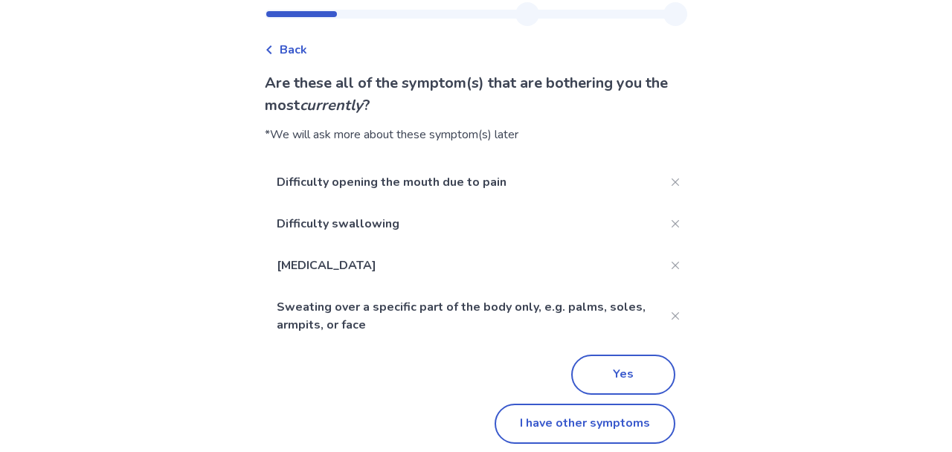
scroll to position [51, 0]
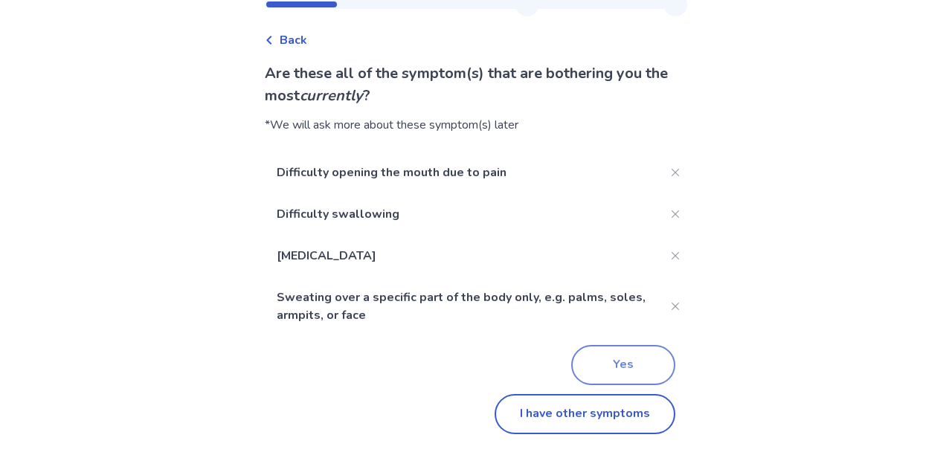
click at [644, 375] on button "Yes" at bounding box center [623, 365] width 104 height 40
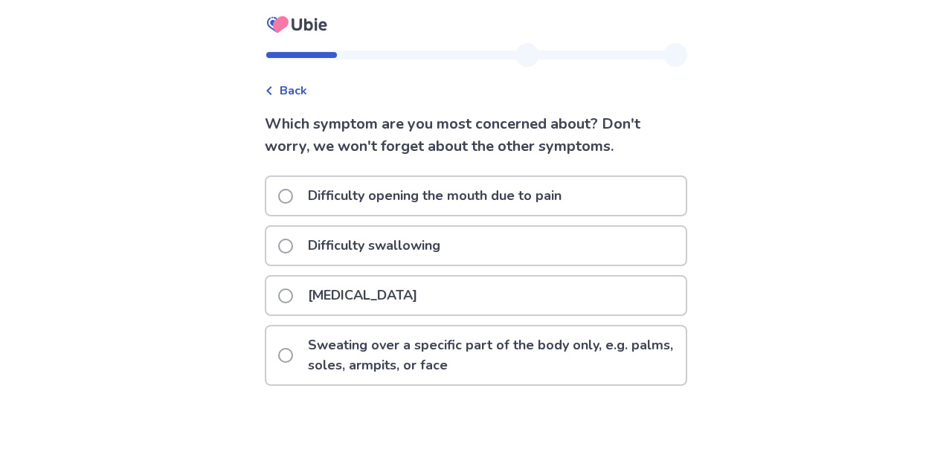
click at [324, 202] on p "Difficulty opening the mouth due to pain" at bounding box center [434, 196] width 271 height 38
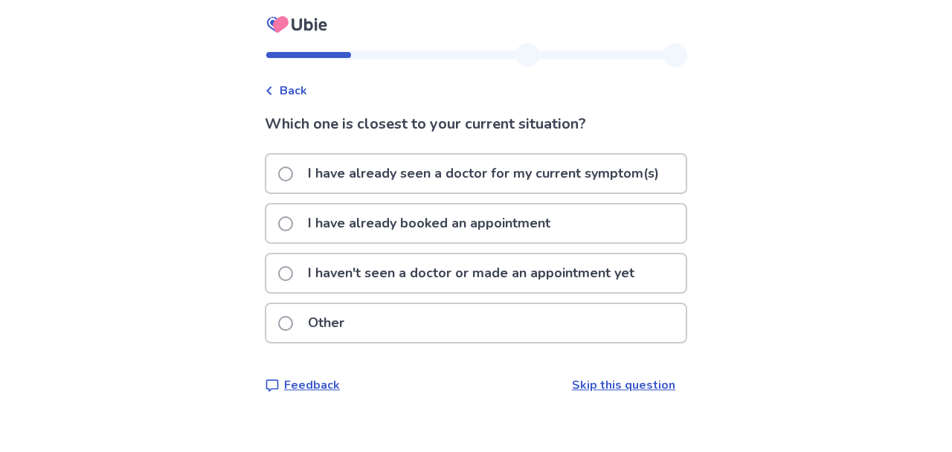
click at [318, 224] on p "I have already booked an appointment" at bounding box center [429, 224] width 260 height 38
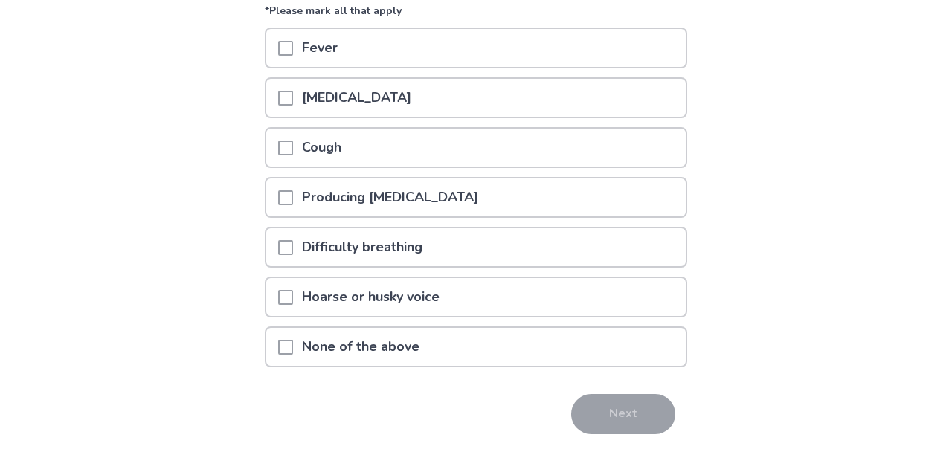
scroll to position [158, 0]
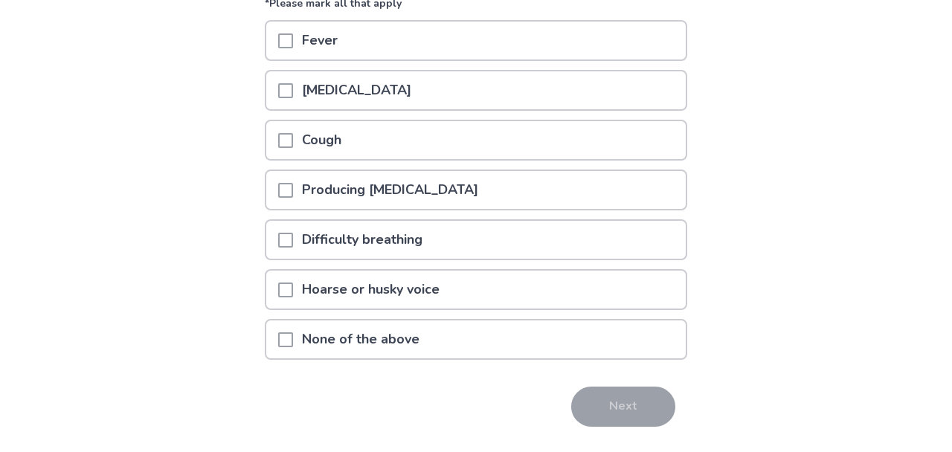
click at [293, 341] on span at bounding box center [285, 339] width 15 height 15
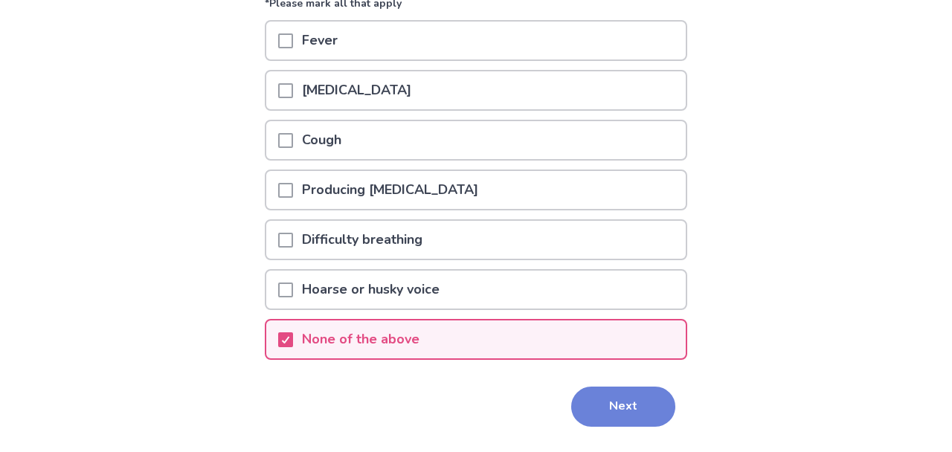
click at [609, 396] on button "Next" at bounding box center [623, 407] width 104 height 40
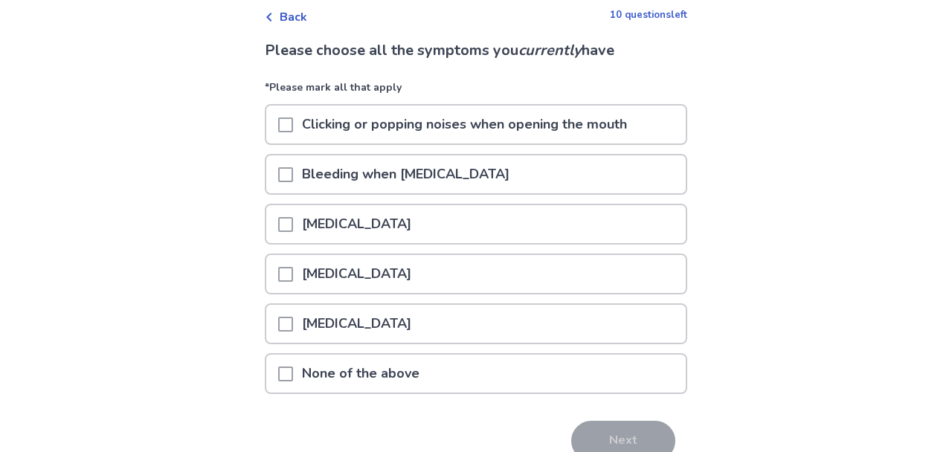
scroll to position [79, 0]
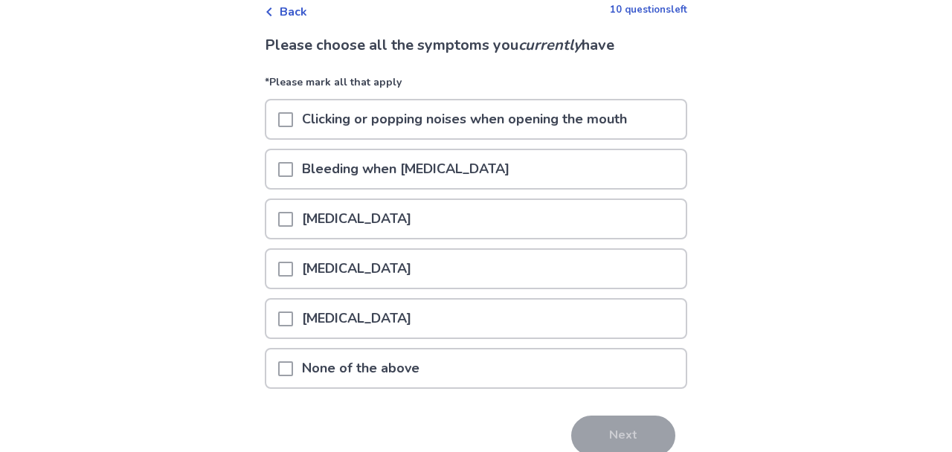
click at [289, 315] on span at bounding box center [285, 319] width 15 height 15
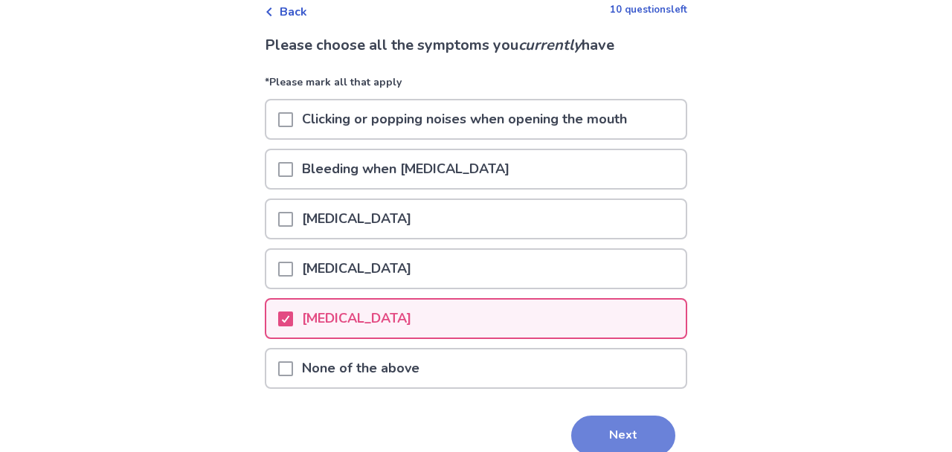
click at [614, 430] on button "Next" at bounding box center [623, 436] width 104 height 40
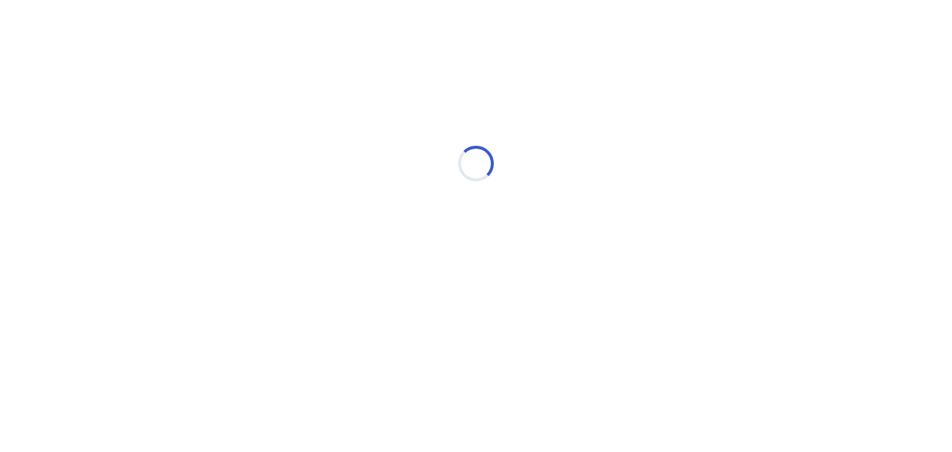
scroll to position [0, 0]
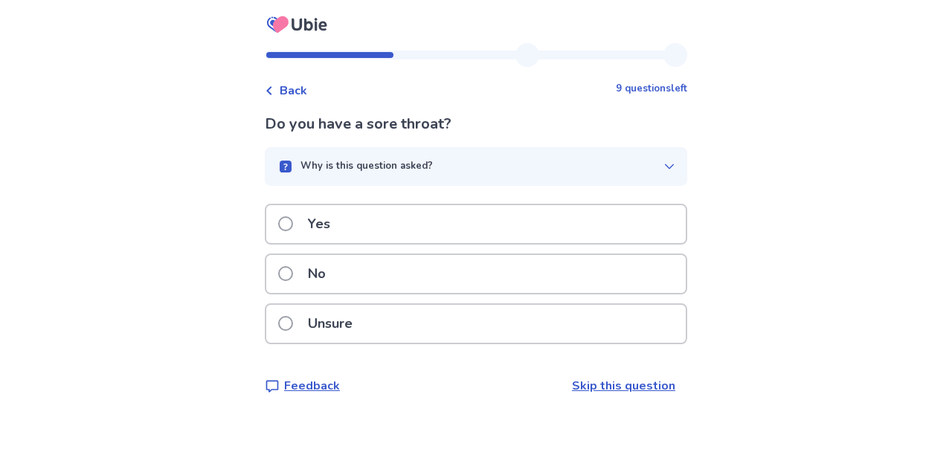
click at [293, 277] on span at bounding box center [285, 273] width 15 height 15
click at [291, 223] on span at bounding box center [285, 223] width 15 height 15
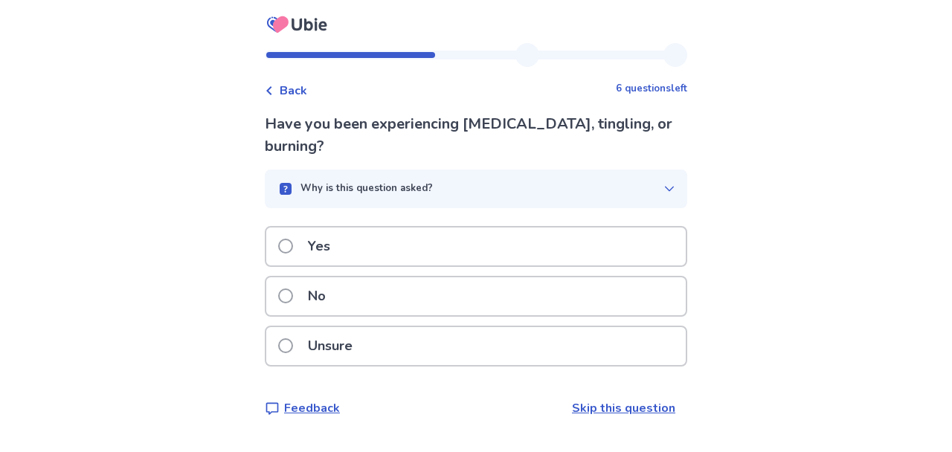
click at [293, 247] on span at bounding box center [285, 246] width 15 height 15
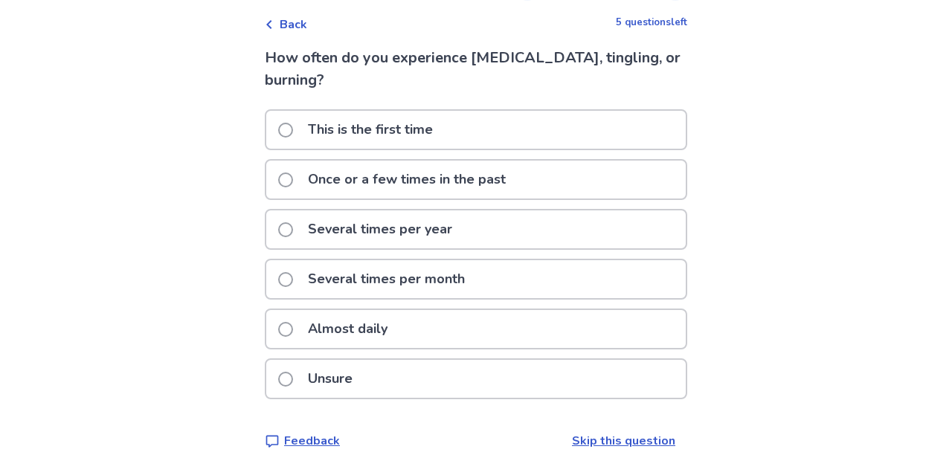
scroll to position [79, 0]
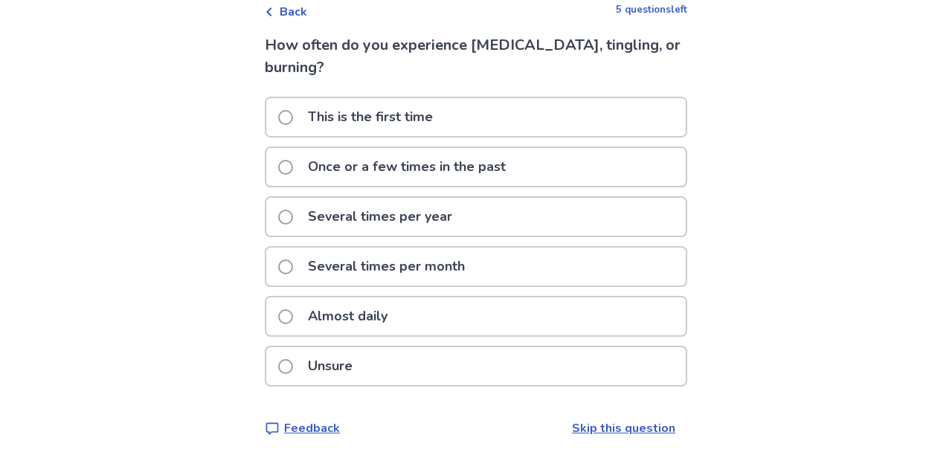
click at [289, 317] on span at bounding box center [285, 316] width 15 height 15
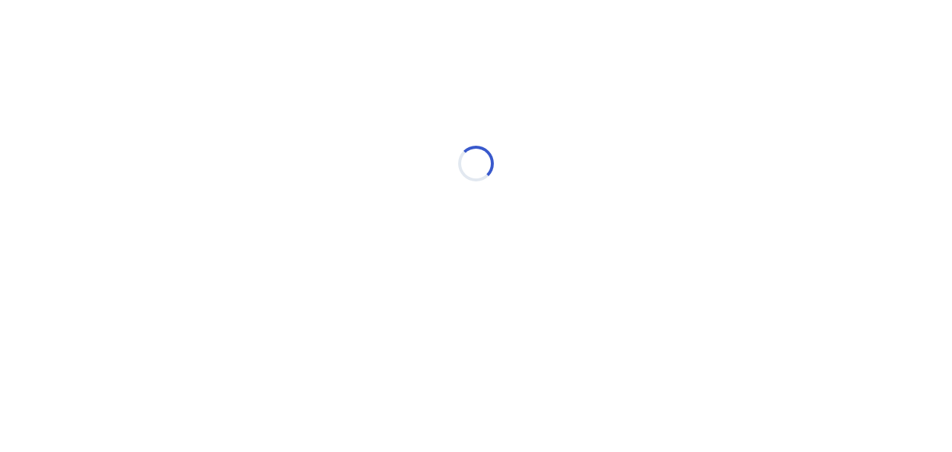
scroll to position [0, 0]
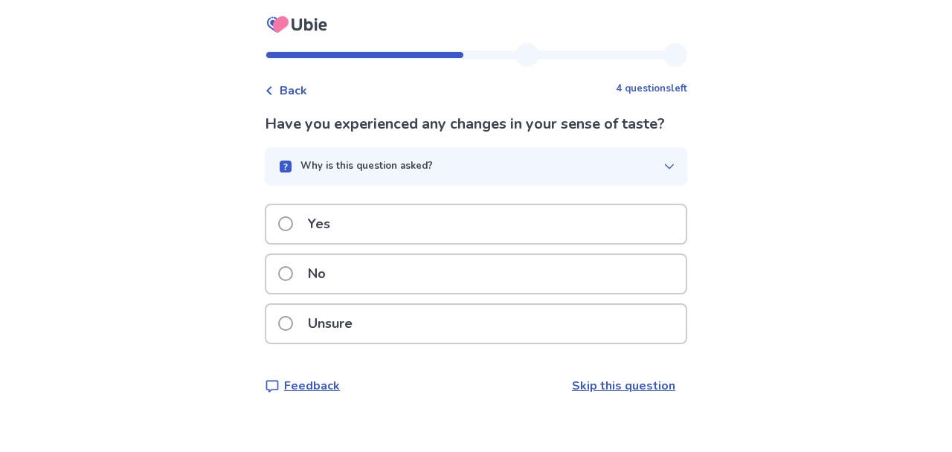
click at [300, 265] on label "No" at bounding box center [306, 274] width 57 height 38
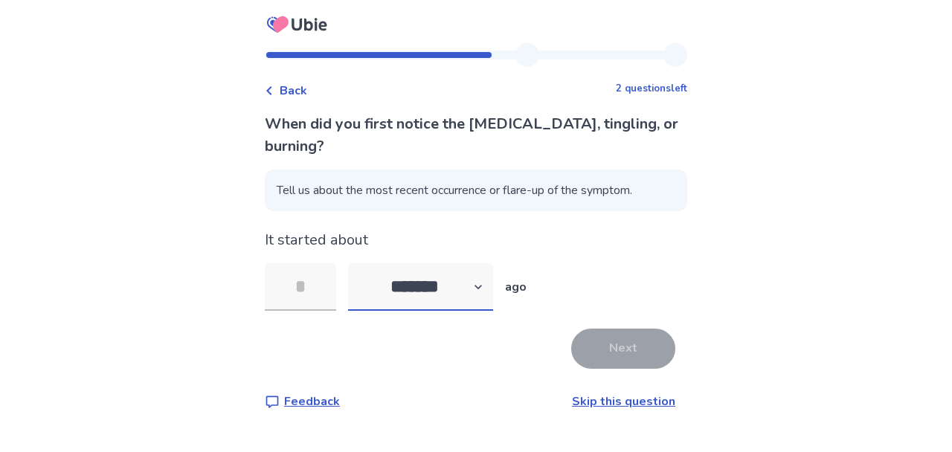
click at [348, 263] on select "******* ****** ******* ******** *******" at bounding box center [420, 287] width 145 height 48
select select "*"
click option "*******" at bounding box center [0, 0] width 0 height 0
drag, startPoint x: 327, startPoint y: 282, endPoint x: 292, endPoint y: 295, distance: 37.2
click at [292, 295] on input "tel" at bounding box center [300, 287] width 71 height 48
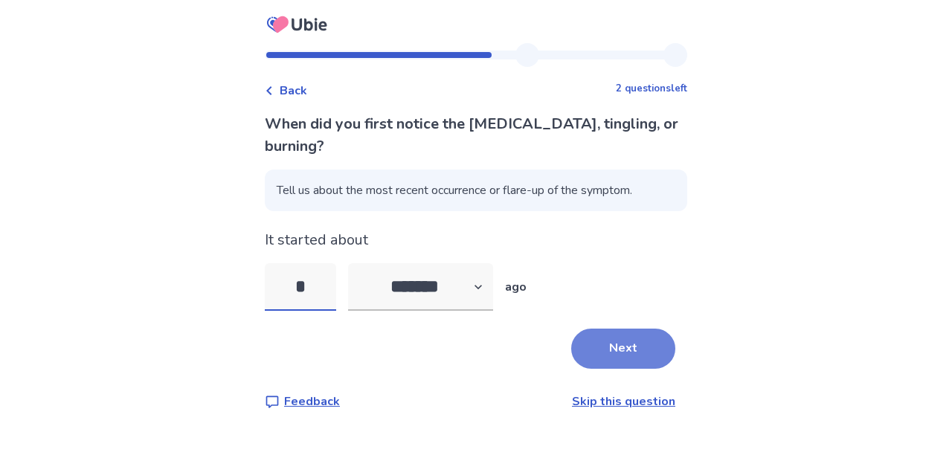
type input "*"
click at [590, 338] on button "Next" at bounding box center [623, 349] width 104 height 40
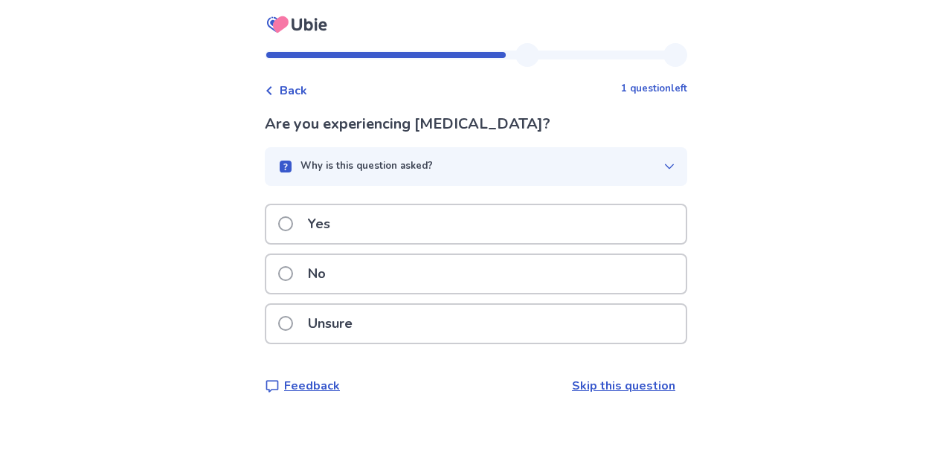
click at [293, 274] on span at bounding box center [285, 273] width 15 height 15
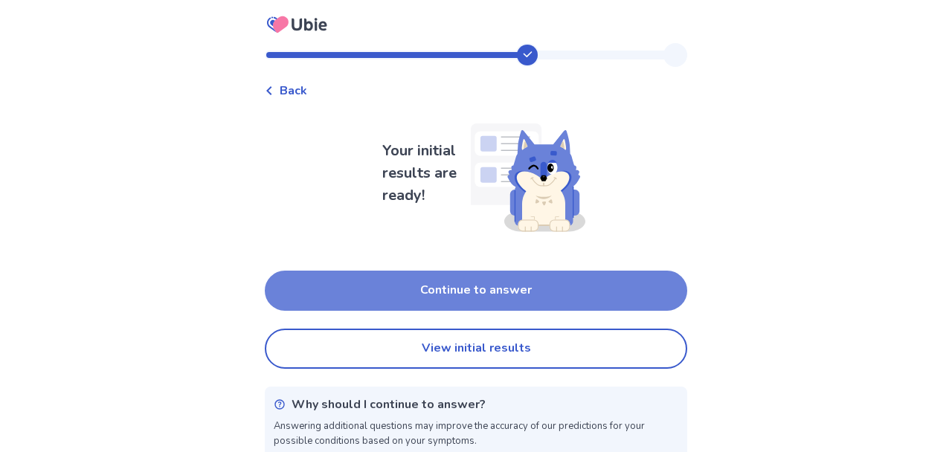
click at [321, 280] on button "Continue to answer" at bounding box center [476, 291] width 422 height 40
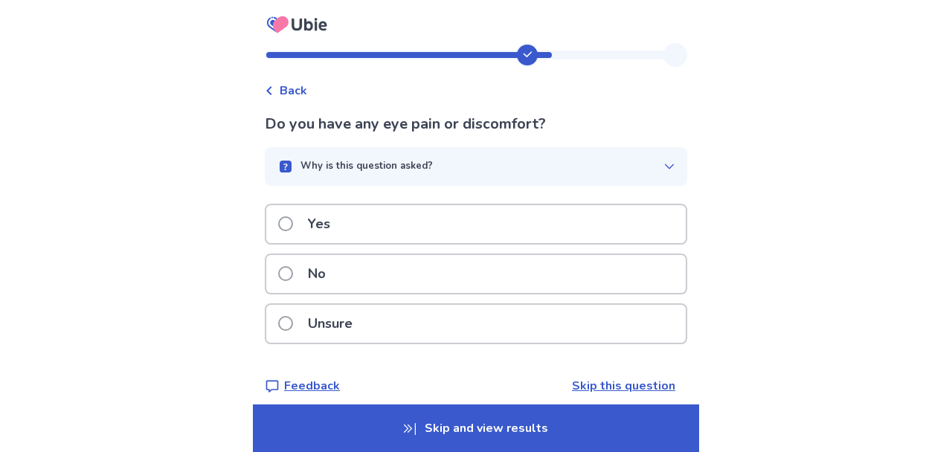
click at [317, 222] on p "Yes" at bounding box center [319, 224] width 40 height 38
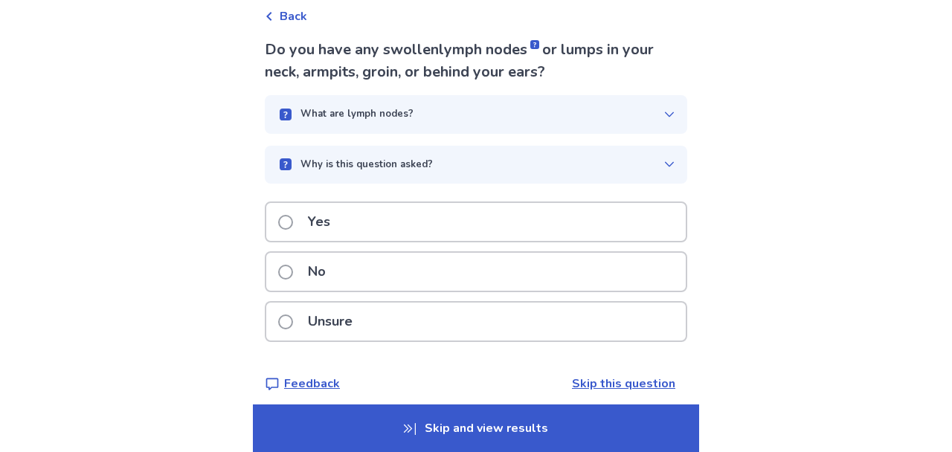
scroll to position [79, 0]
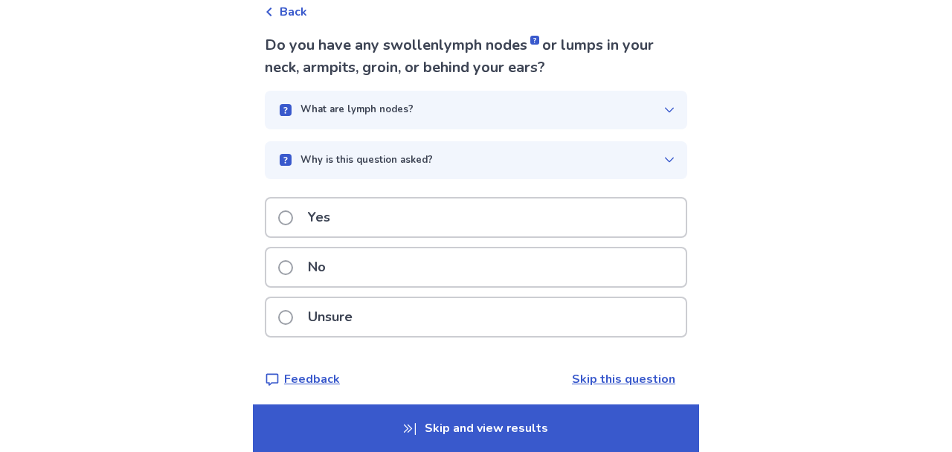
click at [663, 105] on icon at bounding box center [669, 110] width 12 height 12
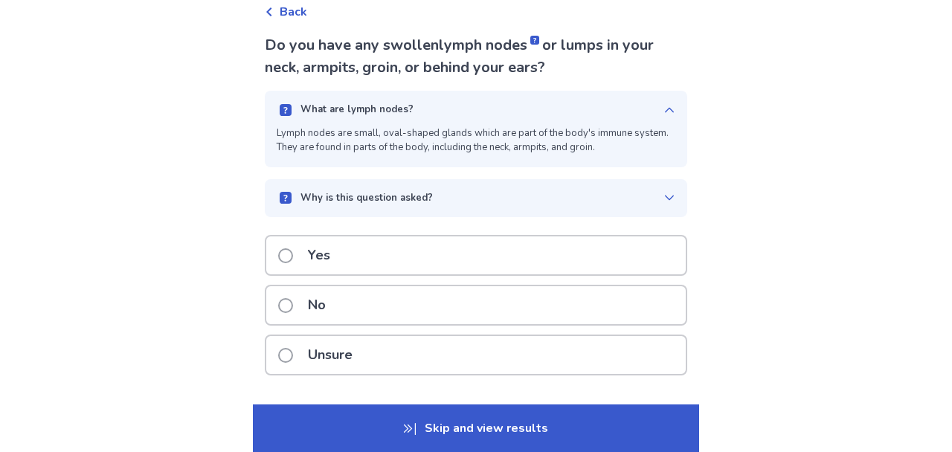
click at [350, 362] on p "Unsure" at bounding box center [330, 355] width 62 height 38
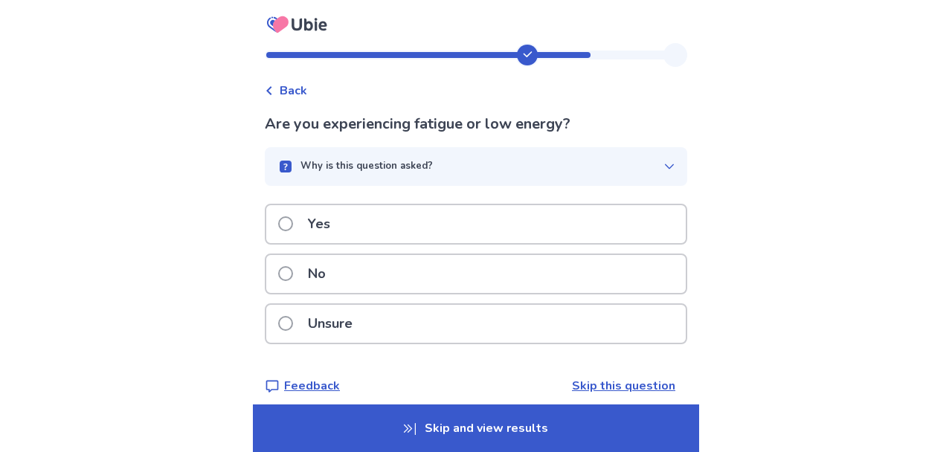
click at [292, 223] on span at bounding box center [285, 223] width 15 height 15
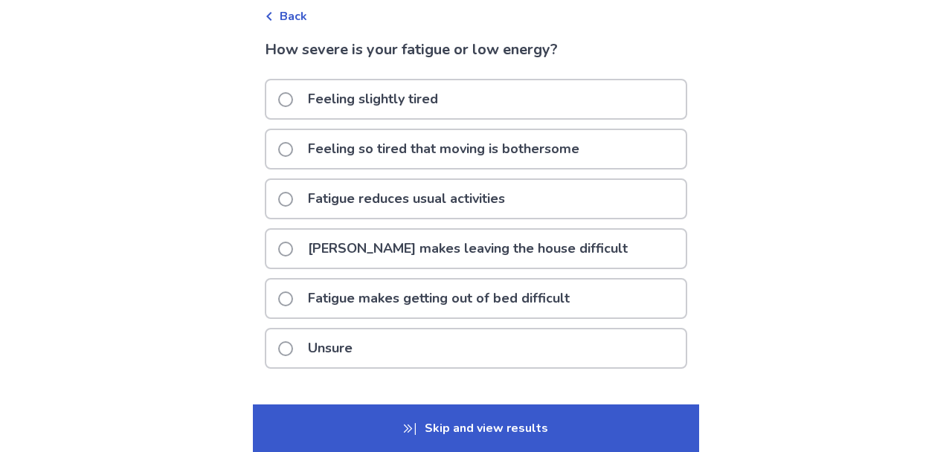
scroll to position [113, 0]
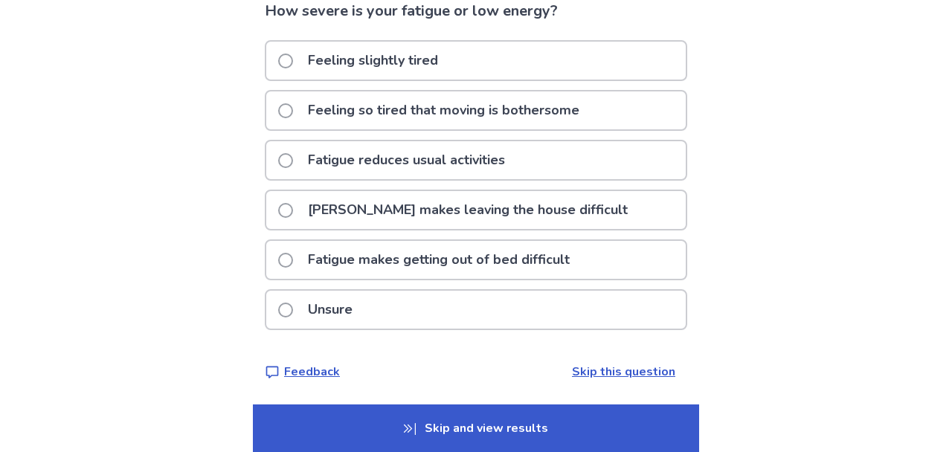
click at [293, 266] on span at bounding box center [285, 260] width 15 height 15
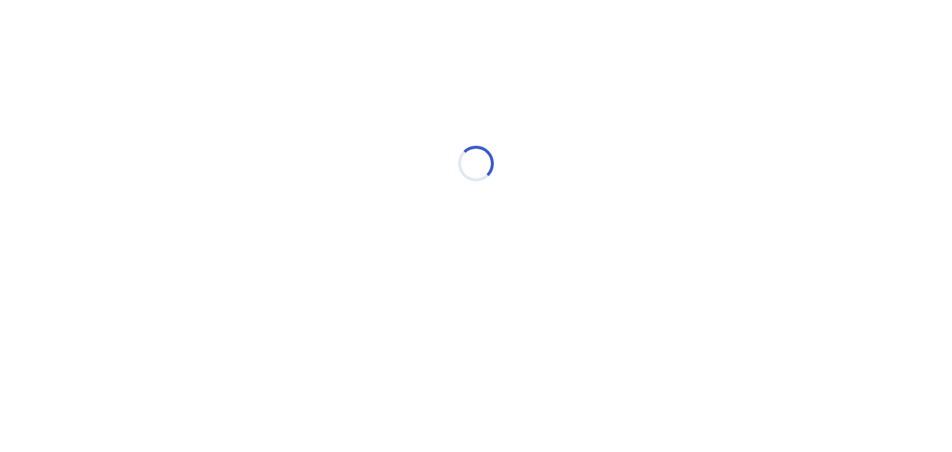
scroll to position [0, 0]
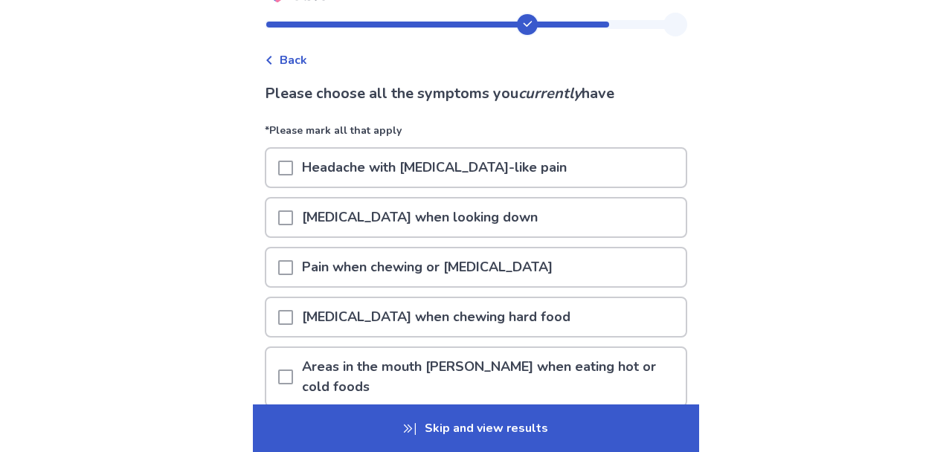
scroll to position [79, 0]
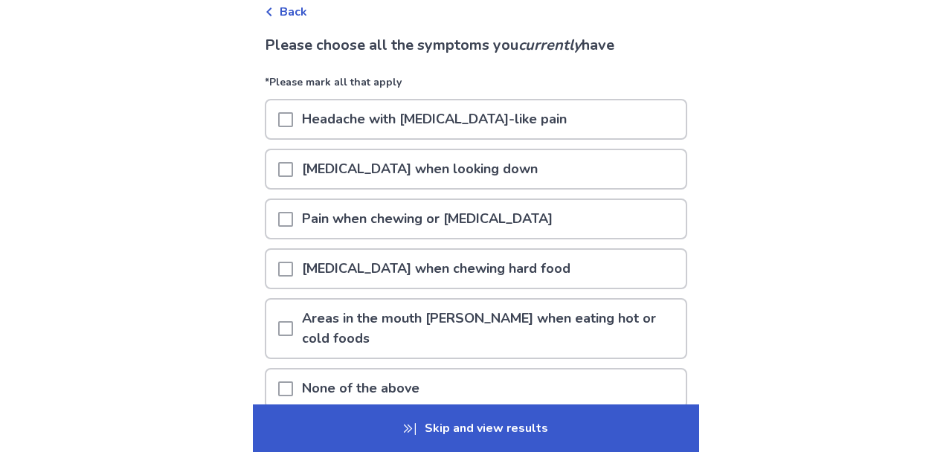
click at [293, 216] on span at bounding box center [285, 219] width 15 height 15
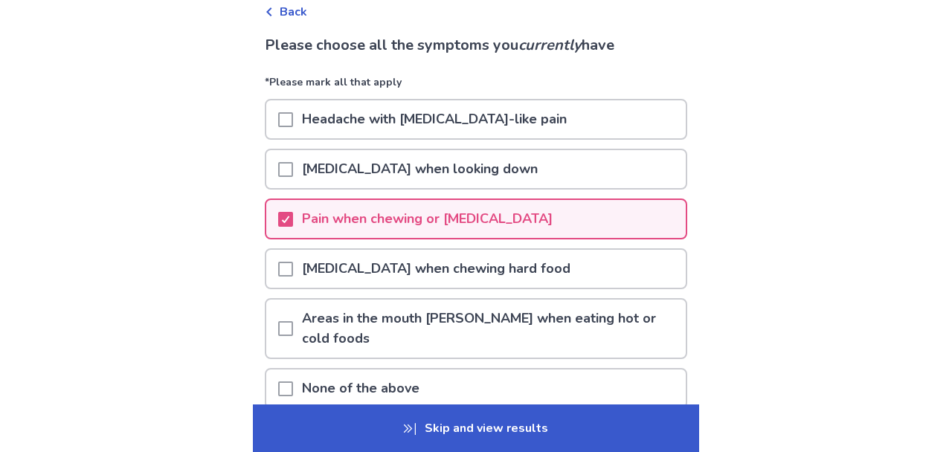
click at [293, 120] on span at bounding box center [285, 119] width 15 height 15
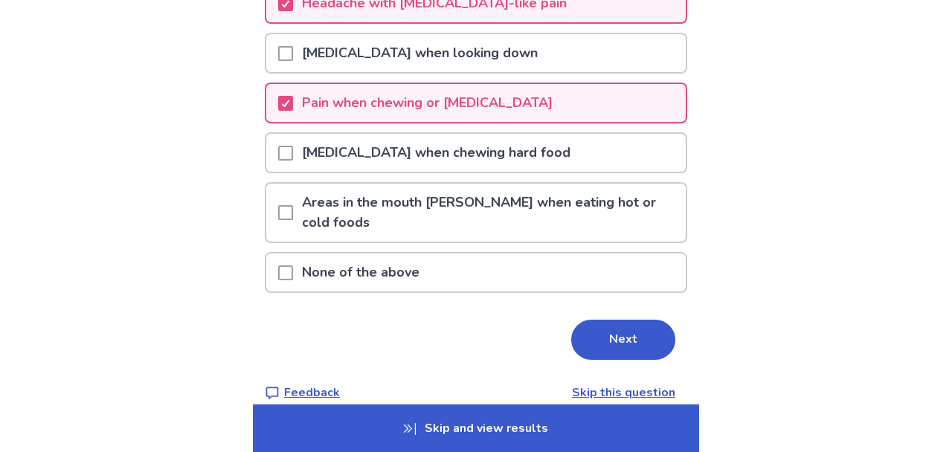
scroll to position [196, 0]
click at [636, 323] on button "Next" at bounding box center [623, 339] width 104 height 40
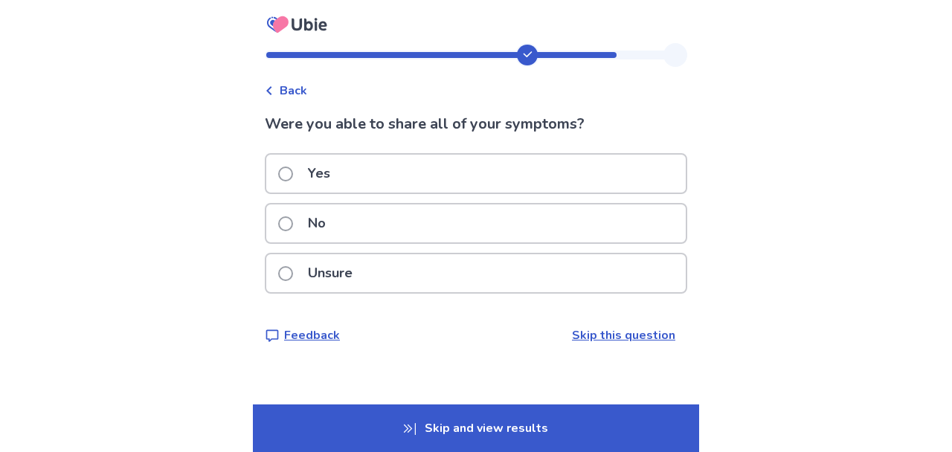
click at [326, 278] on p "Unsure" at bounding box center [330, 273] width 62 height 38
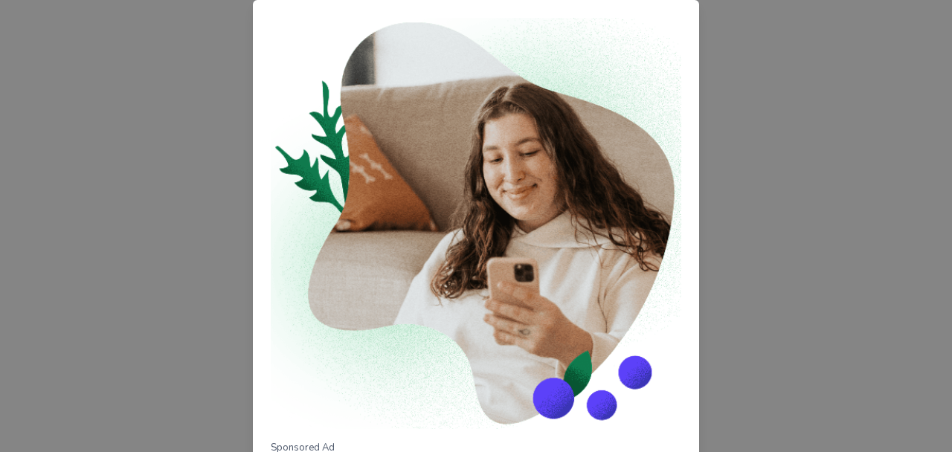
scroll to position [199, 0]
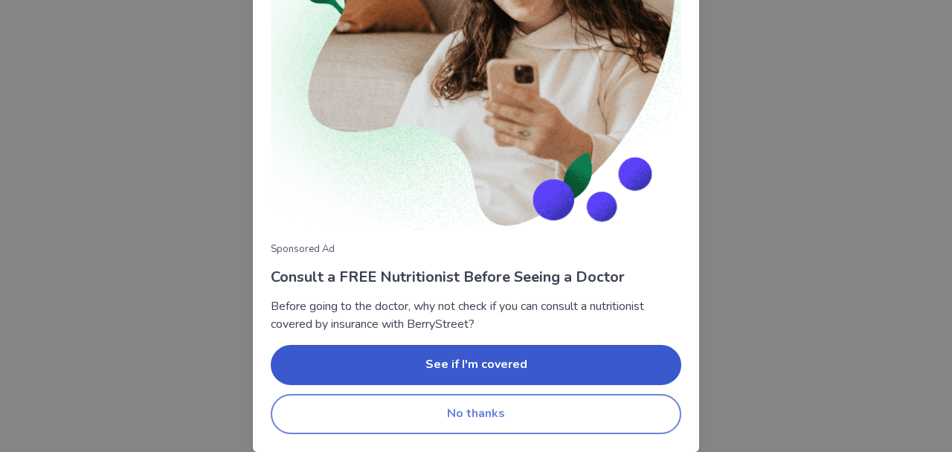
click at [496, 419] on button "No thanks" at bounding box center [476, 414] width 411 height 40
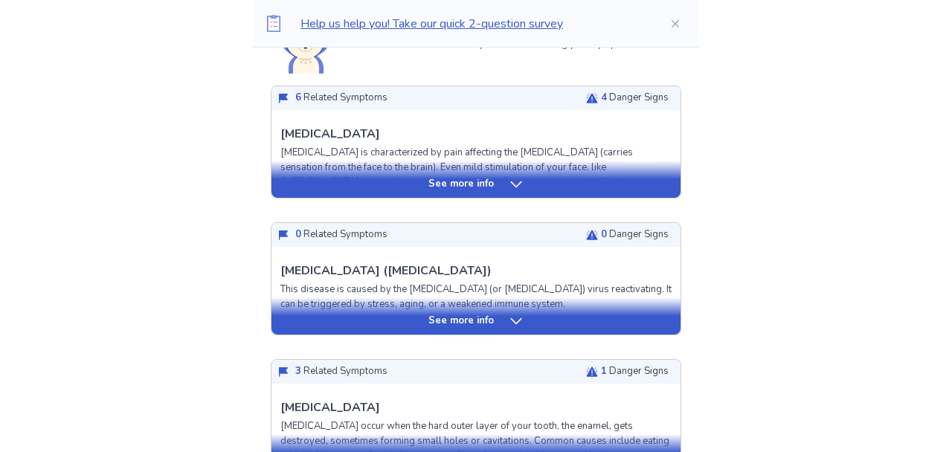
scroll to position [364, 0]
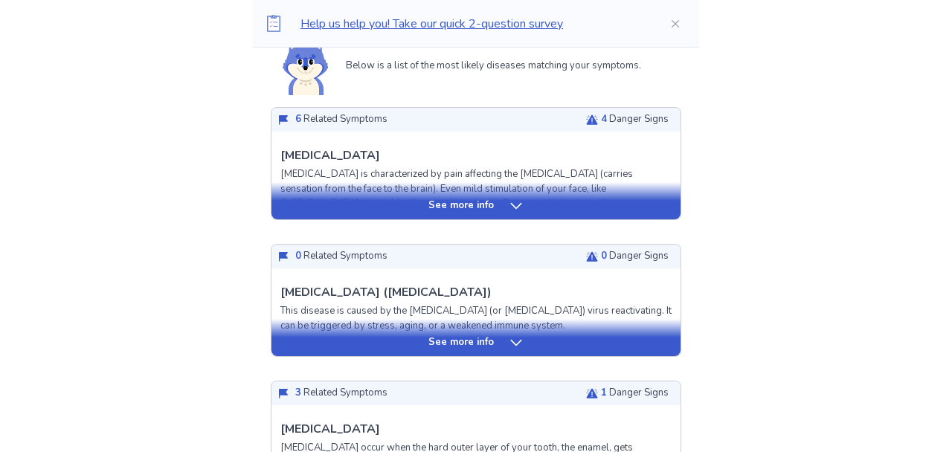
click at [515, 206] on icon at bounding box center [516, 206] width 15 height 15
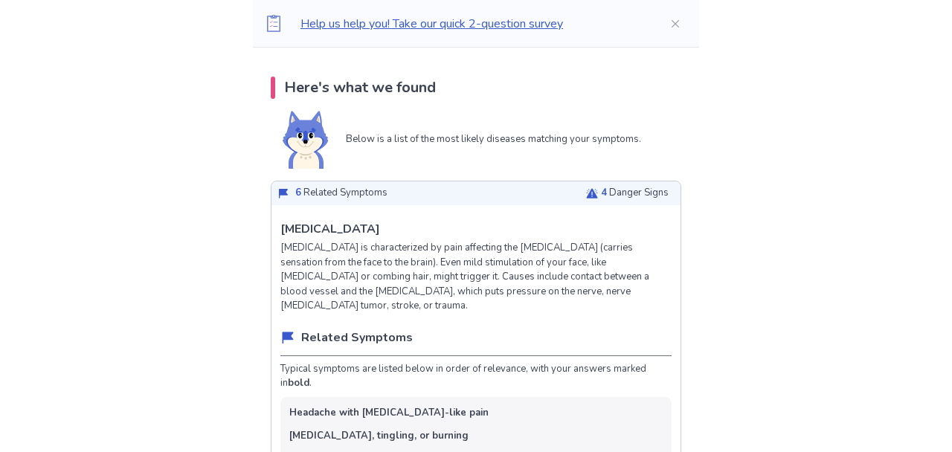
scroll to position [286, 0]
